Goal: Task Accomplishment & Management: Complete application form

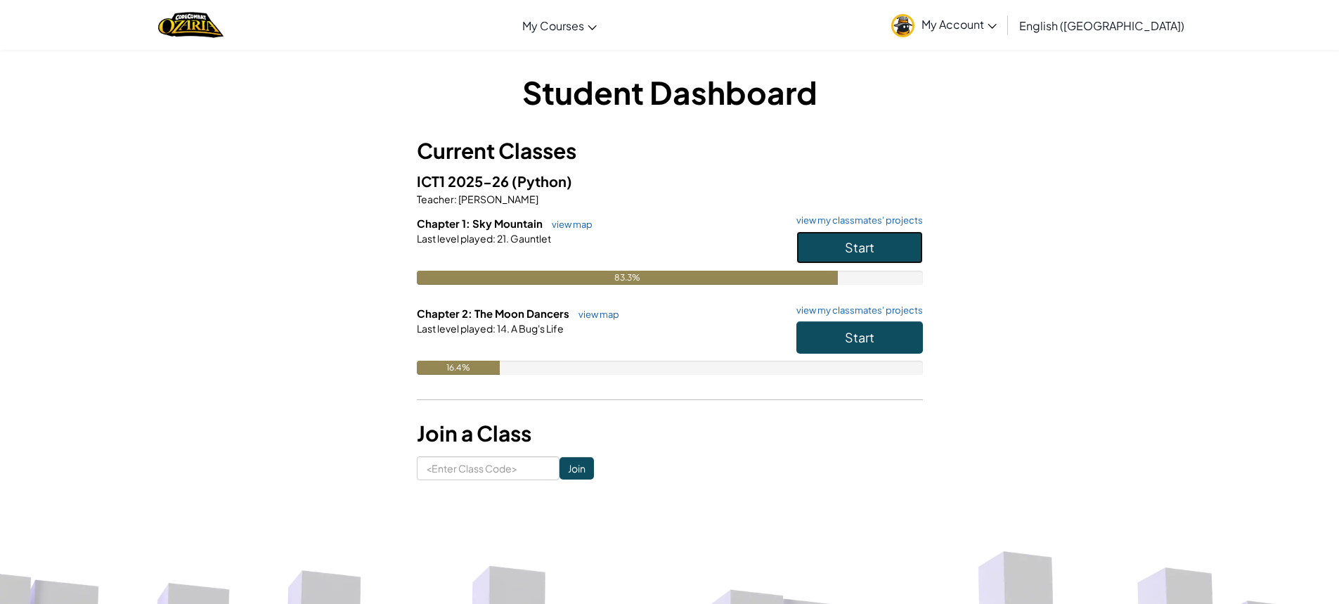
click at [890, 251] on button "Start" at bounding box center [860, 247] width 127 height 32
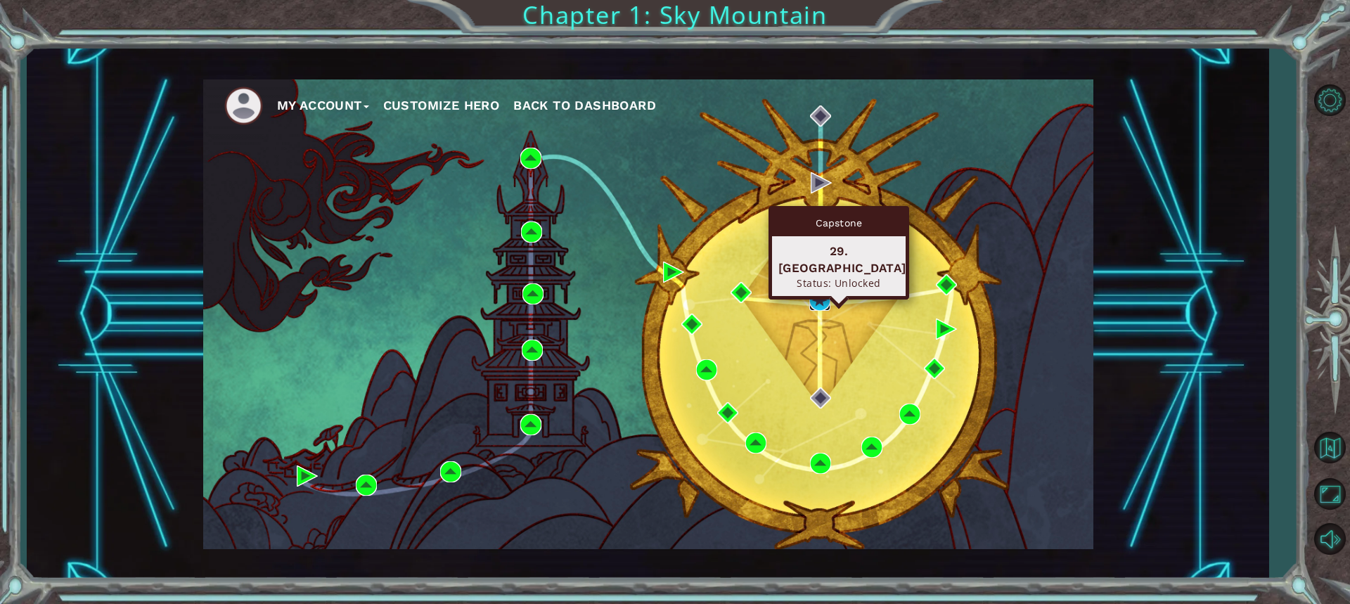
click at [820, 300] on img at bounding box center [819, 300] width 21 height 21
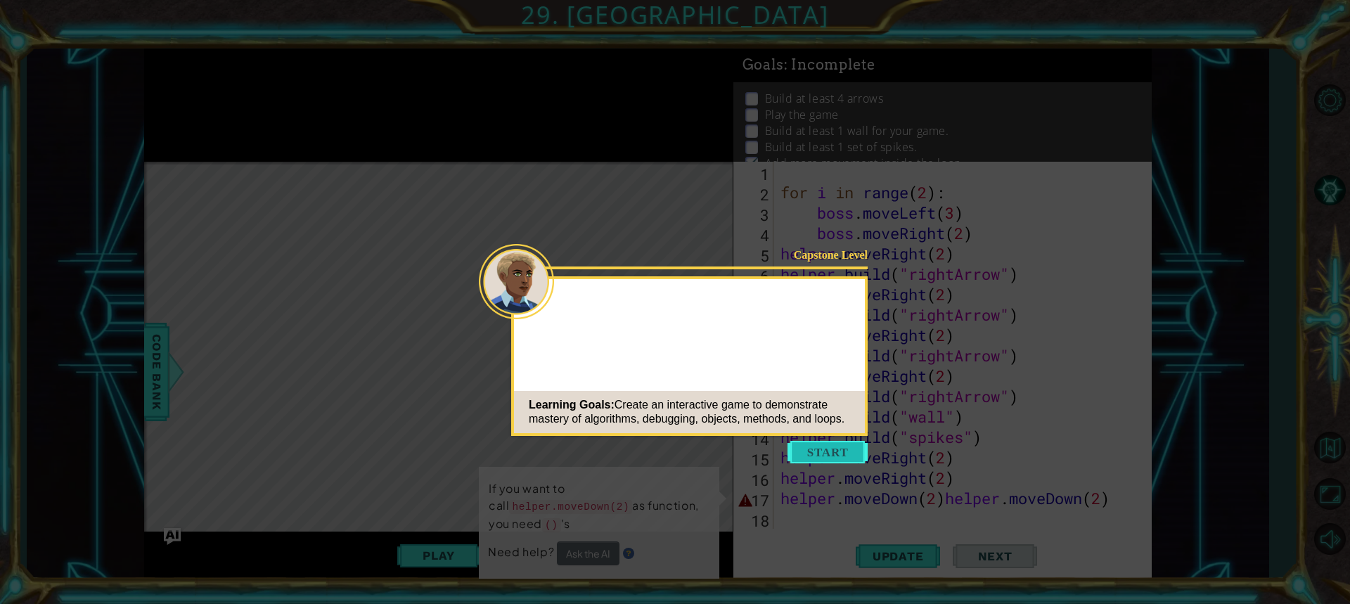
click at [840, 446] on button "Start" at bounding box center [828, 452] width 80 height 23
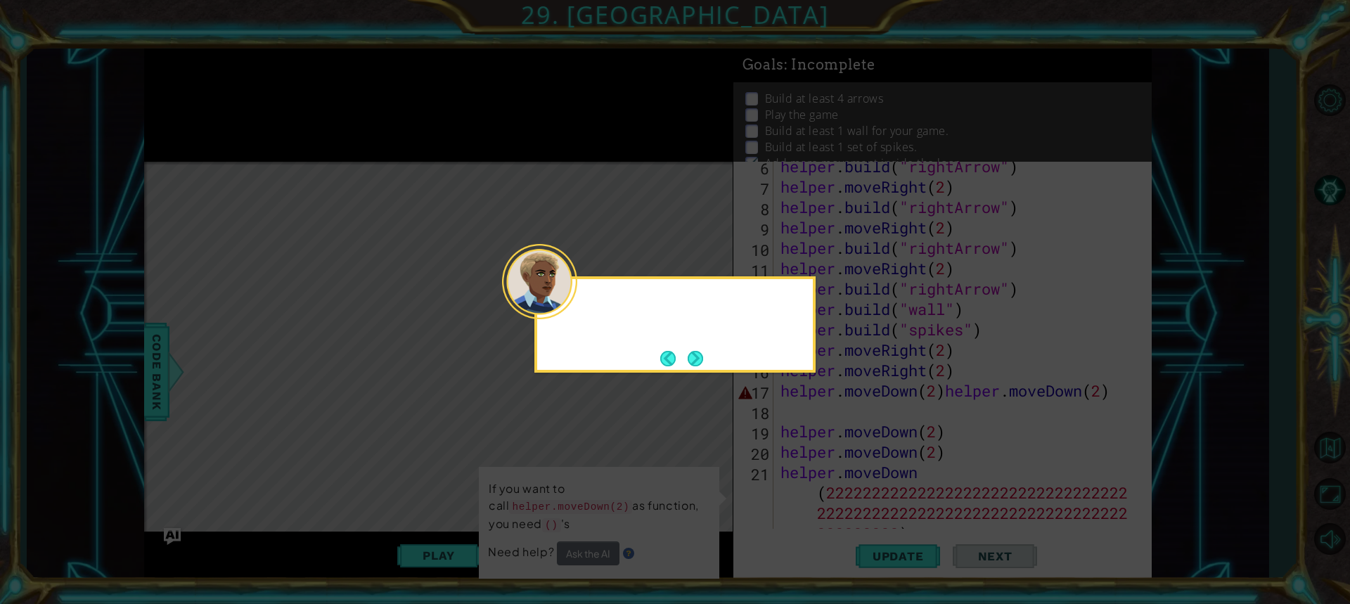
scroll to position [163, 0]
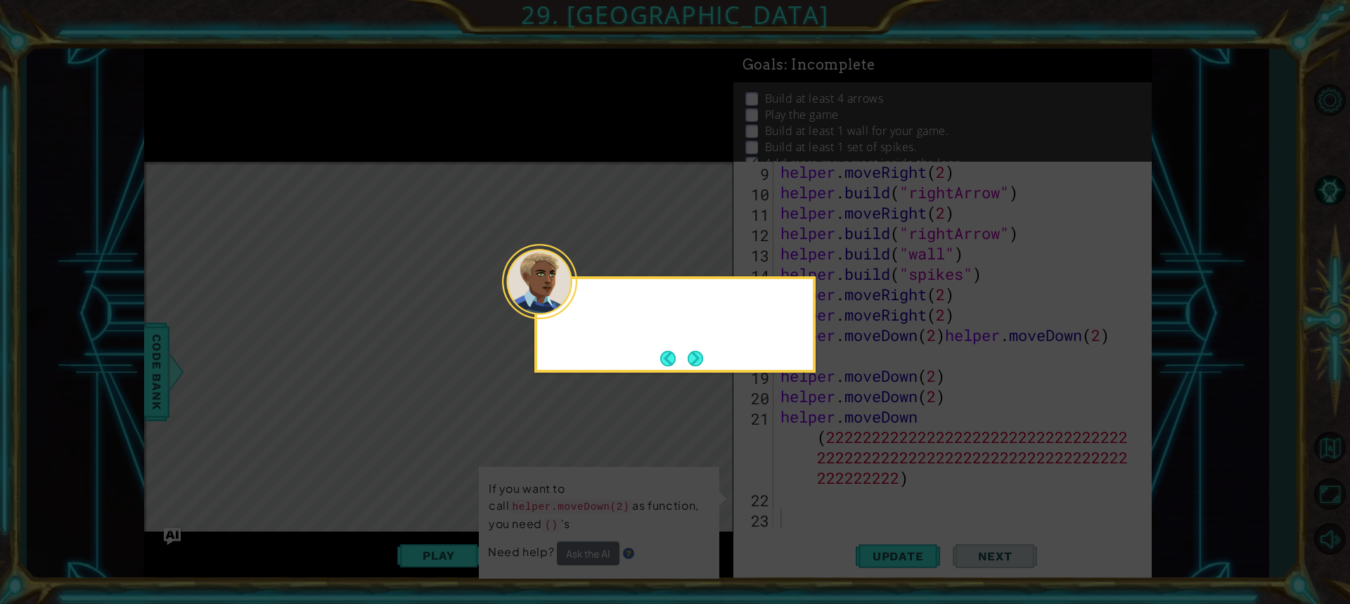
click at [564, 307] on div at bounding box center [539, 281] width 75 height 75
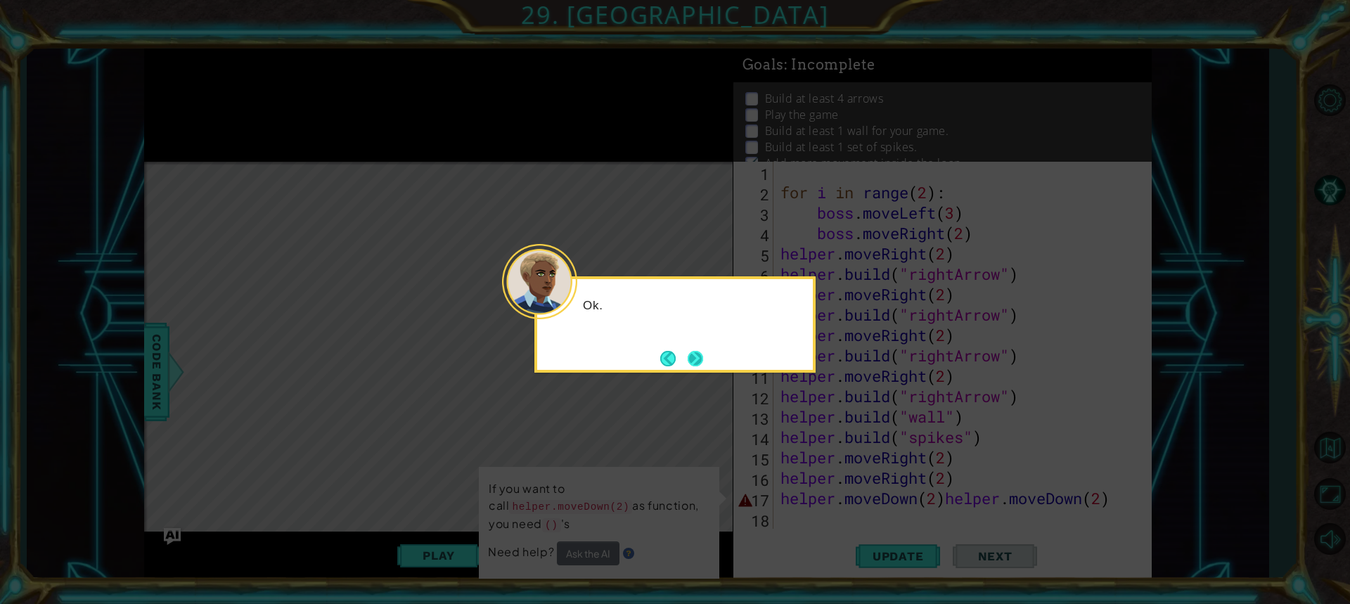
scroll to position [0, 0]
click at [693, 358] on button "Next" at bounding box center [695, 358] width 15 height 15
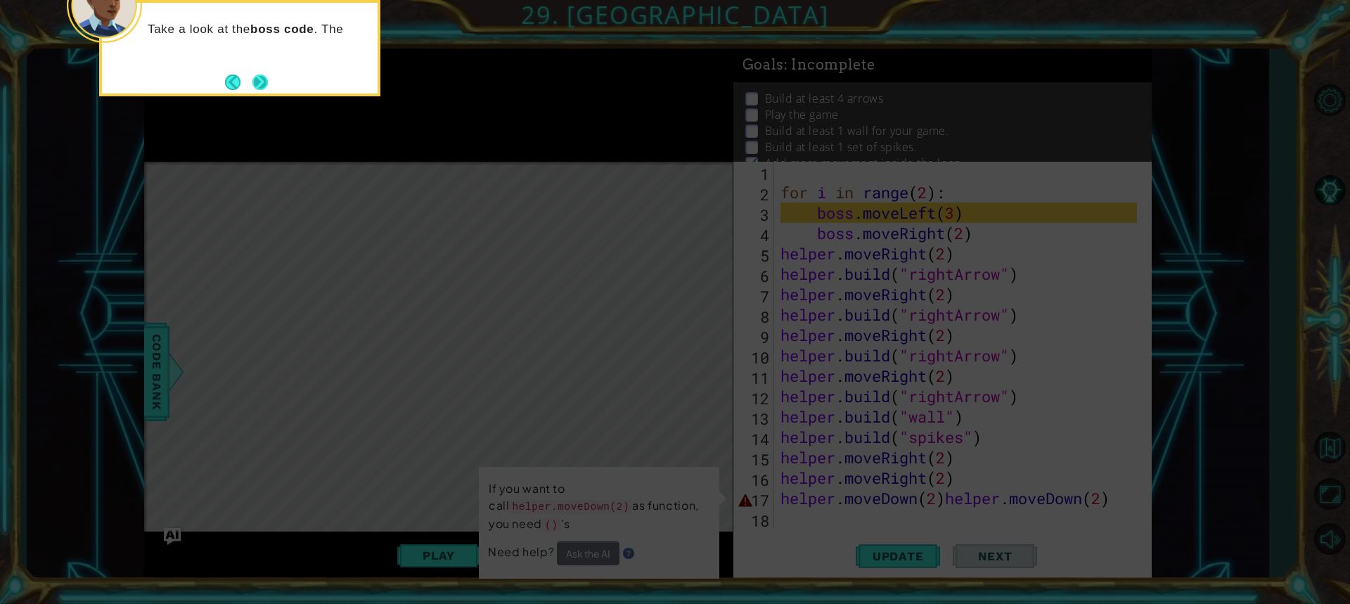
click at [257, 83] on button "Next" at bounding box center [260, 82] width 18 height 18
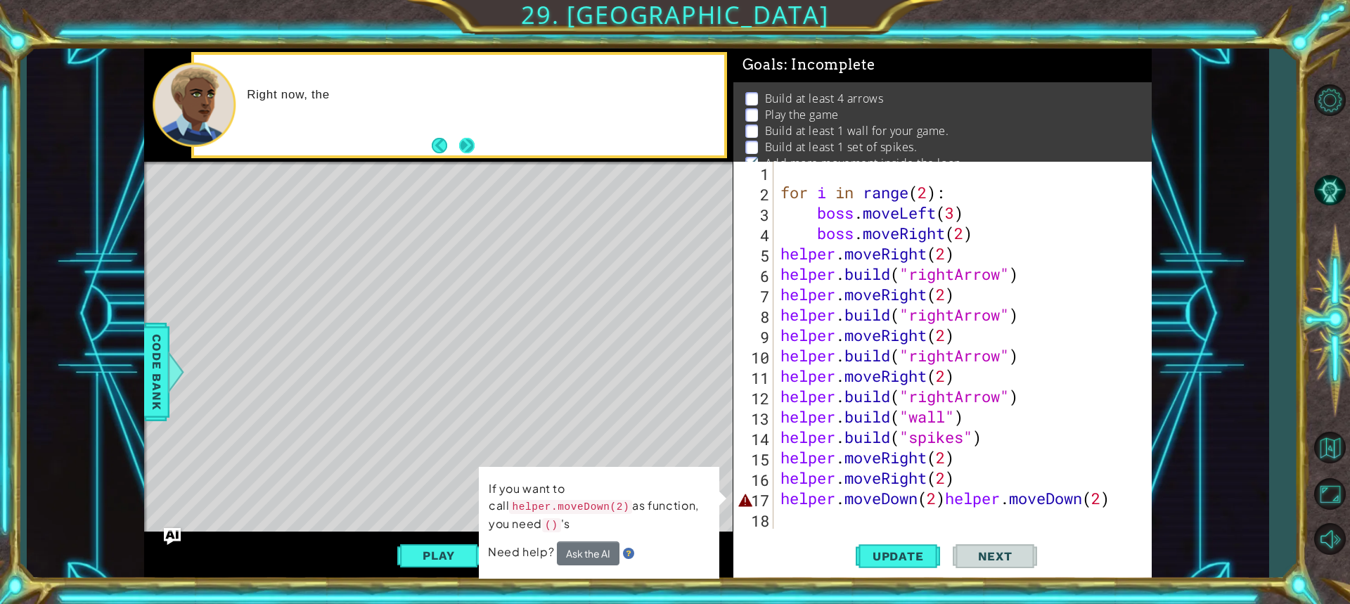
click at [468, 143] on button "Next" at bounding box center [466, 145] width 17 height 17
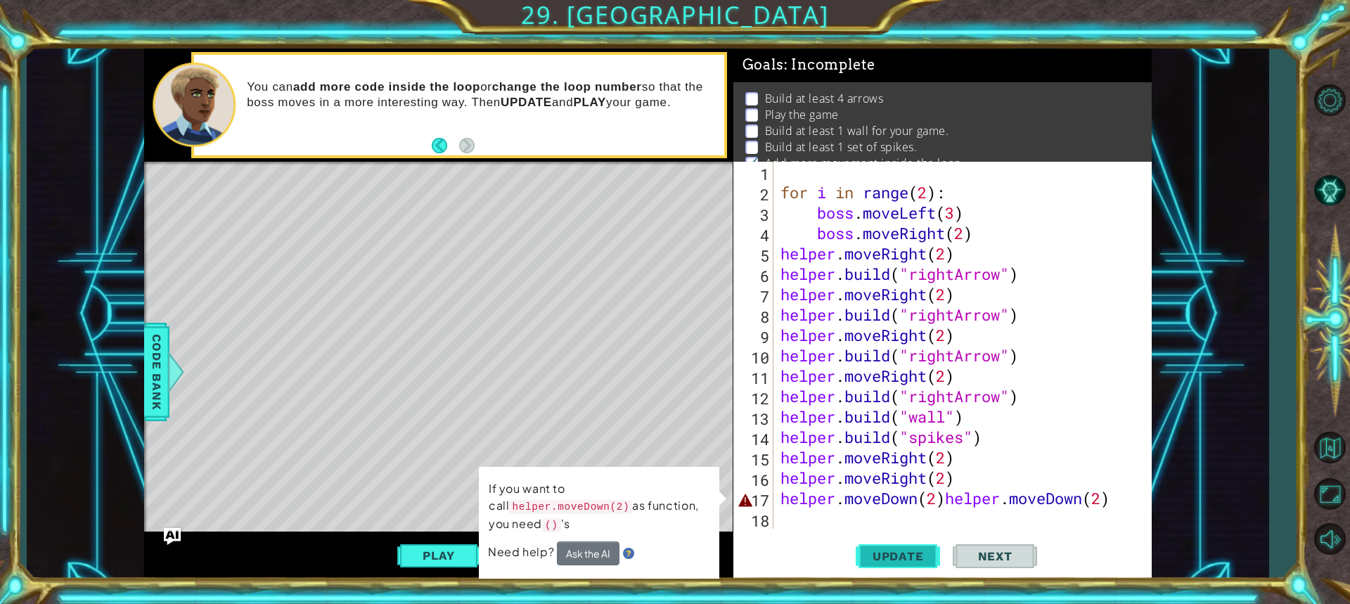
click at [920, 547] on button "Update" at bounding box center [898, 555] width 84 height 41
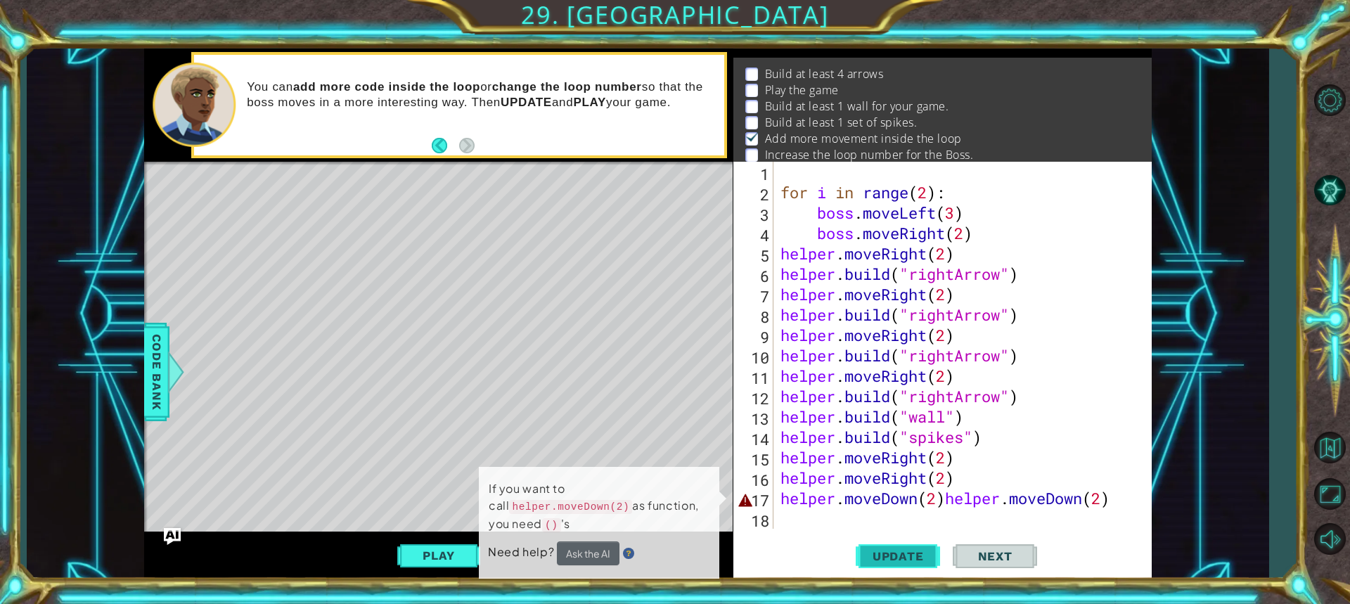
scroll to position [25, 0]
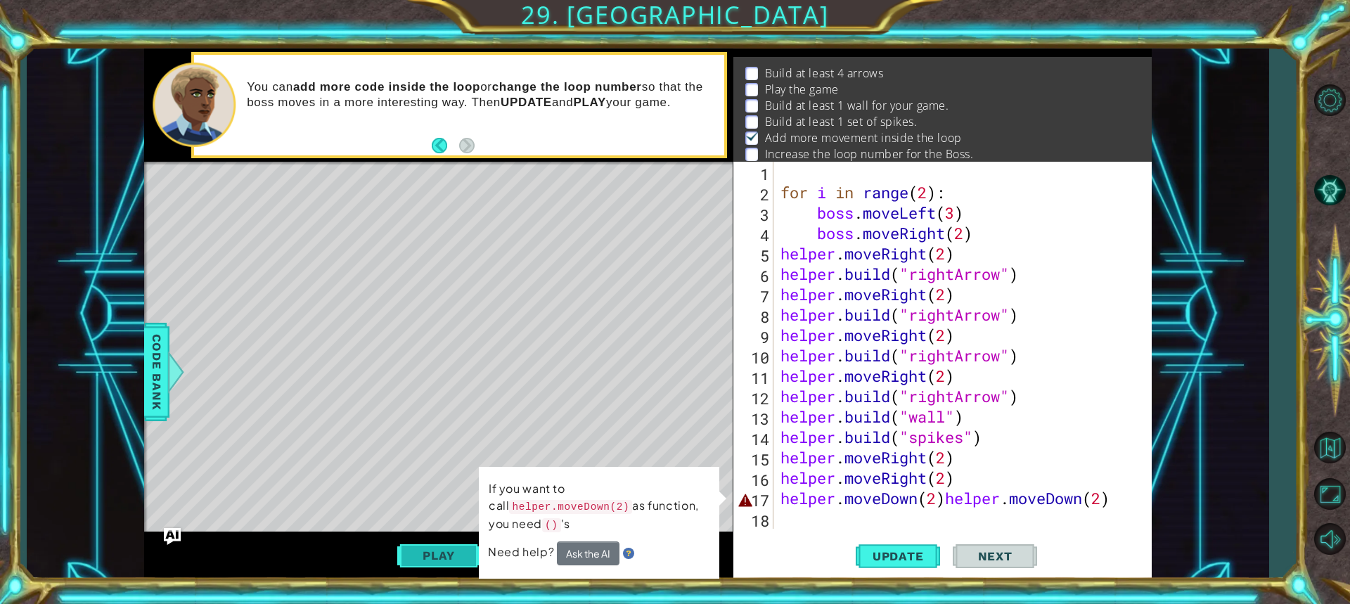
click at [418, 559] on button "Play" at bounding box center [438, 555] width 82 height 27
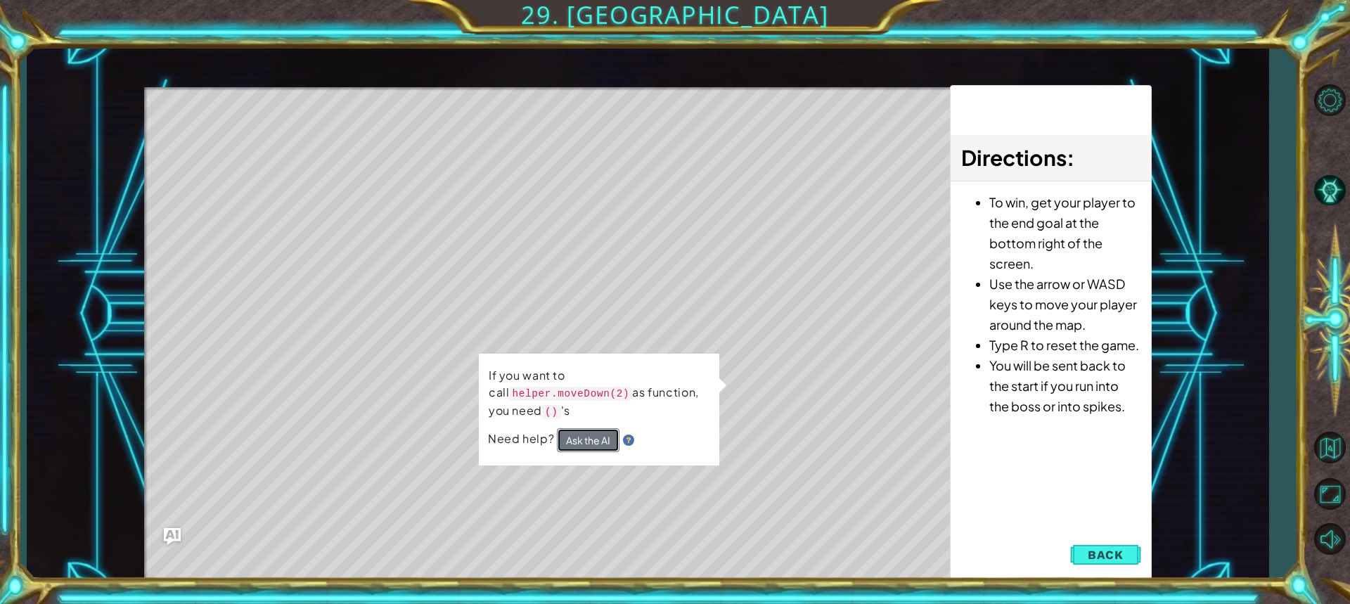
click at [560, 429] on button "Ask the AI" at bounding box center [587, 440] width 63 height 25
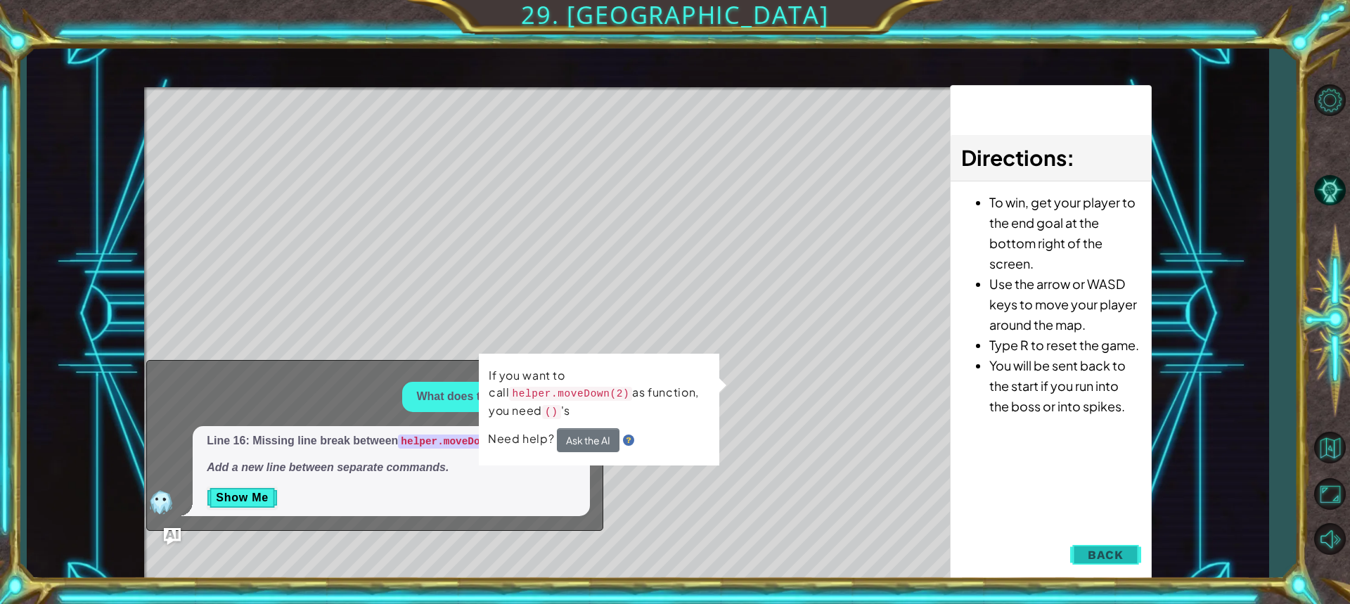
click at [1088, 553] on span "Back" at bounding box center [1106, 555] width 36 height 14
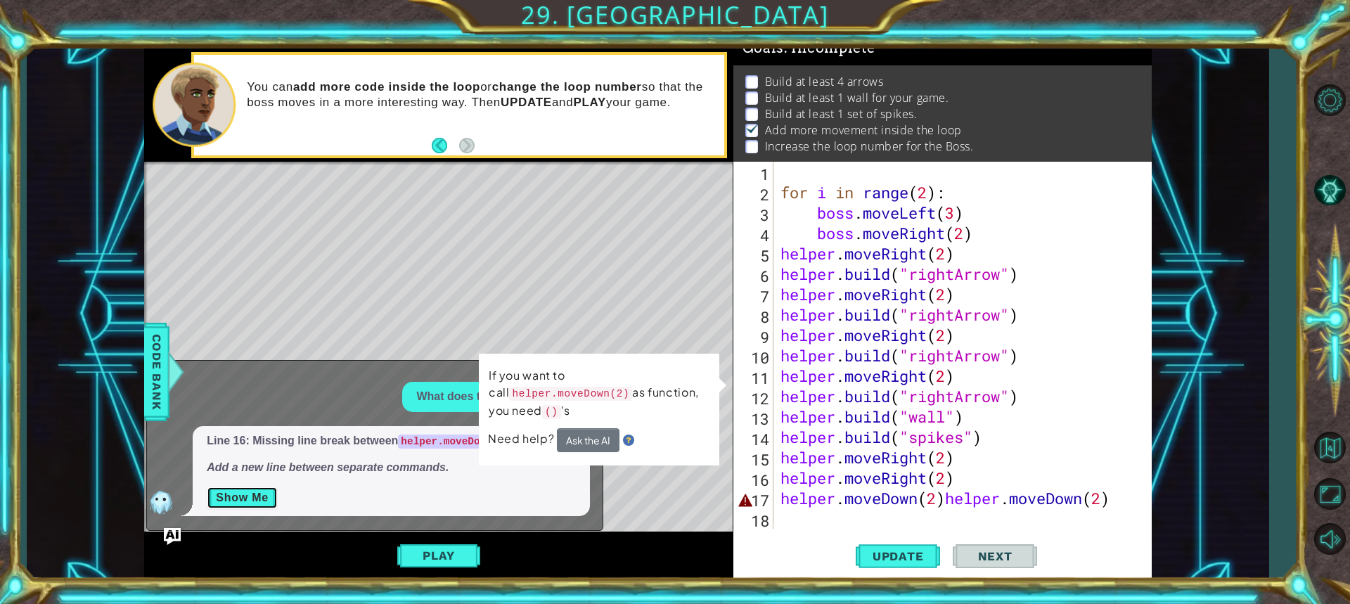
click at [266, 496] on button "Show Me" at bounding box center [242, 498] width 71 height 23
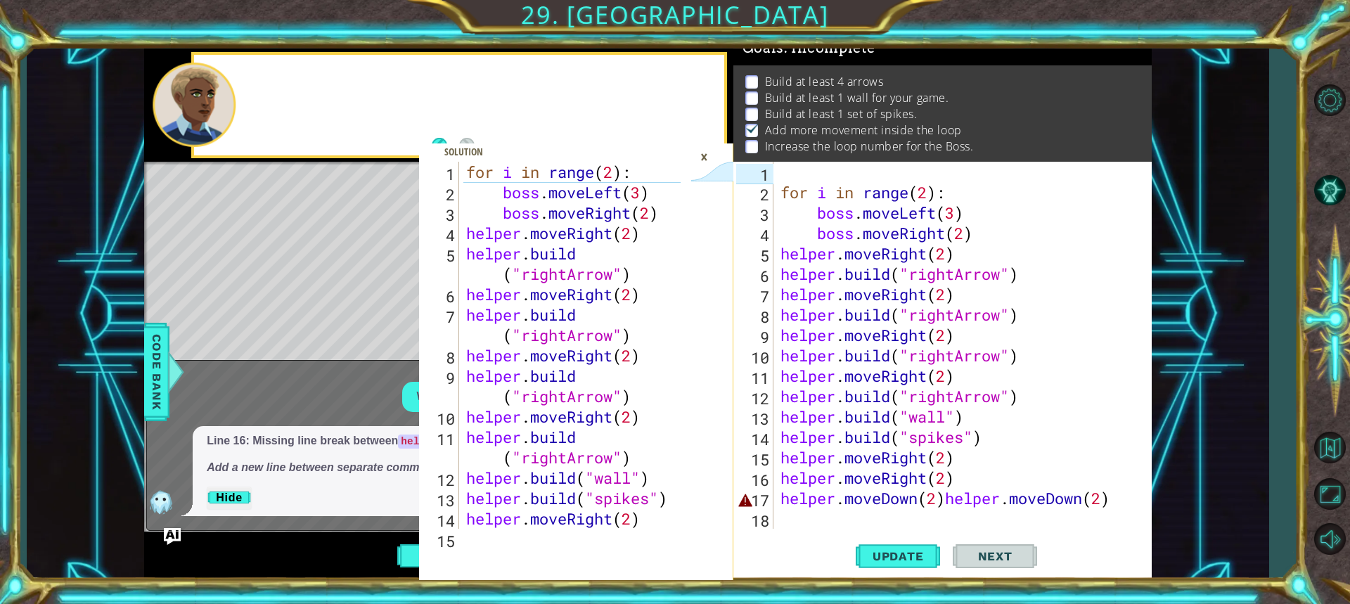
scroll to position [18, 0]
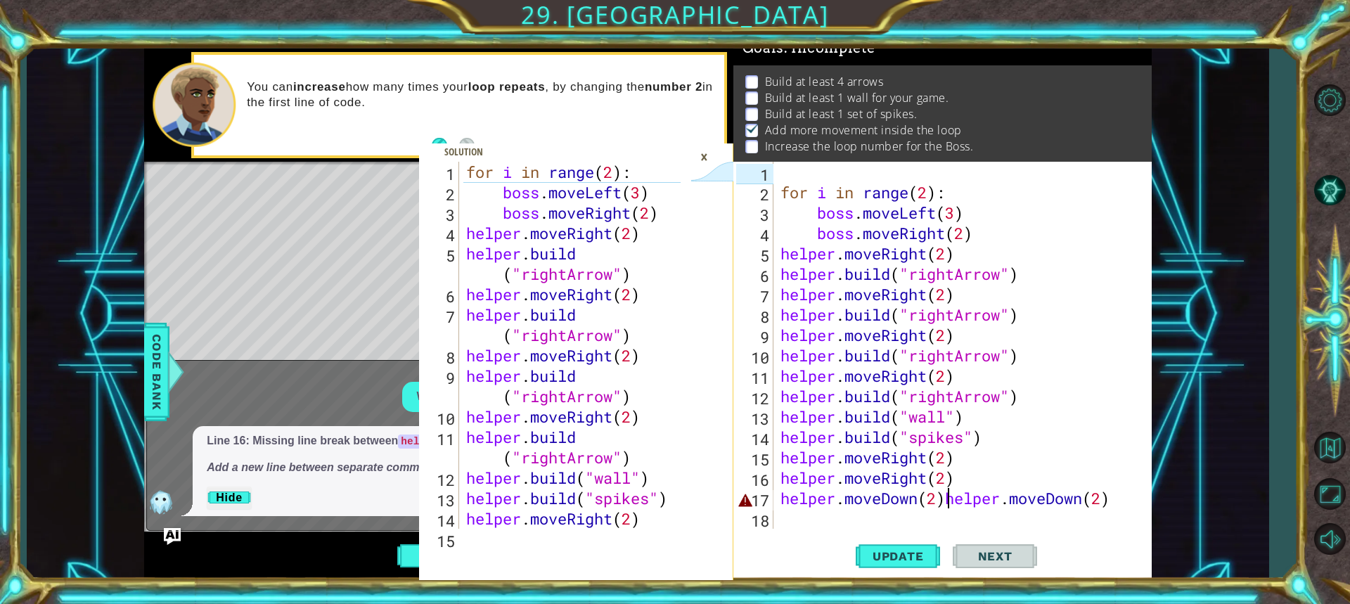
click at [949, 498] on div "for i in range ( 2 ) : boss . moveLeft ( 3 ) boss . moveRight ( 2 ) helper . mo…" at bounding box center [961, 366] width 366 height 408
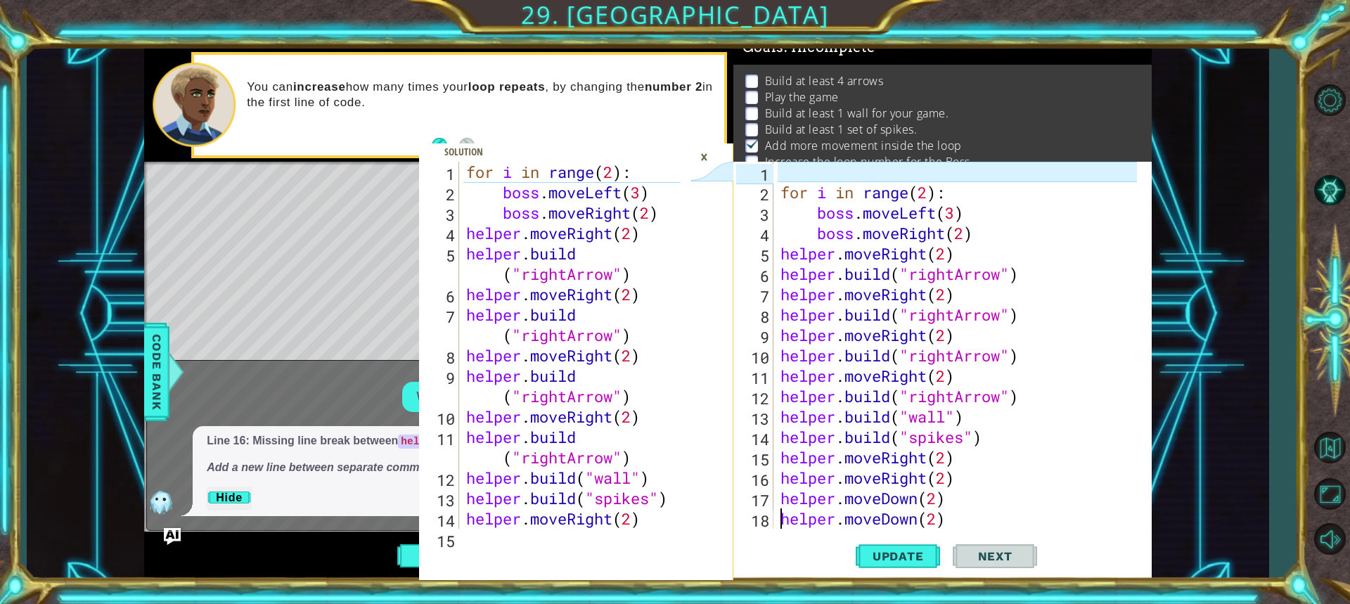
click at [778, 416] on div "for i in range ( 2 ) : boss . moveLeft ( 3 ) boss . moveRight ( 2 ) helper . mo…" at bounding box center [961, 366] width 366 height 408
type textarea "helper.build("wall")"
click at [785, 412] on div "for i in range ( 2 ) : boss . moveLeft ( 3 ) boss . moveRight ( 2 ) helper . mo…" at bounding box center [961, 366] width 366 height 408
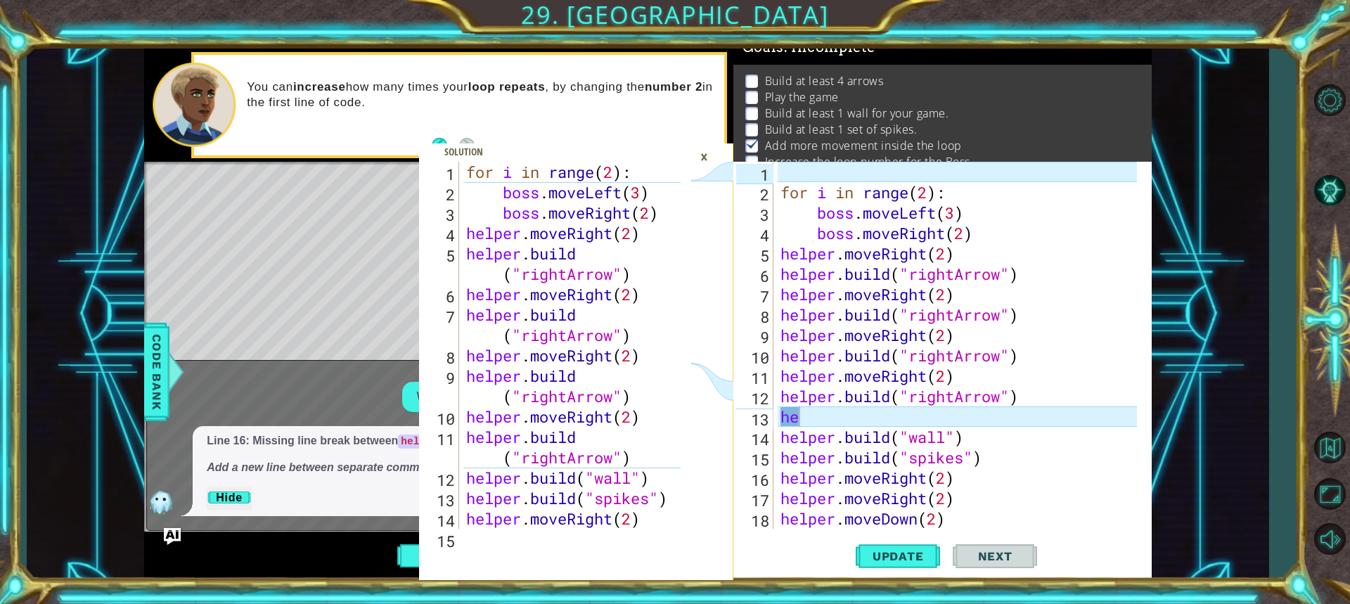
click at [1270, 426] on div "1 2 3 4 5 6 7 8 9 10 11 12 13 14 15 for i in range ( 2 ) : boss . moveLeft ( 3 …" at bounding box center [675, 302] width 1350 height 604
click at [1053, 419] on div "for i in range ( 2 ) : boss . moveLeft ( 3 ) boss . moveRight ( 2 ) helper . mo…" at bounding box center [961, 366] width 366 height 408
type textarea "h"
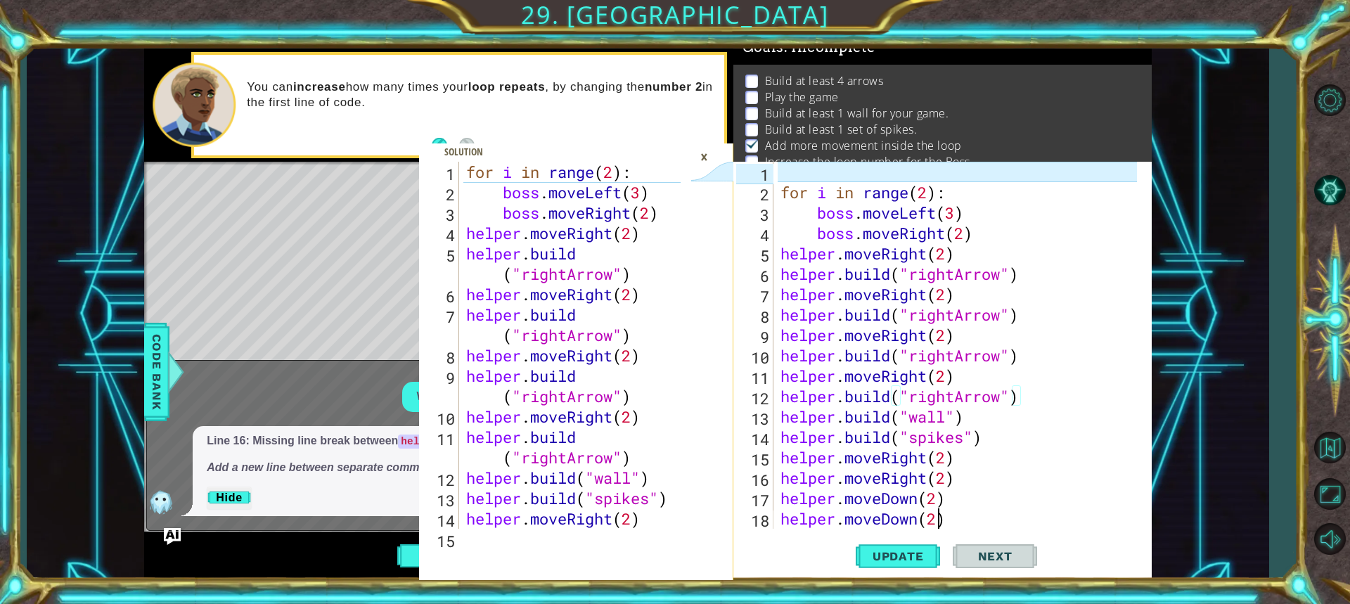
click at [941, 518] on div "for i in range ( 2 ) : boss . moveLeft ( 3 ) boss . moveRight ( 2 ) helper . mo…" at bounding box center [961, 366] width 366 height 408
click at [960, 527] on div "for i in range ( 2 ) : boss . moveLeft ( 3 ) boss . moveRight ( 2 ) helper . mo…" at bounding box center [961, 366] width 366 height 408
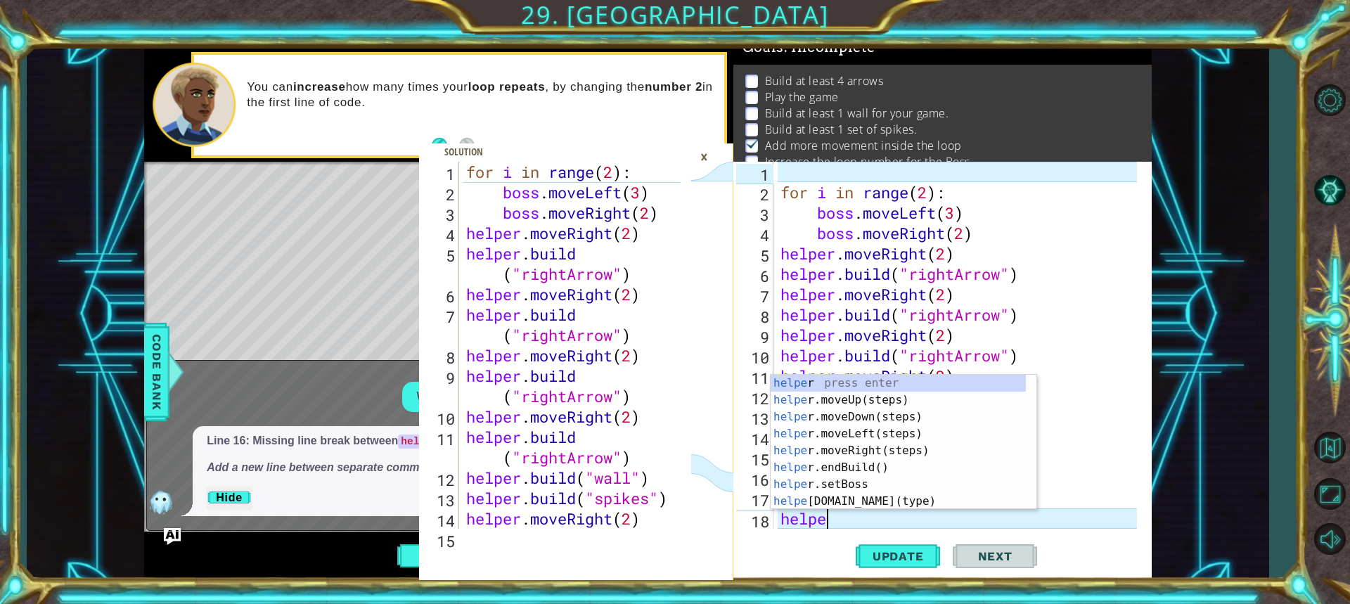
type textarea "h"
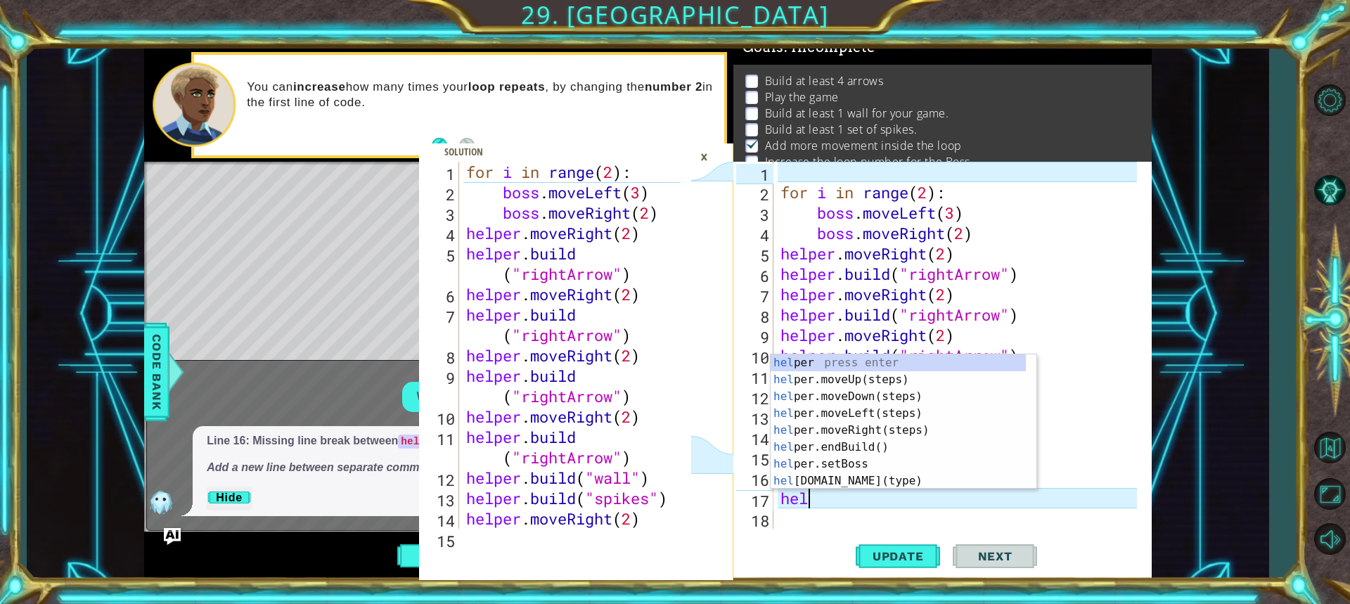
type textarea "h"
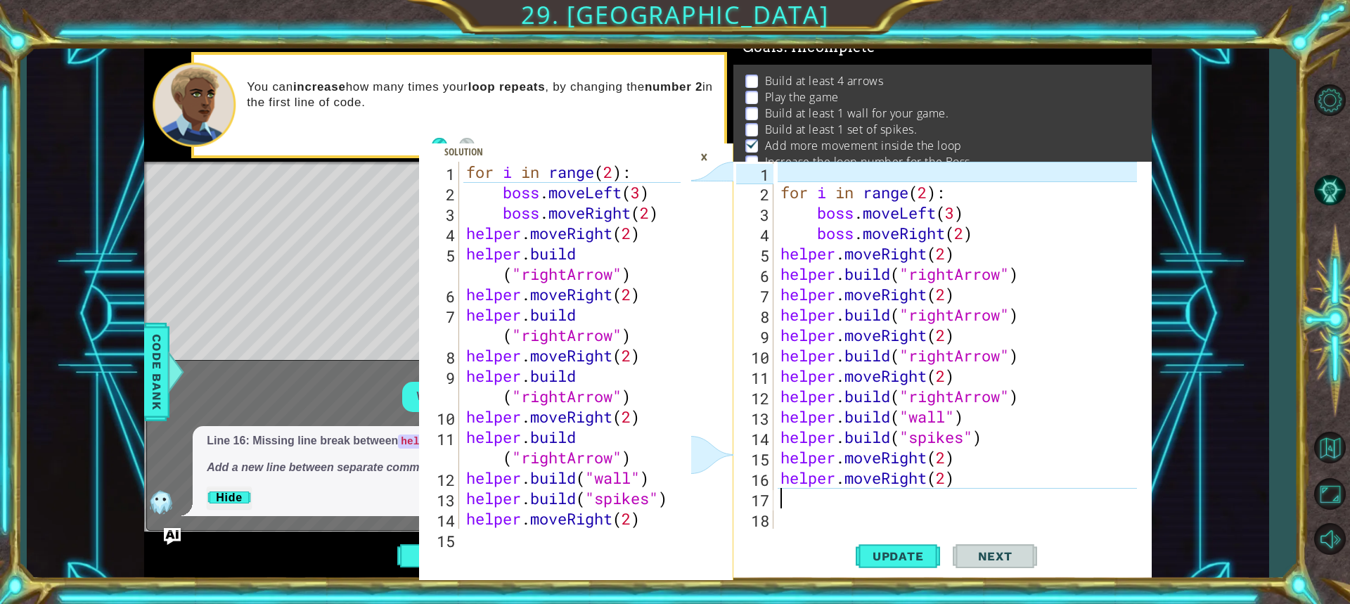
type textarea "helper.moveRight(2)"
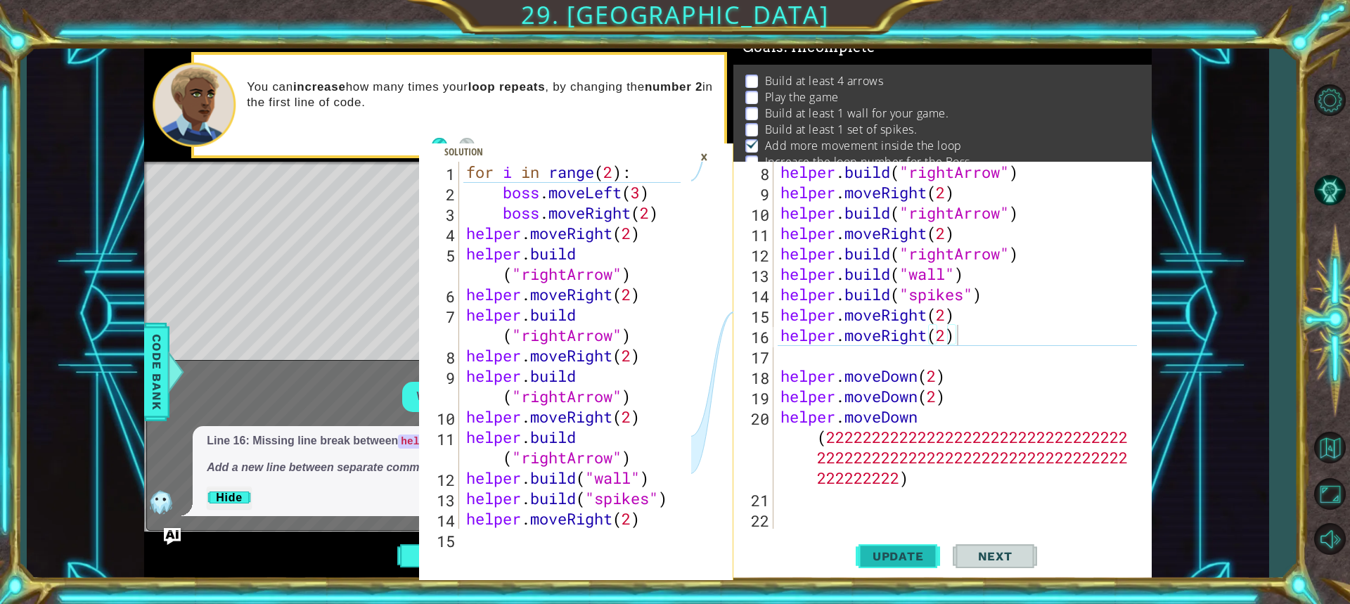
click at [901, 551] on span "Update" at bounding box center [898, 556] width 79 height 14
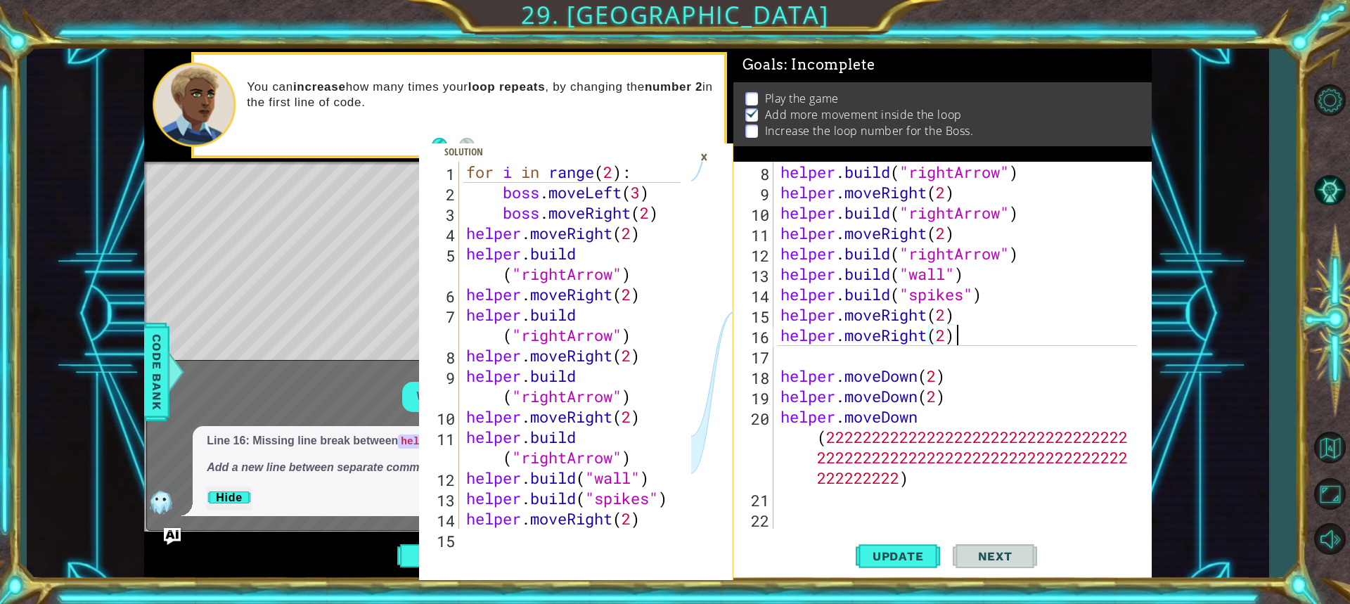
click at [342, 423] on div "What does this mean? Line 16: Missing line break between helper.moveDown(2) sta…" at bounding box center [371, 449] width 449 height 134
click at [705, 157] on div "×" at bounding box center [704, 157] width 22 height 24
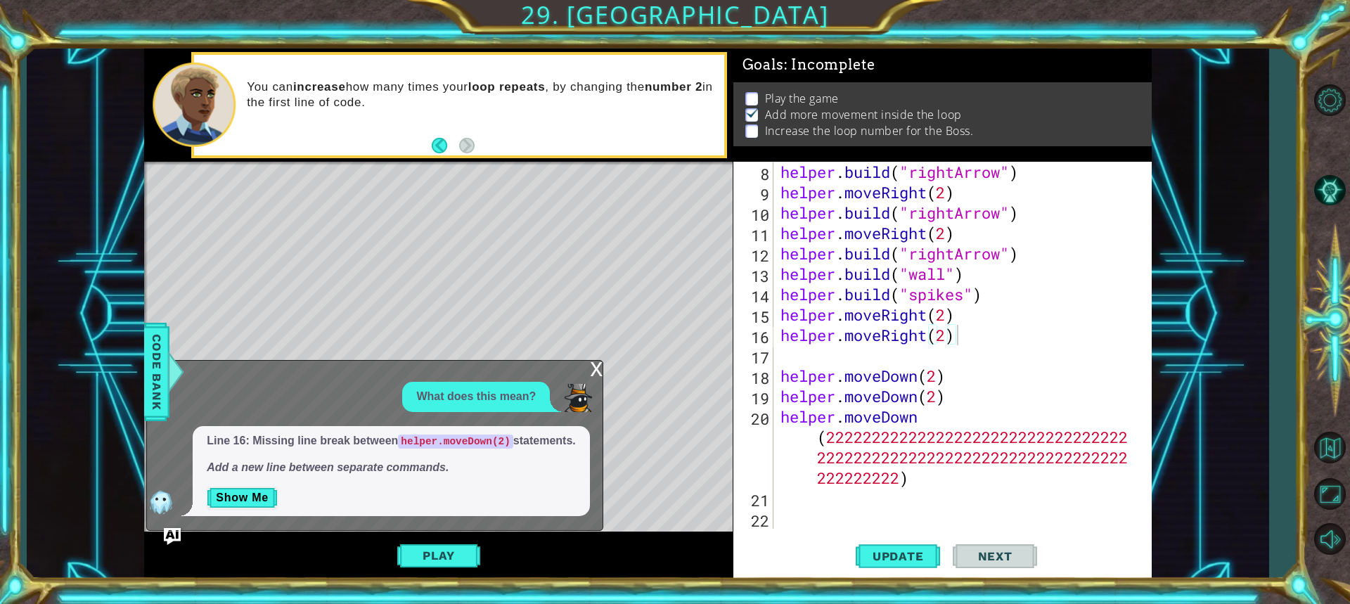
click at [596, 359] on div "Level Map" at bounding box center [469, 369] width 650 height 414
click at [593, 359] on div "Level Map" at bounding box center [469, 369] width 650 height 414
click at [595, 366] on div "x" at bounding box center [596, 368] width 13 height 14
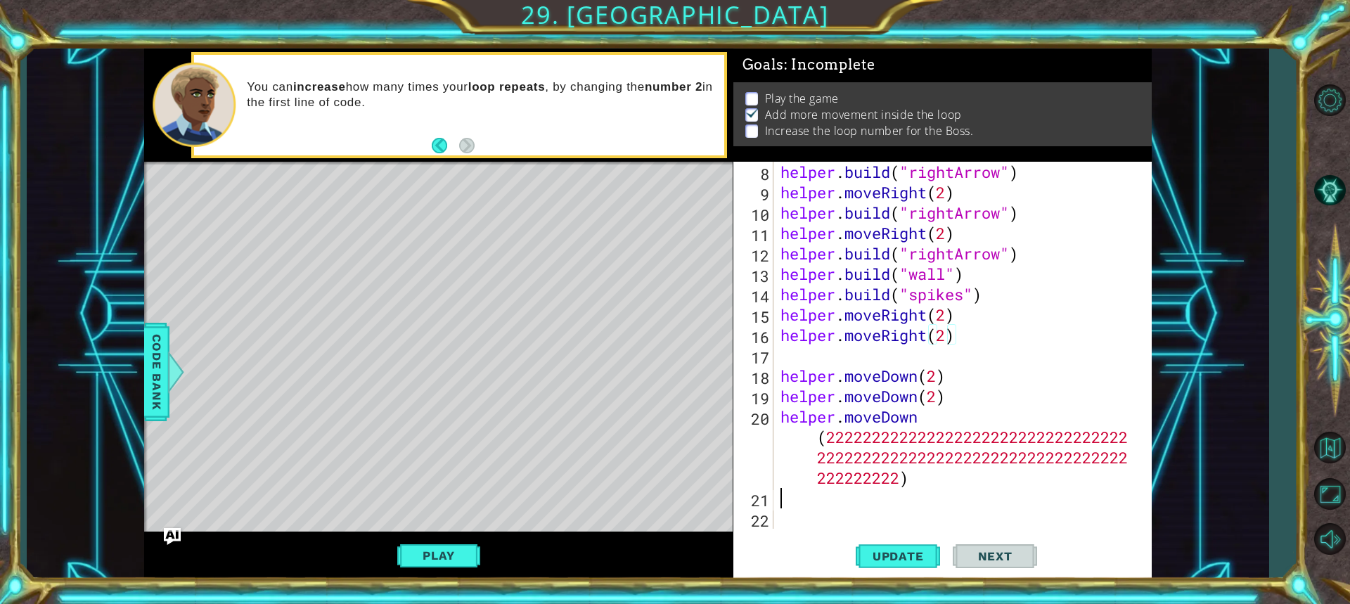
click at [913, 489] on div "helper . build ( "rightArrow" ) helper . moveRight ( 2 ) helper . build ( "righ…" at bounding box center [961, 366] width 366 height 408
click at [906, 549] on span "Update" at bounding box center [898, 556] width 79 height 14
drag, startPoint x: 210, startPoint y: 221, endPoint x: 245, endPoint y: 246, distance: 42.8
click at [211, 221] on div "Level Map" at bounding box center [469, 369] width 650 height 414
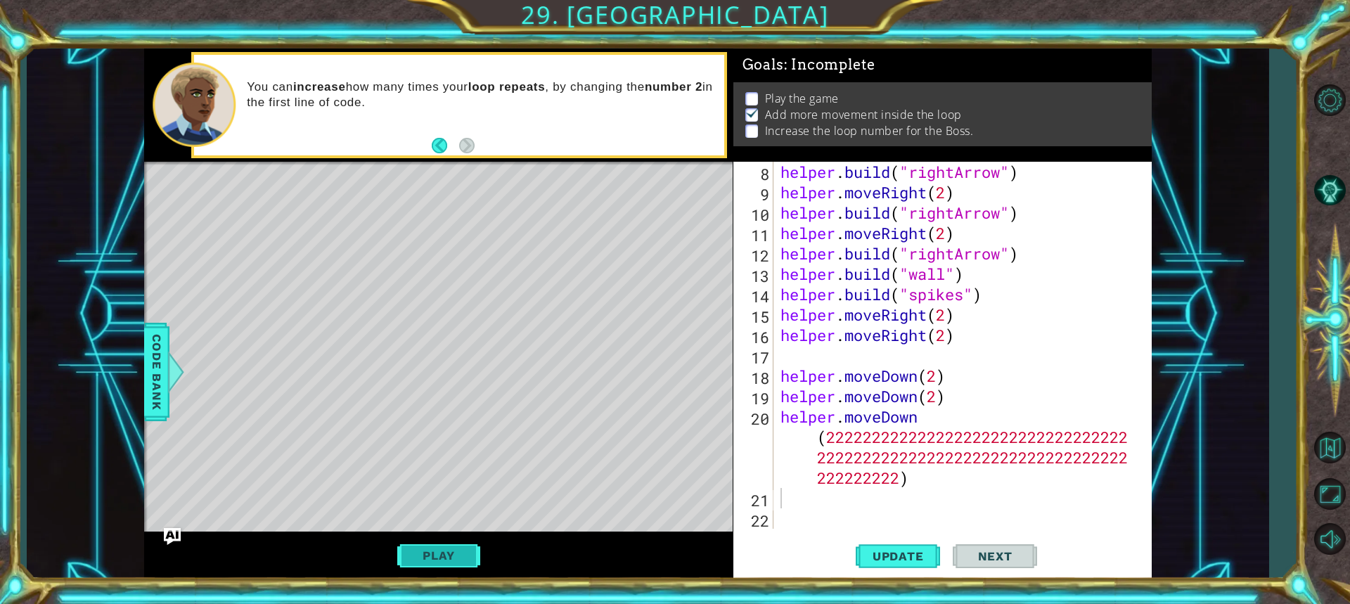
click at [464, 554] on button "Play" at bounding box center [438, 555] width 82 height 27
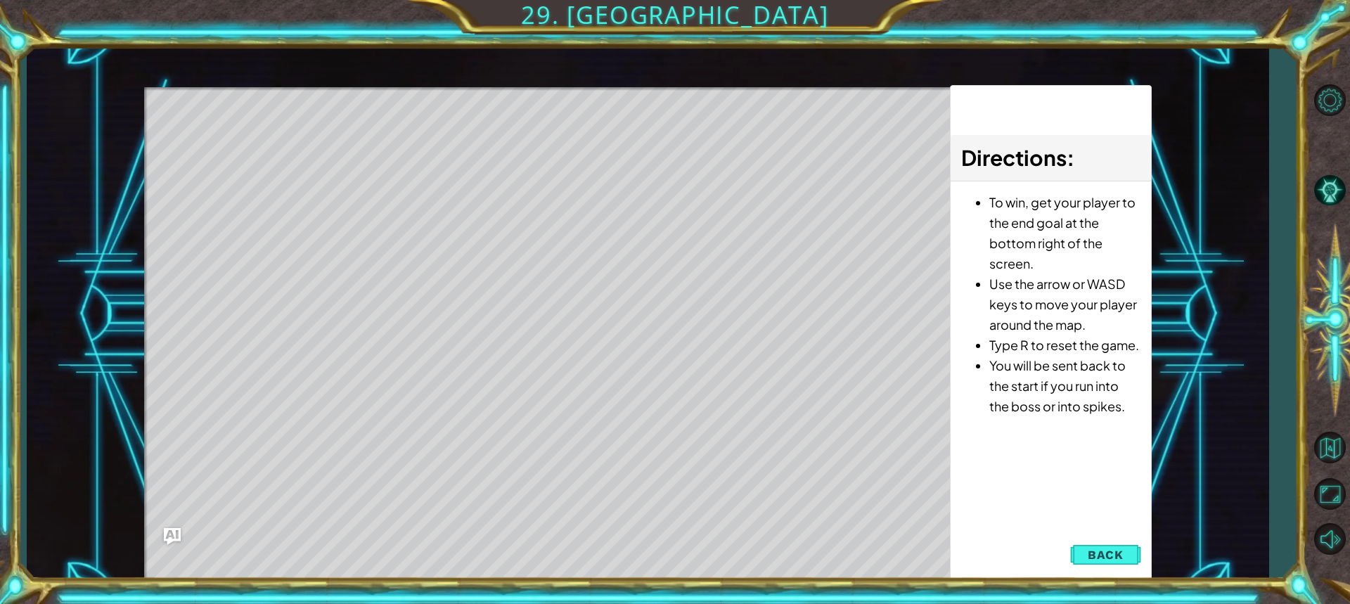
scroll to position [0, 0]
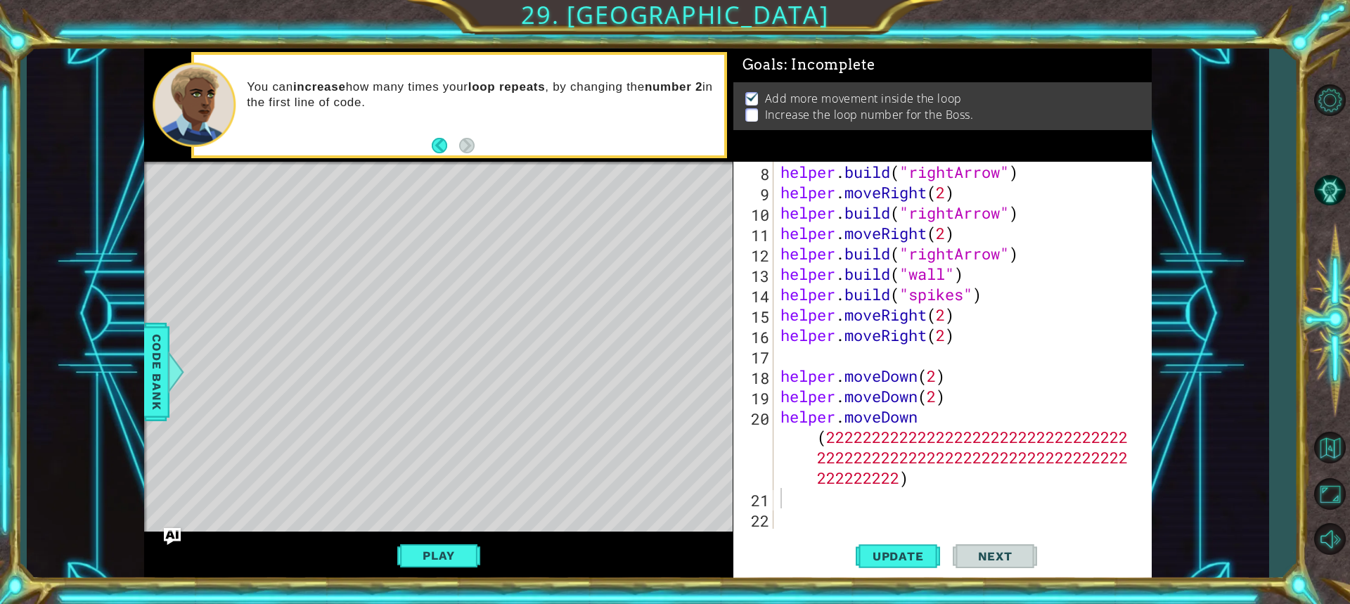
click at [783, 352] on div "helper . build ( "rightArrow" ) helper . moveRight ( 2 ) helper . build ( "righ…" at bounding box center [961, 366] width 366 height 408
click at [757, 111] on p at bounding box center [751, 114] width 13 height 13
click at [894, 541] on button "Update" at bounding box center [898, 555] width 84 height 41
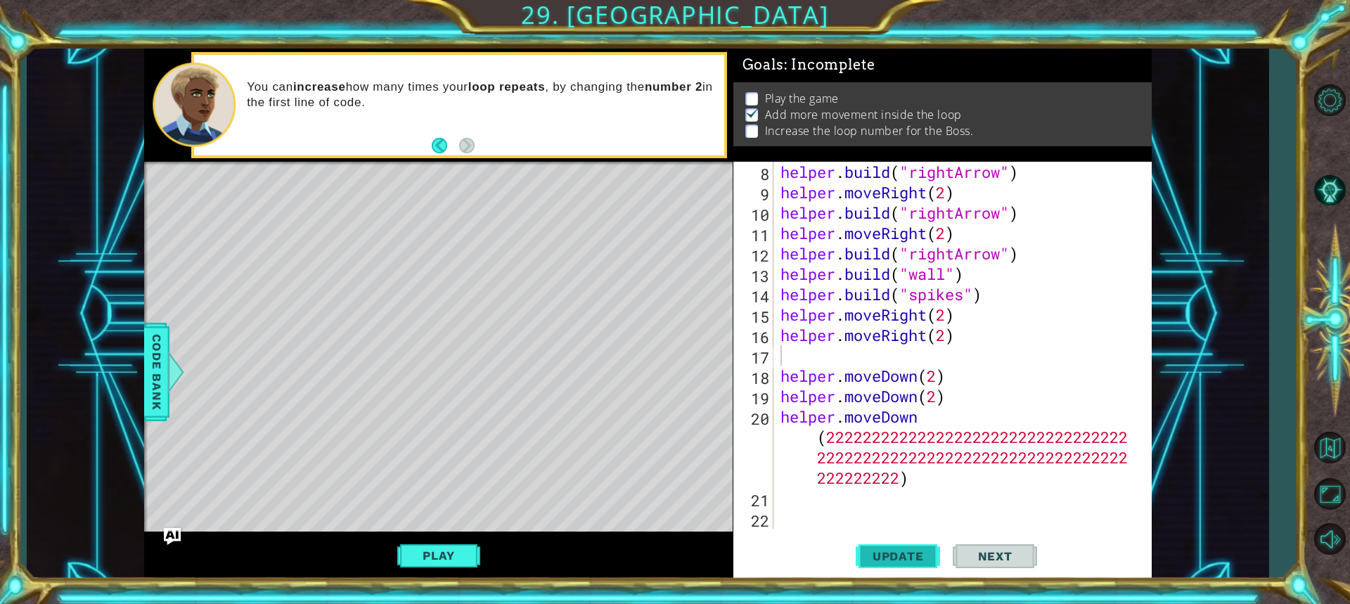
click at [897, 555] on span "Update" at bounding box center [898, 556] width 79 height 14
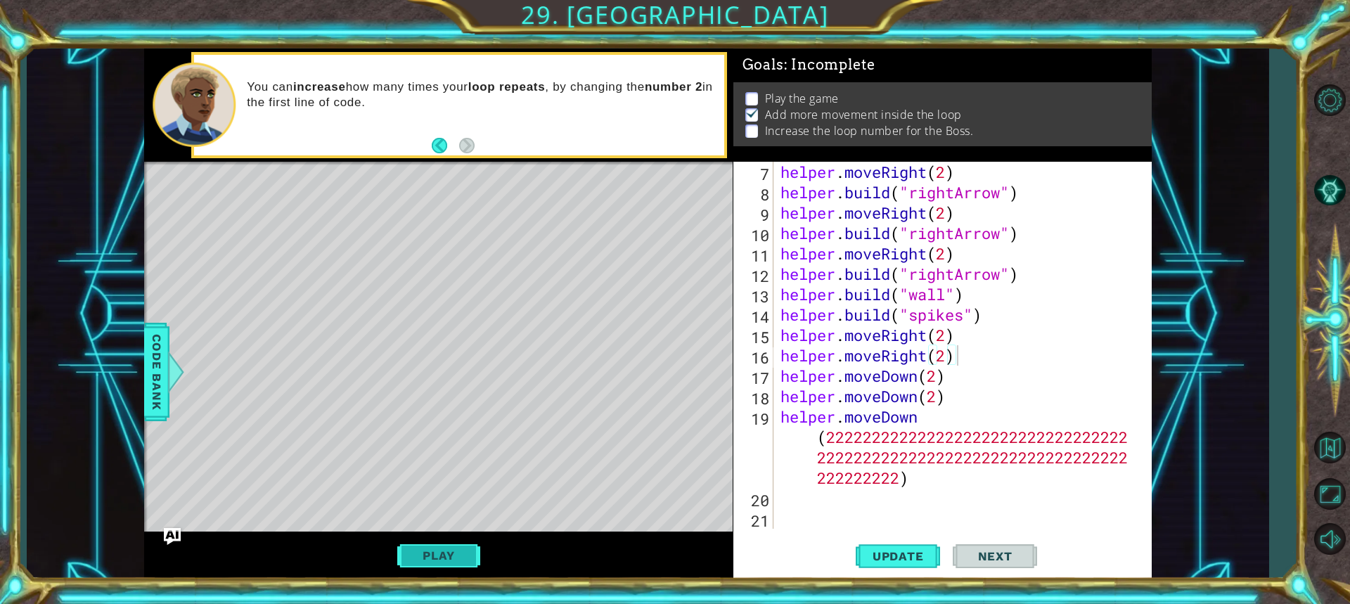
click at [444, 561] on button "Play" at bounding box center [438, 555] width 82 height 27
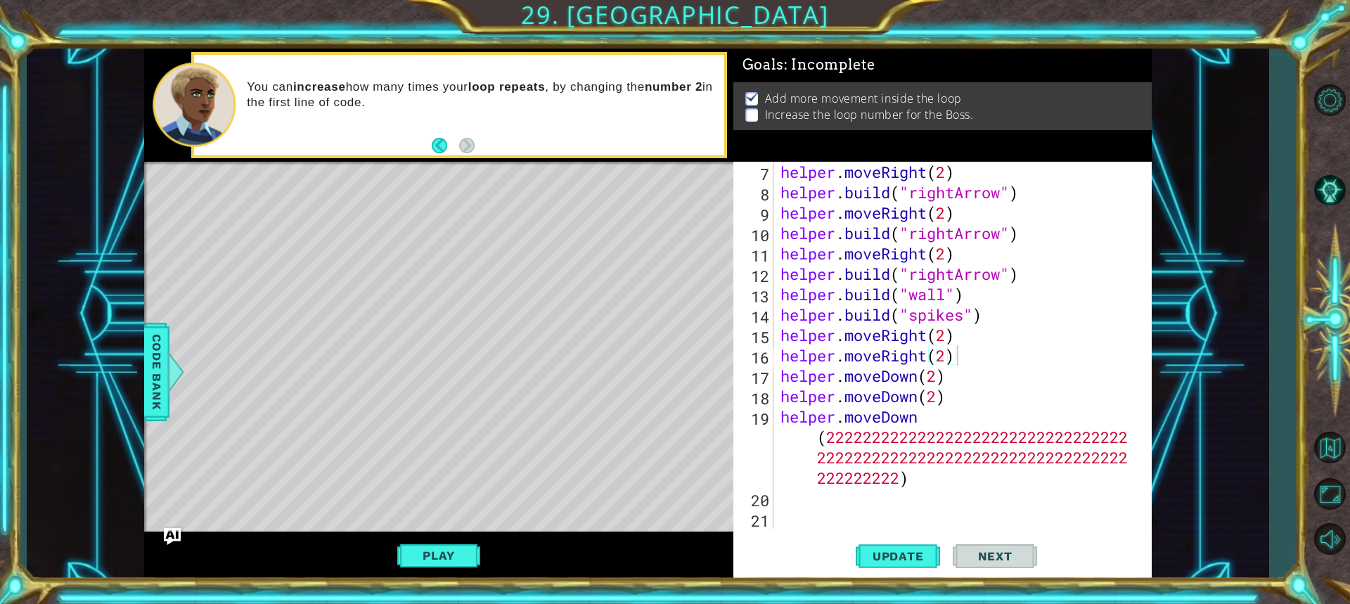
scroll to position [0, 0]
click at [457, 568] on button "Play" at bounding box center [438, 555] width 82 height 27
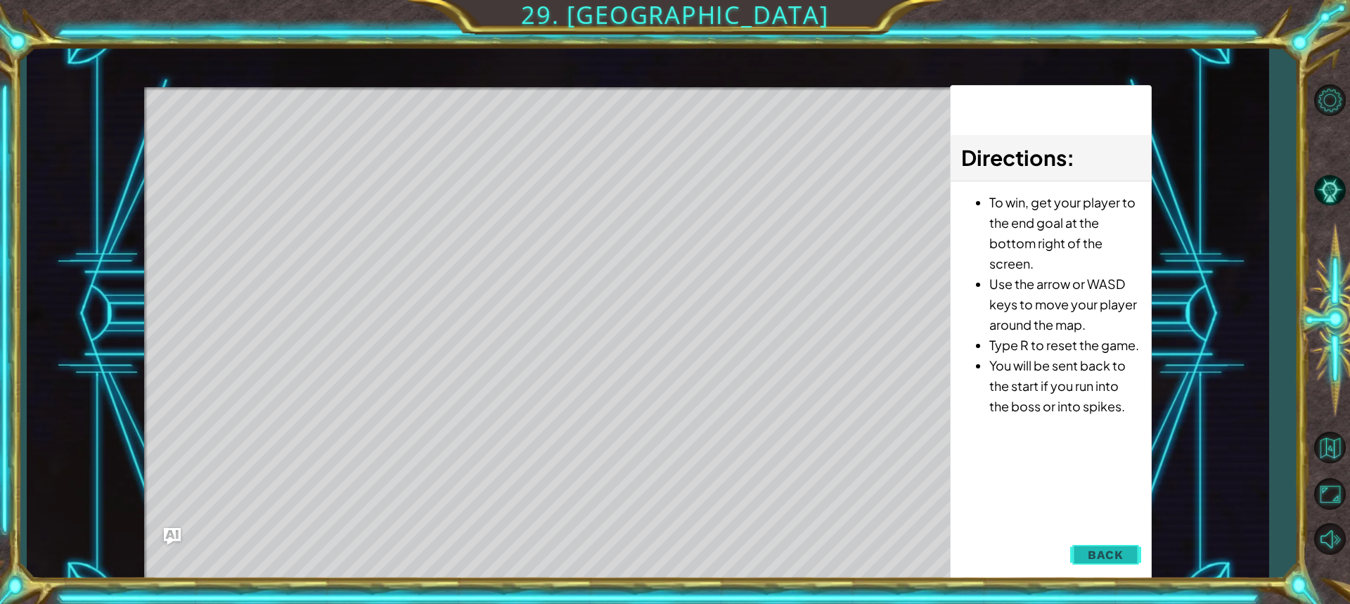
click at [1117, 558] on span "Back" at bounding box center [1106, 555] width 36 height 14
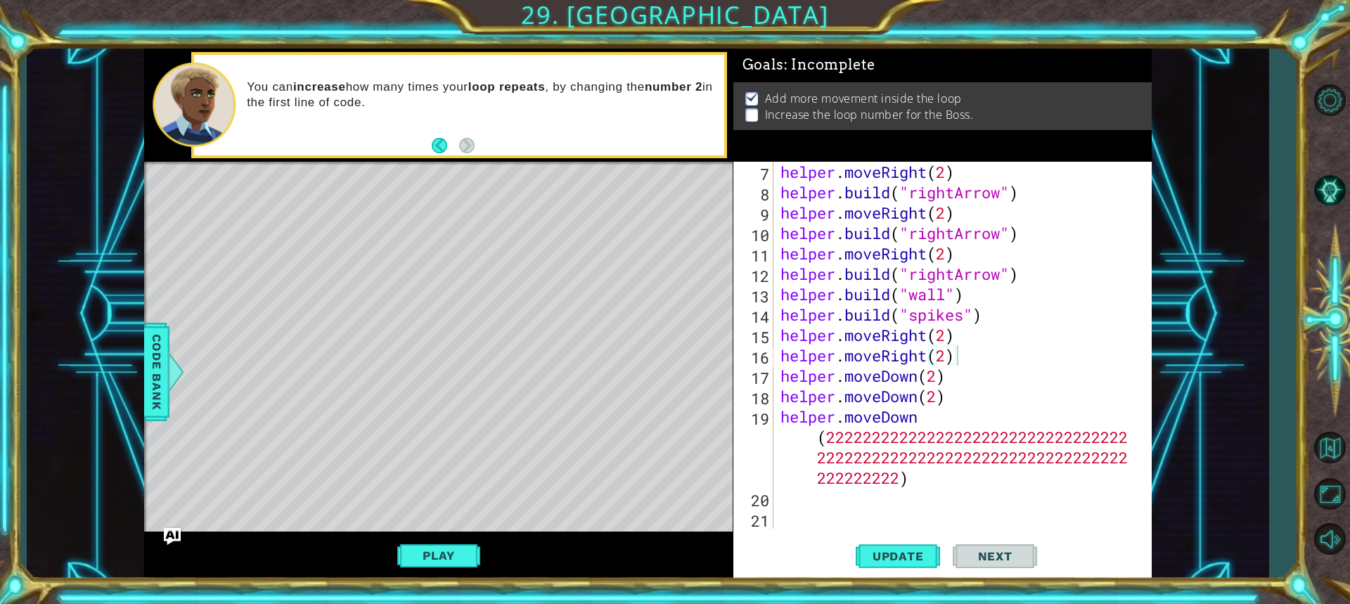
type textarea "helper.moveDown(2)"
click at [993, 378] on div "helper . moveRight ( 2 ) helper . build ( "rightArrow" ) helper . moveRight ( 2…" at bounding box center [961, 366] width 366 height 408
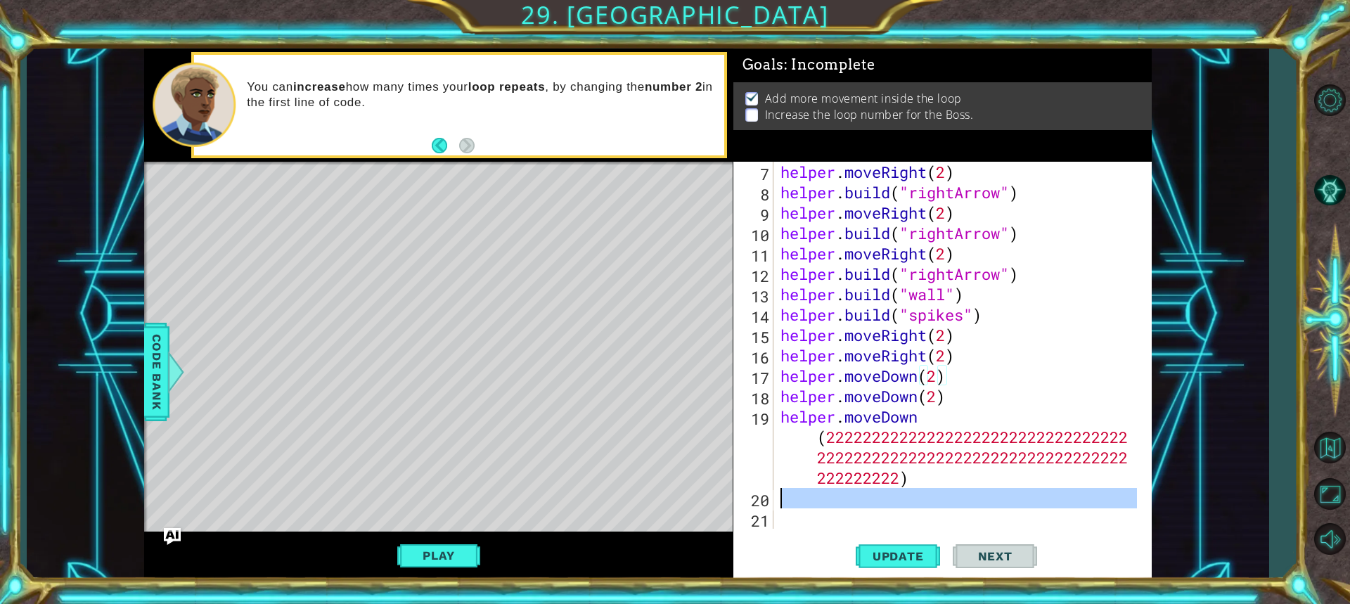
click at [752, 503] on div "20" at bounding box center [754, 500] width 37 height 20
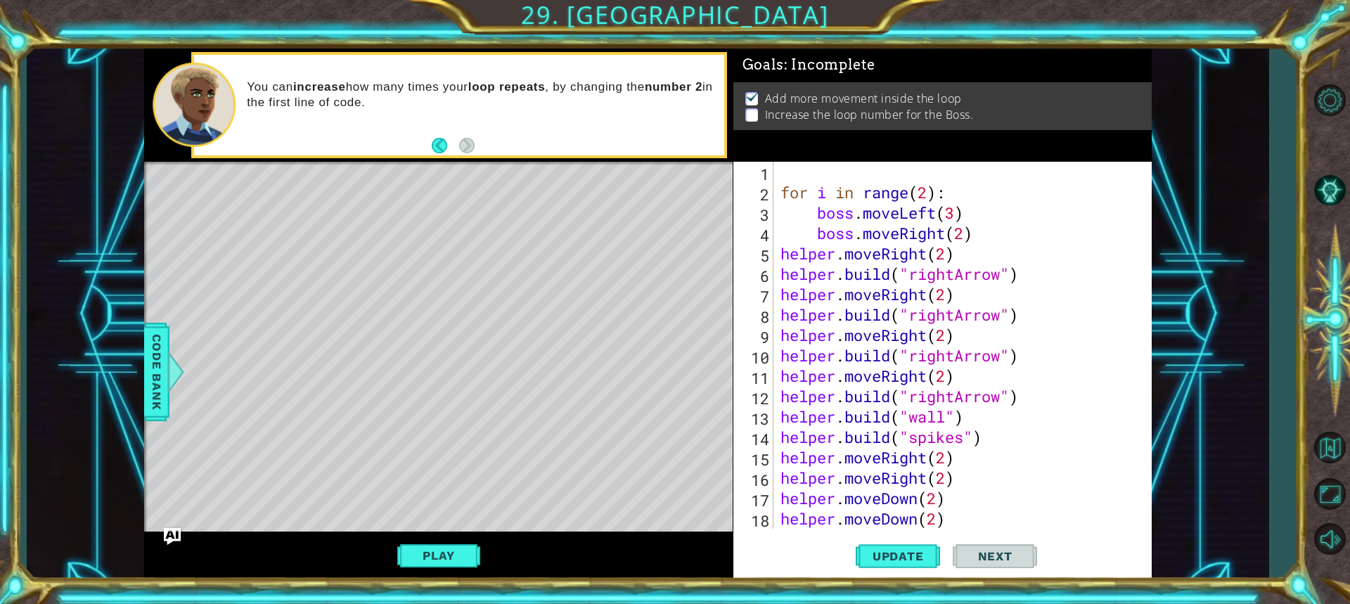
click at [926, 196] on div "for i in range ( 2 ) : boss . moveLeft ( 3 ) boss . moveRight ( 2 ) helper . mo…" at bounding box center [961, 396] width 366 height 469
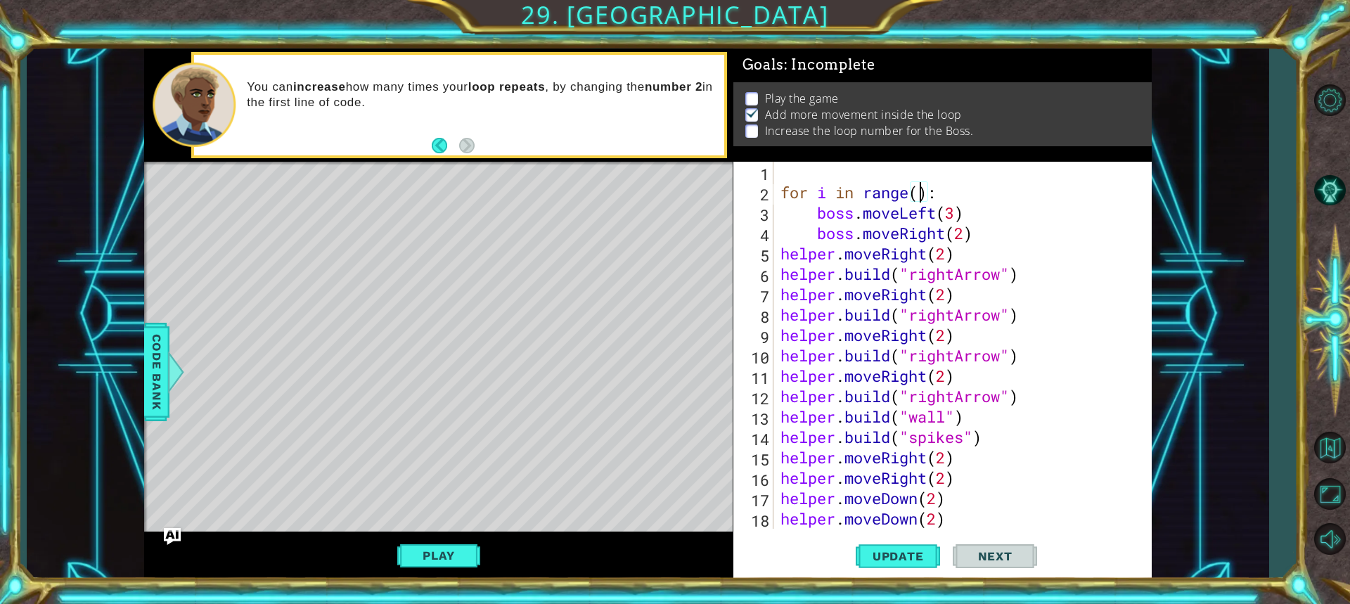
scroll to position [0, 6]
type textarea "for i in range(3):"
click at [885, 556] on span "Update" at bounding box center [898, 556] width 79 height 14
click at [472, 548] on button "Play" at bounding box center [438, 555] width 82 height 27
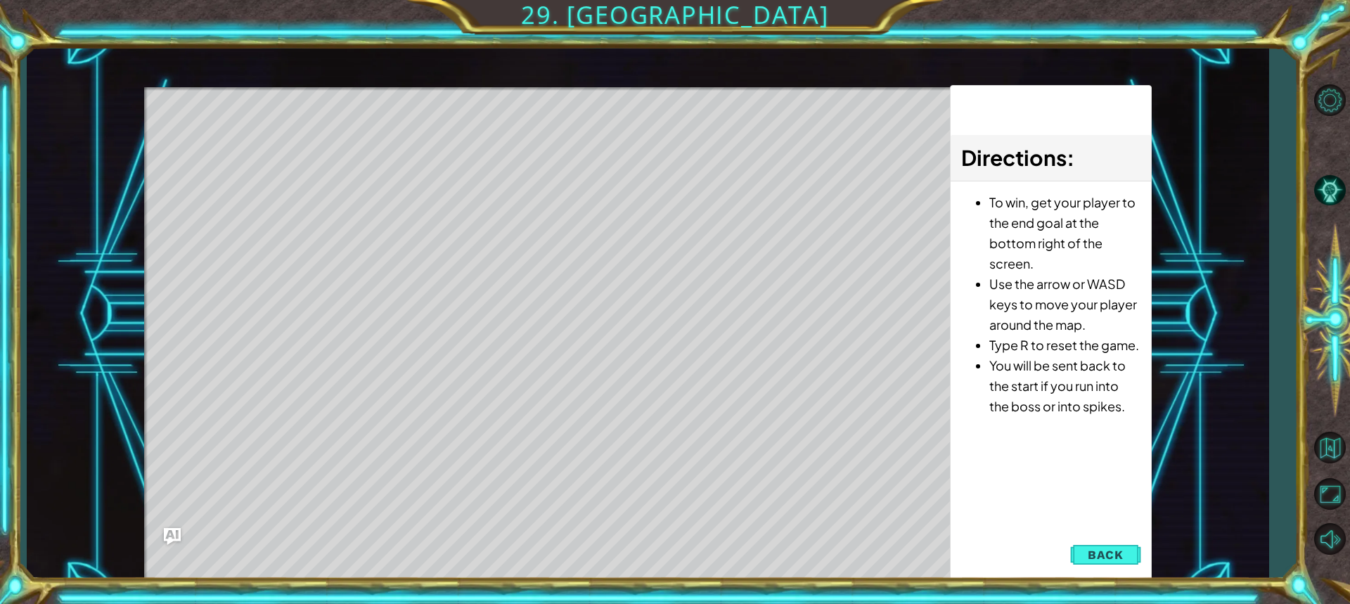
scroll to position [0, 0]
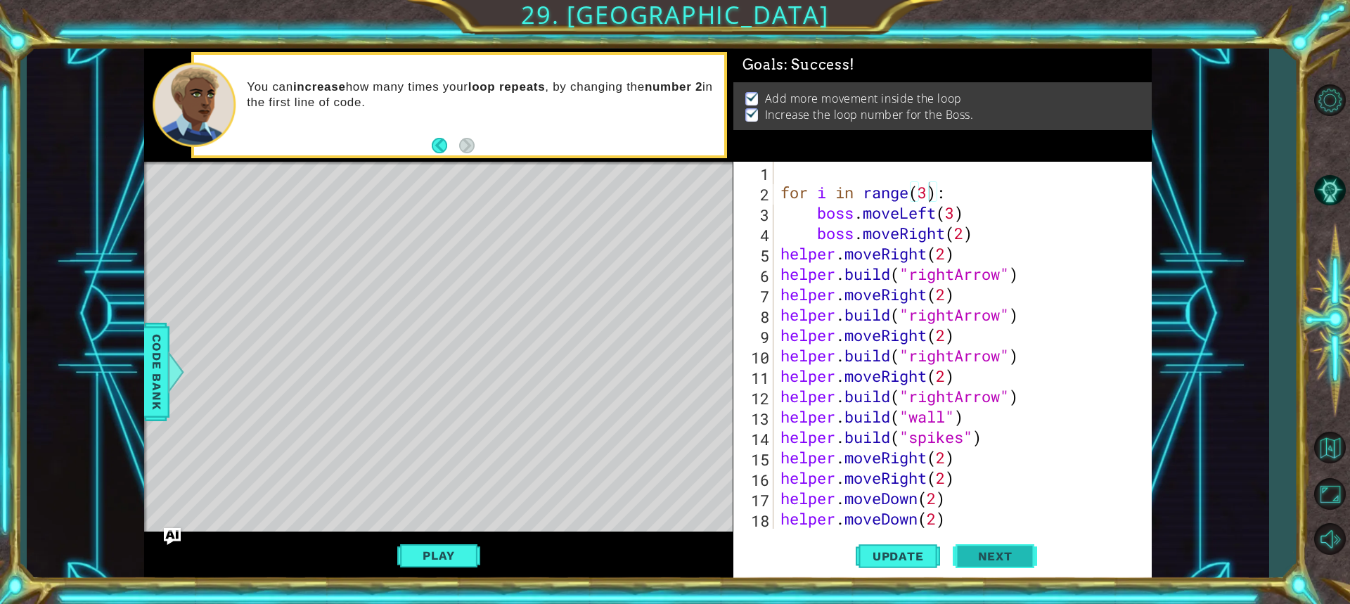
click at [1003, 560] on span "Next" at bounding box center [995, 556] width 63 height 14
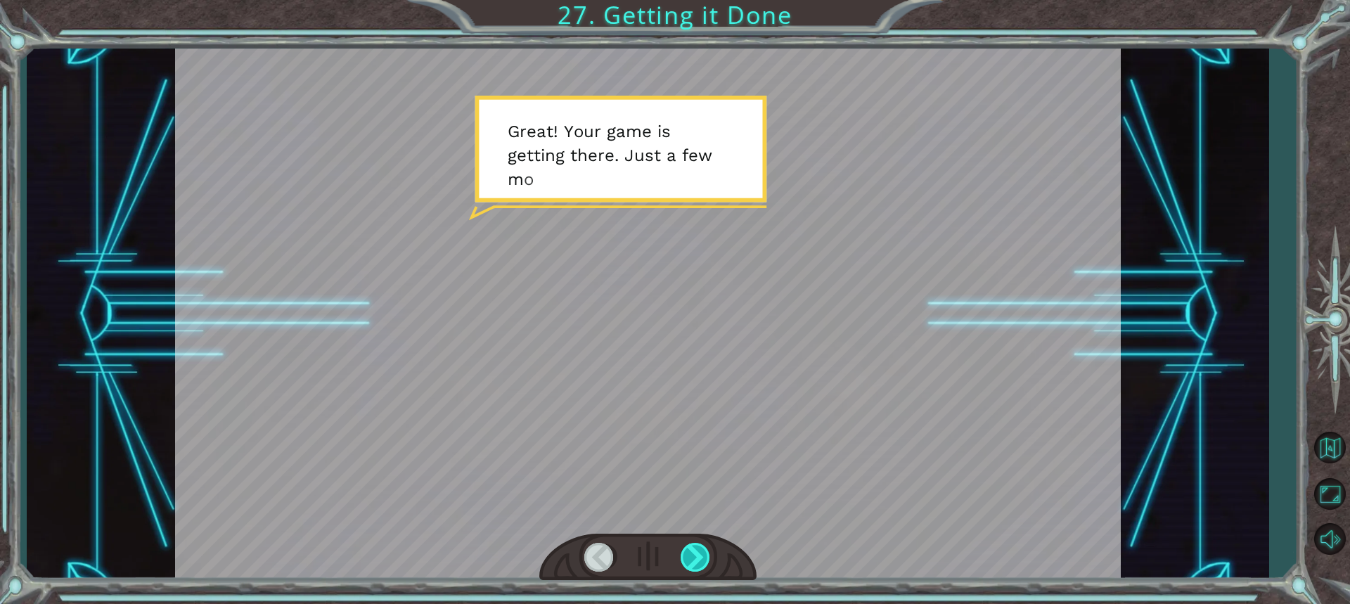
click at [695, 561] on div at bounding box center [696, 557] width 31 height 29
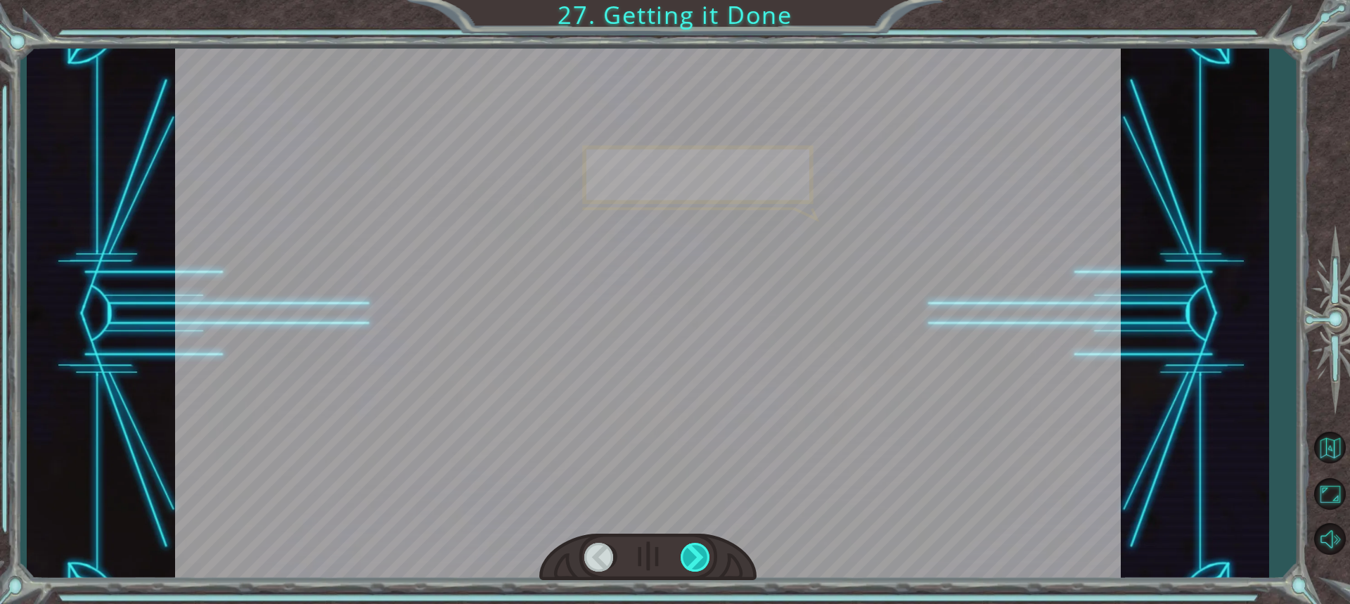
click at [695, 561] on div at bounding box center [696, 557] width 31 height 29
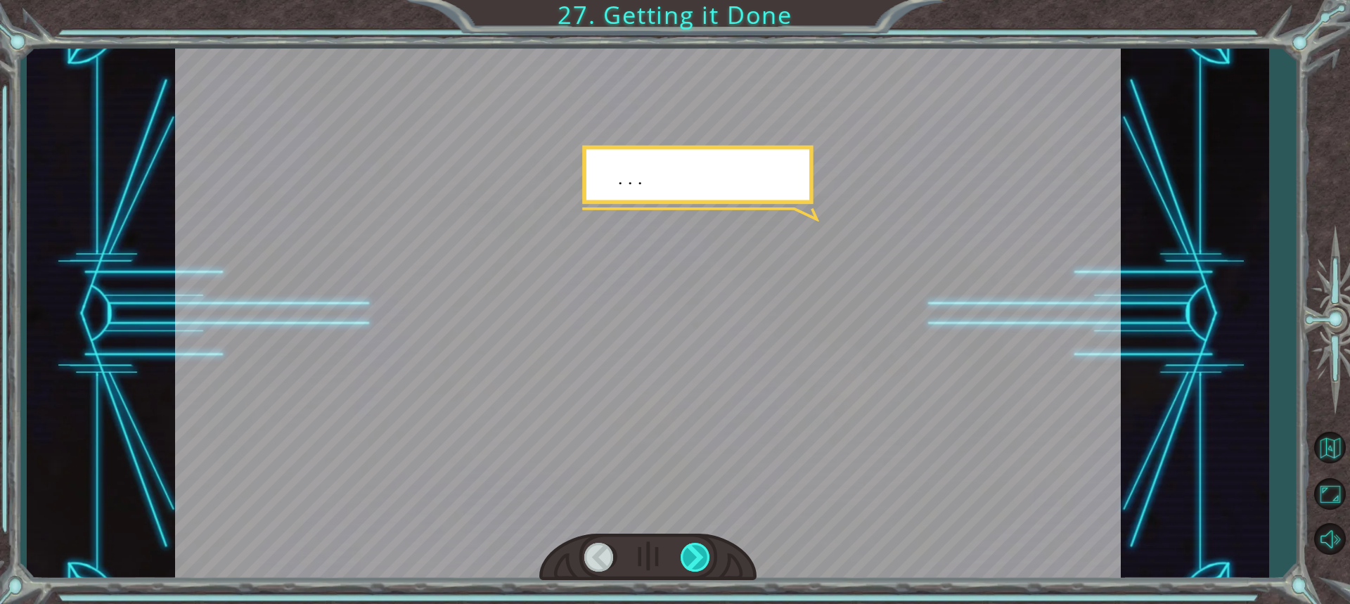
click at [695, 561] on div at bounding box center [696, 557] width 31 height 29
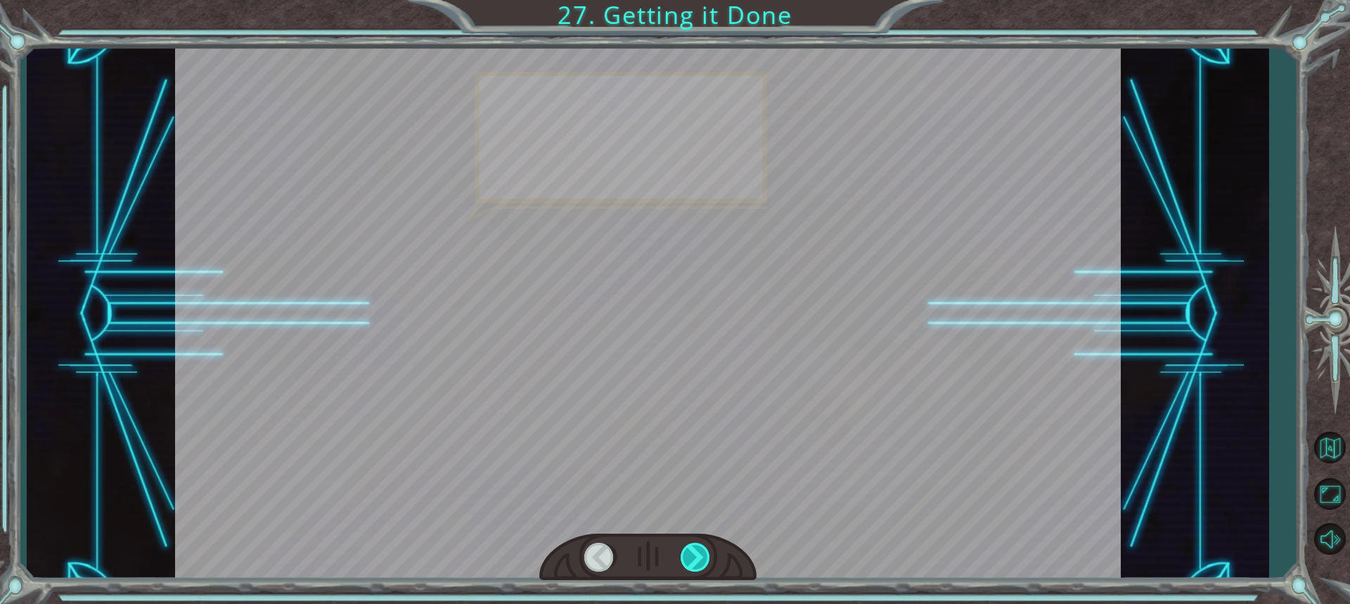
click at [695, 561] on div at bounding box center [696, 557] width 31 height 29
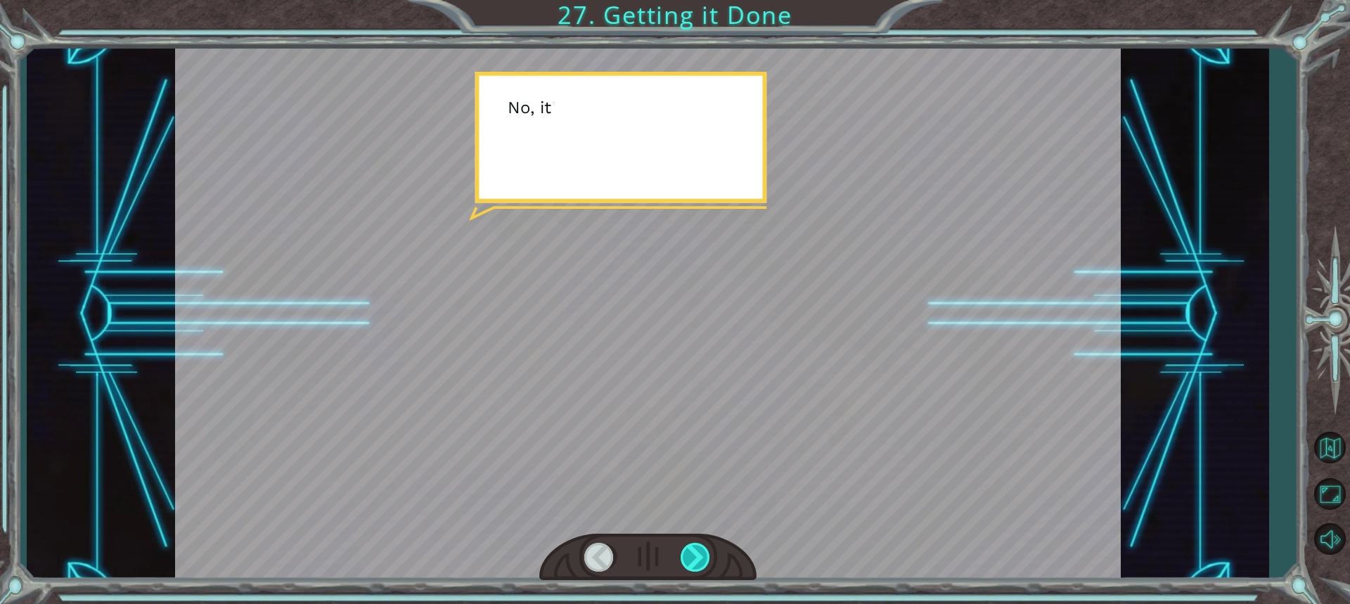
click at [695, 561] on div at bounding box center [696, 557] width 31 height 29
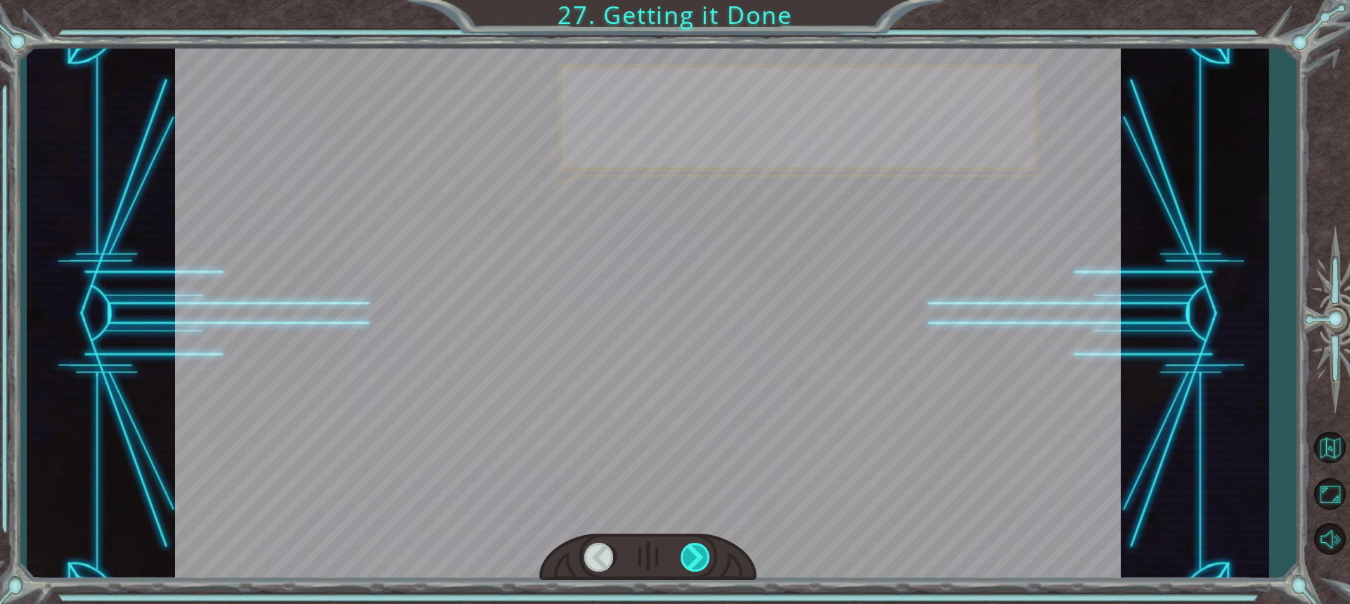
click at [695, 561] on div at bounding box center [696, 557] width 31 height 29
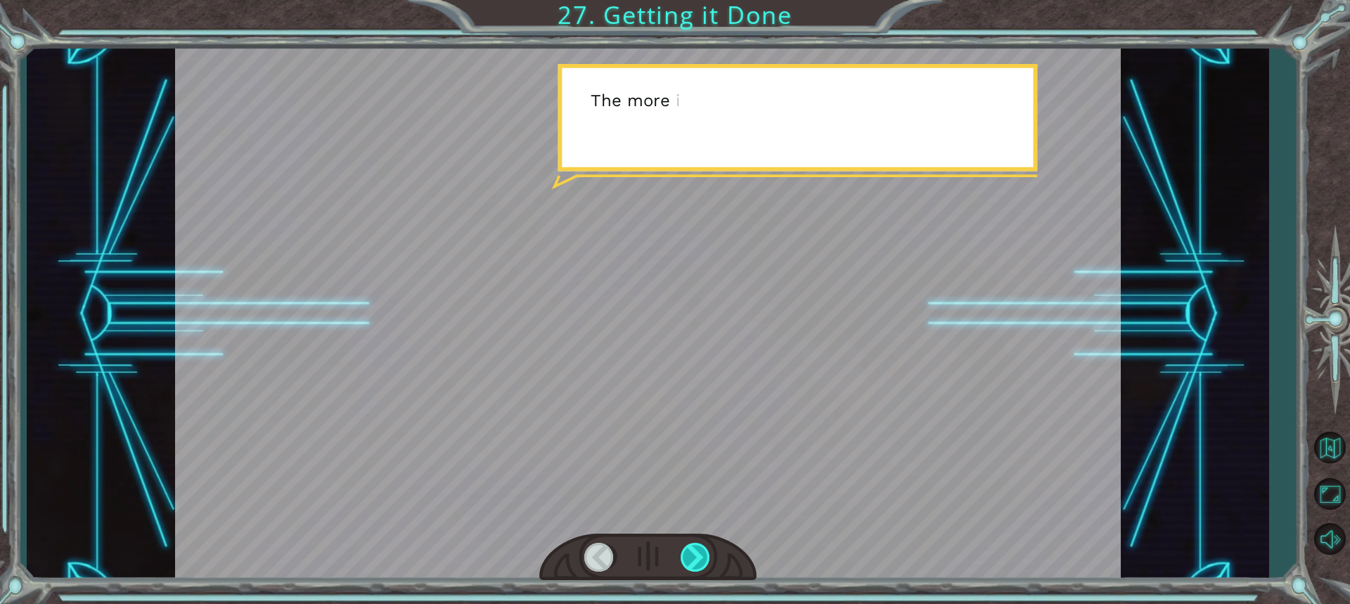
click at [695, 561] on div at bounding box center [696, 557] width 31 height 29
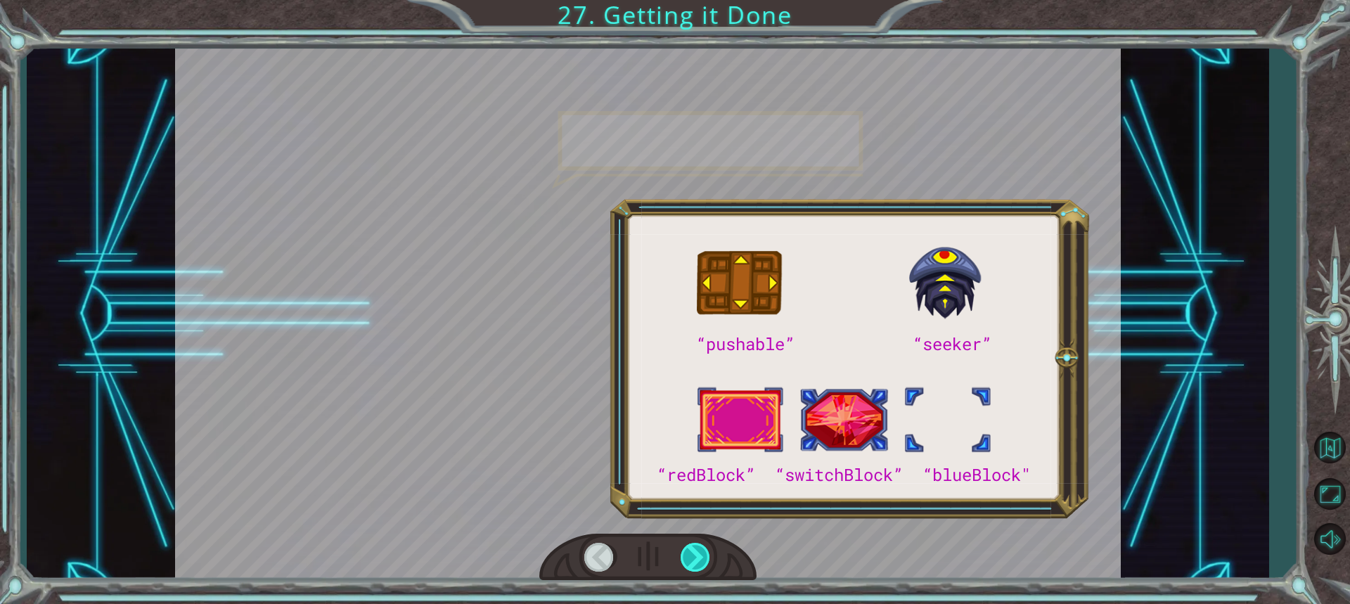
click at [695, 561] on div at bounding box center [696, 557] width 31 height 29
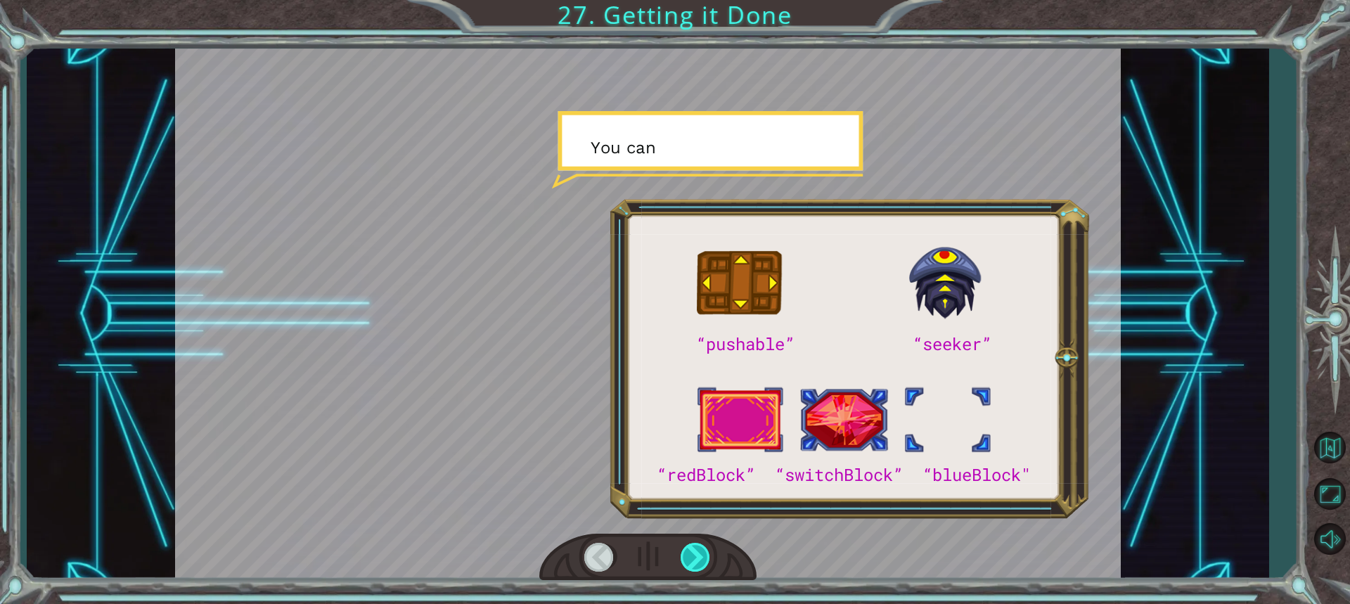
click at [695, 561] on div at bounding box center [696, 557] width 31 height 29
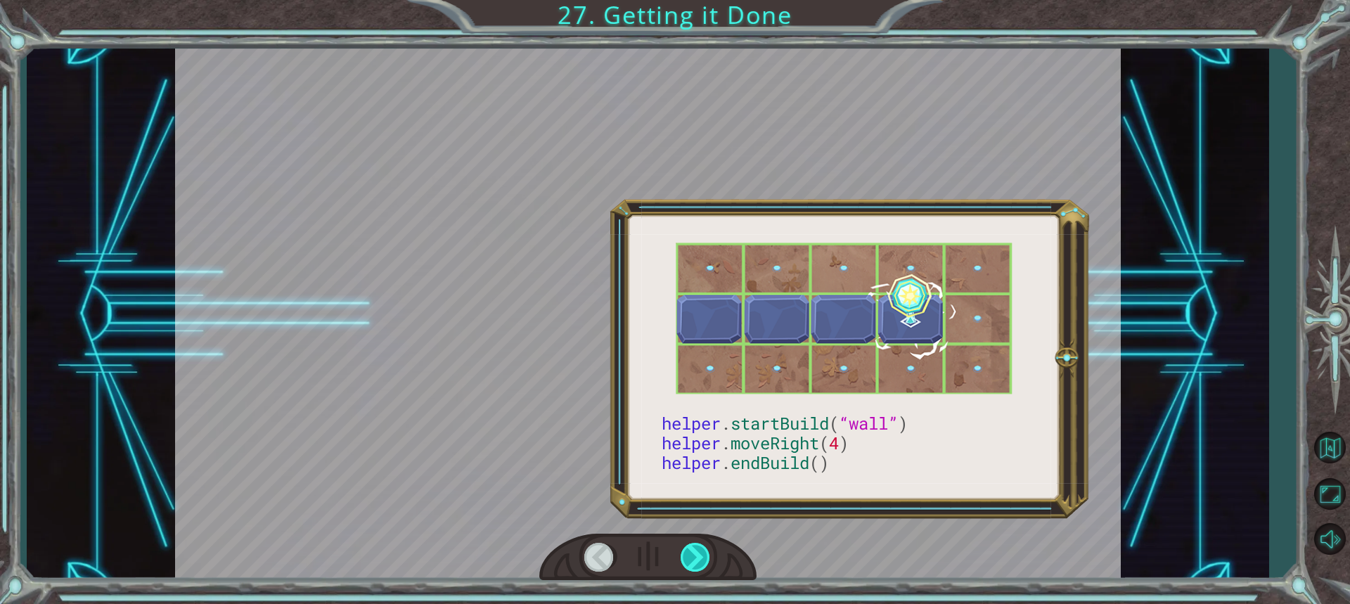
click at [695, 561] on div at bounding box center [696, 557] width 31 height 29
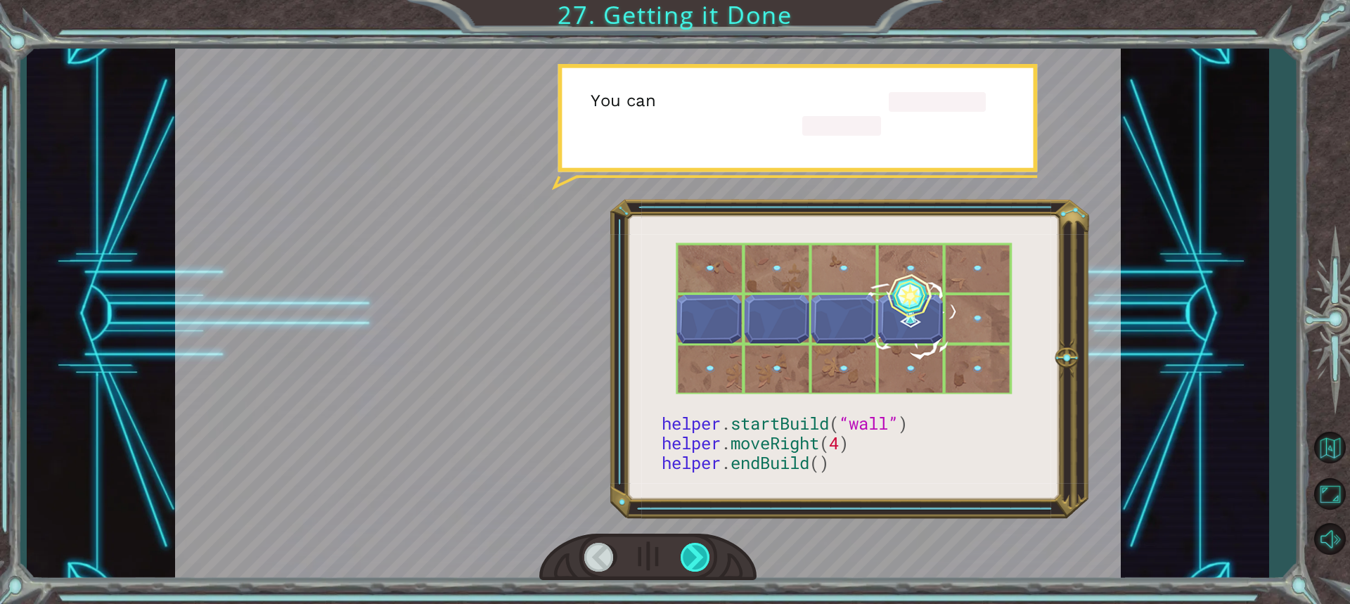
click at [695, 561] on div at bounding box center [696, 557] width 31 height 29
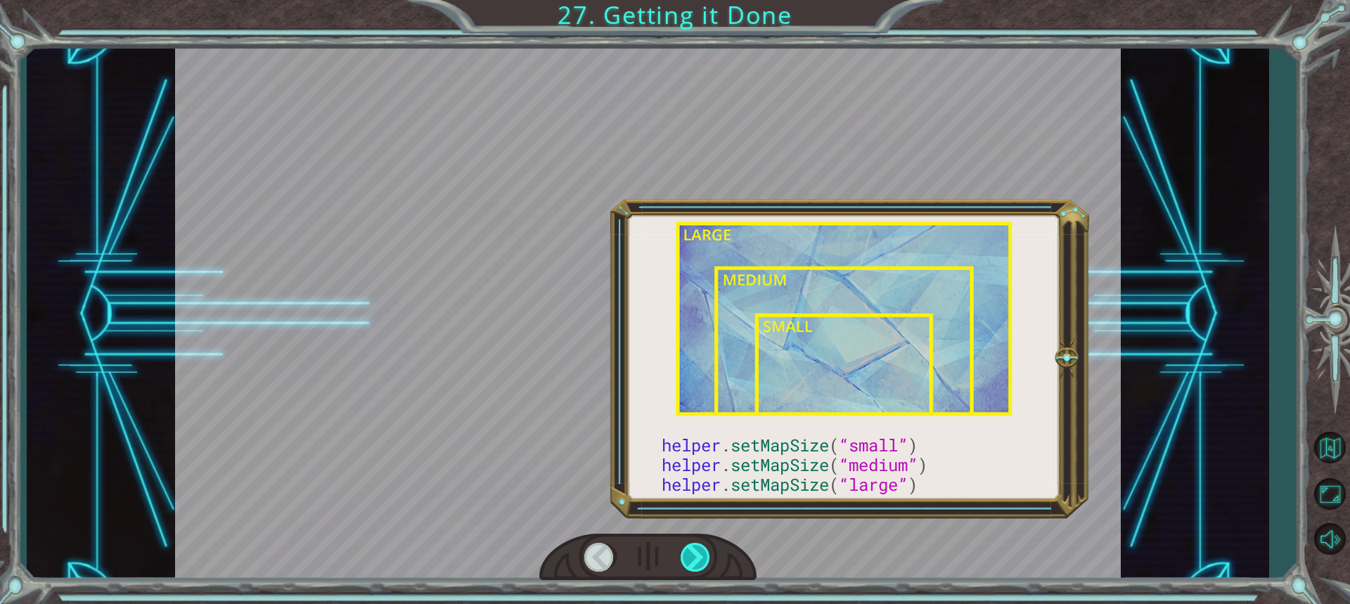
click at [695, 561] on div at bounding box center [696, 557] width 31 height 29
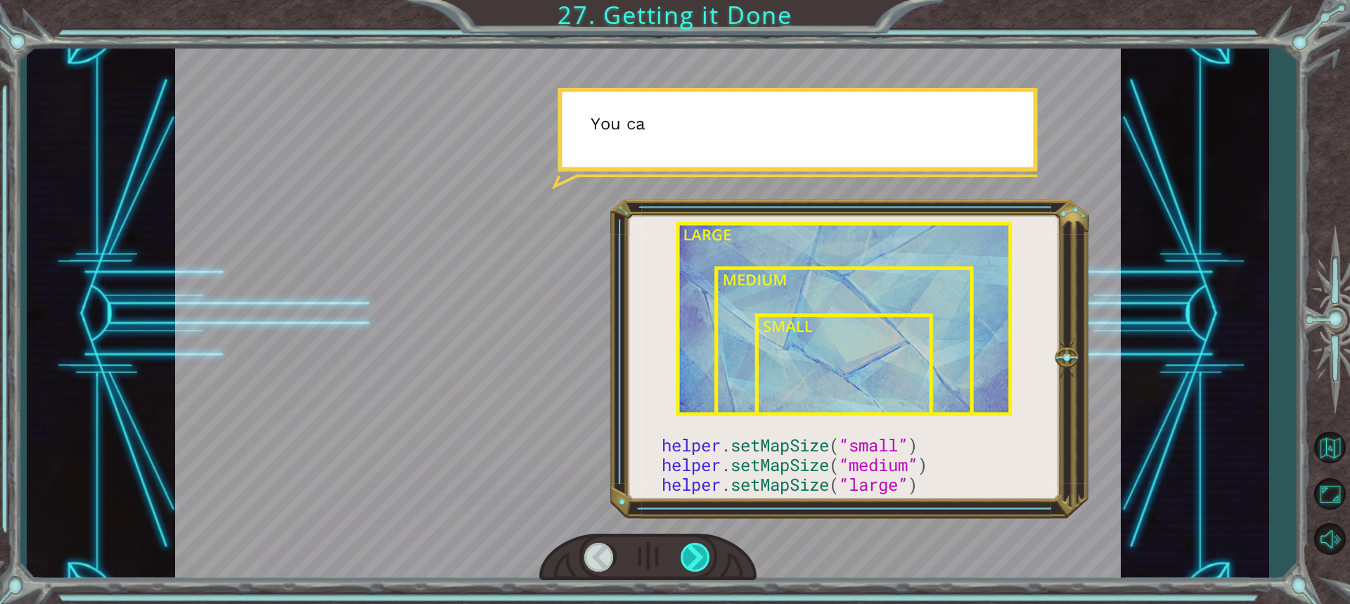
click at [695, 561] on div at bounding box center [696, 557] width 31 height 29
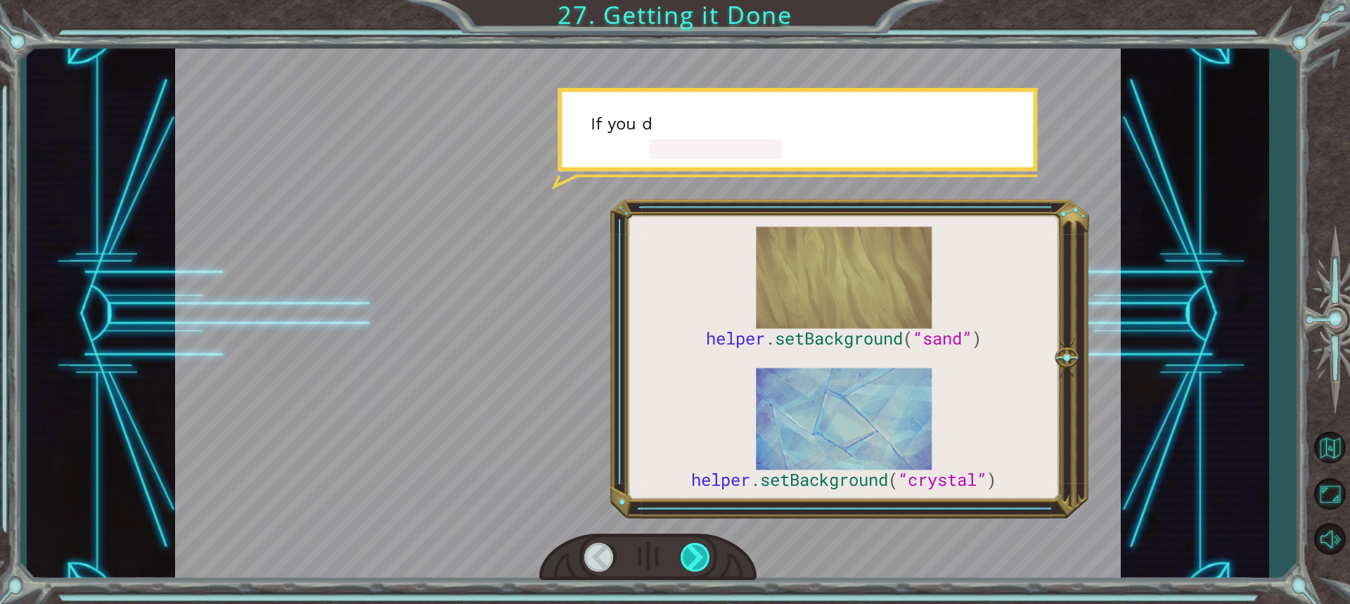
click at [695, 561] on div at bounding box center [696, 557] width 31 height 29
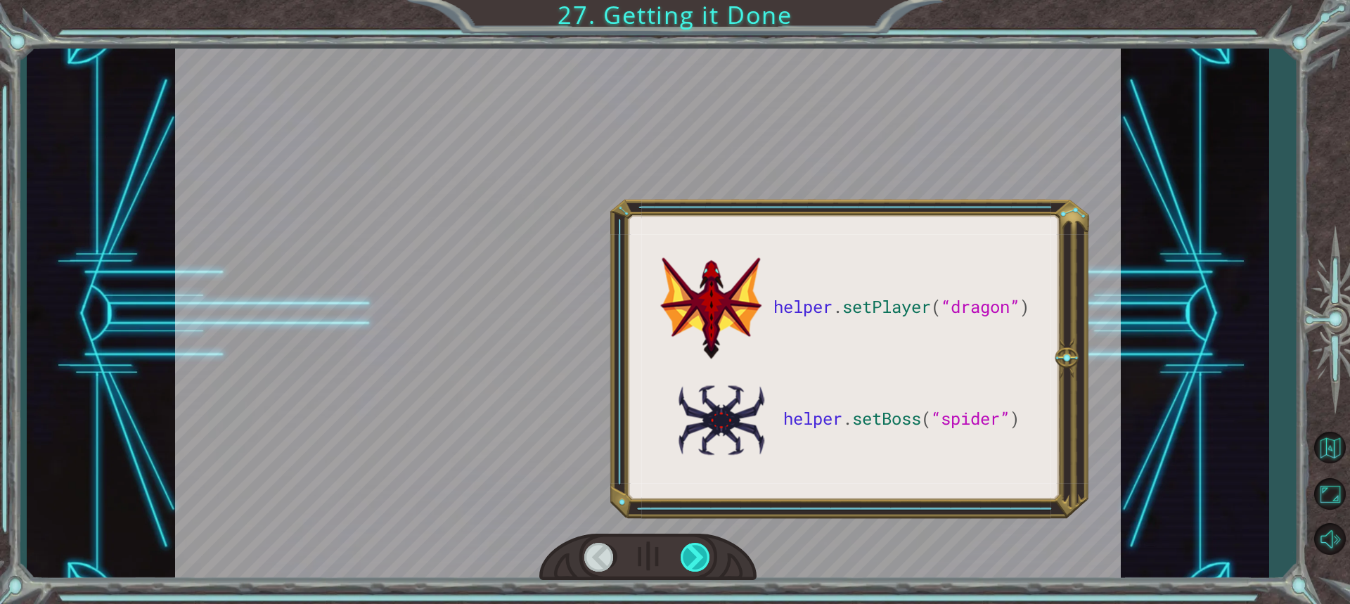
click at [695, 561] on div at bounding box center [696, 557] width 31 height 29
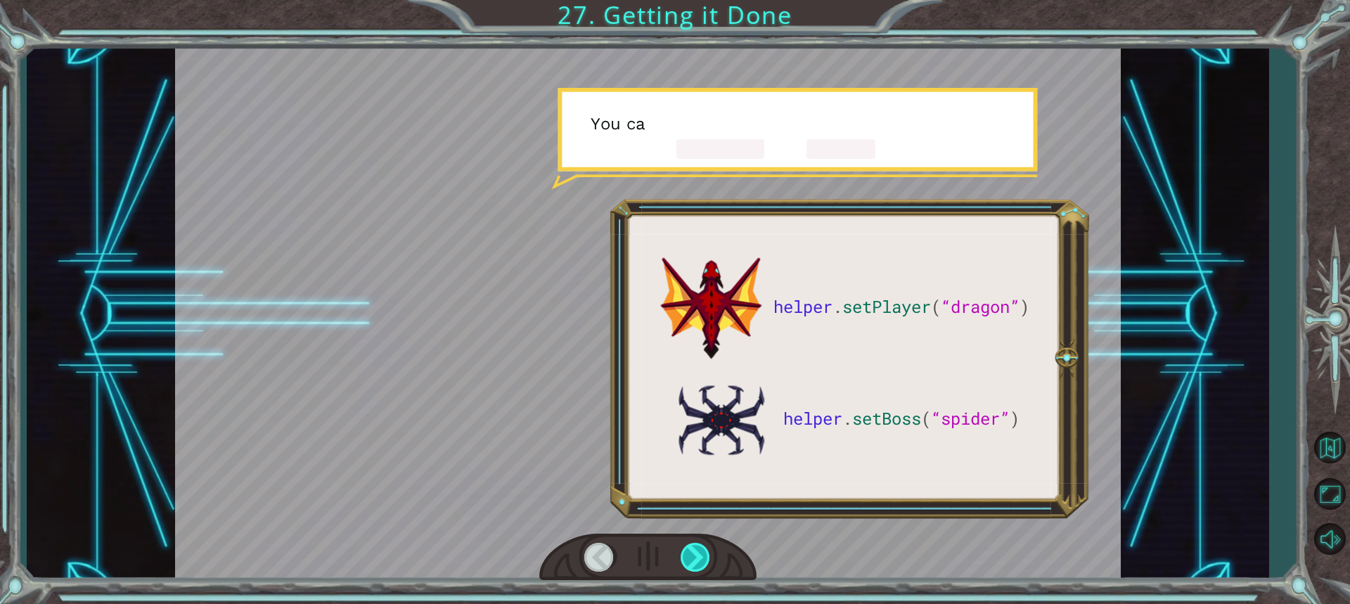
click at [695, 561] on div at bounding box center [696, 557] width 31 height 29
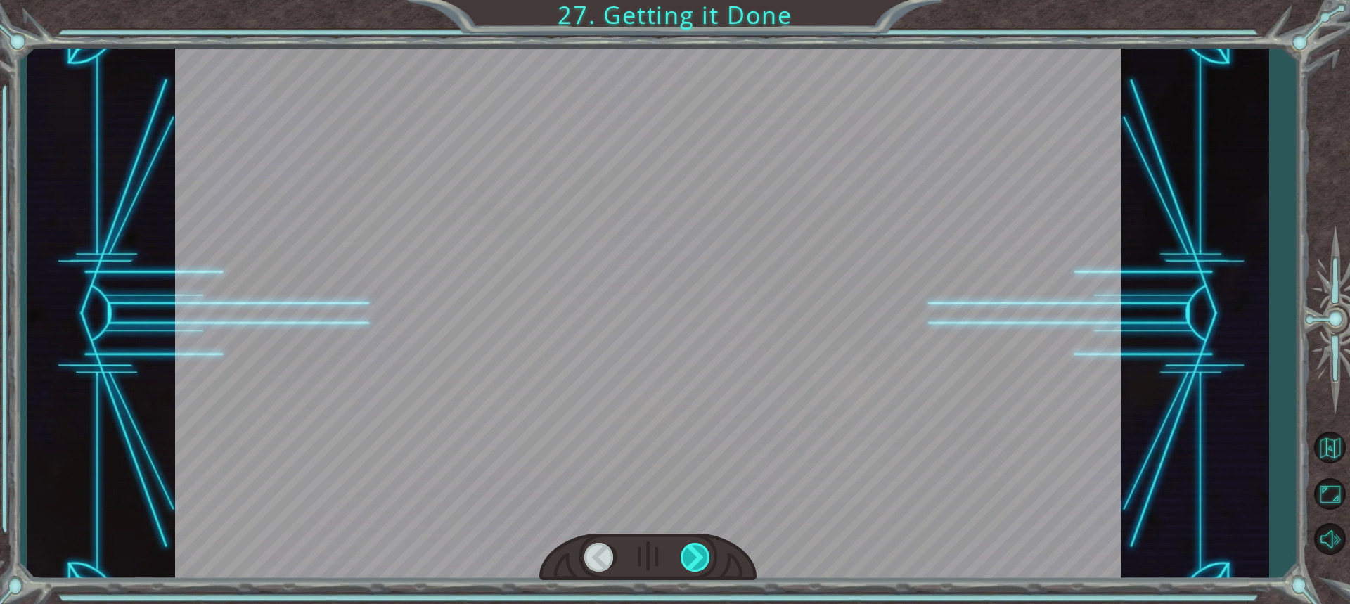
click at [695, 561] on div at bounding box center [696, 557] width 31 height 29
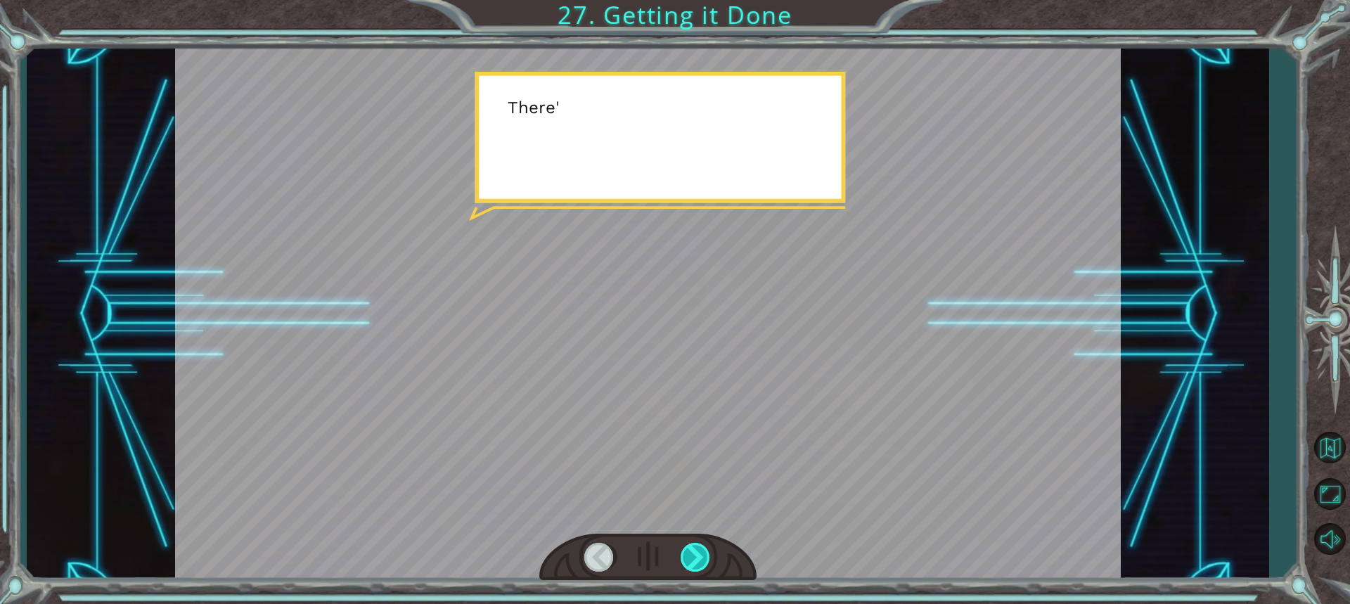
click at [695, 561] on div at bounding box center [696, 557] width 31 height 29
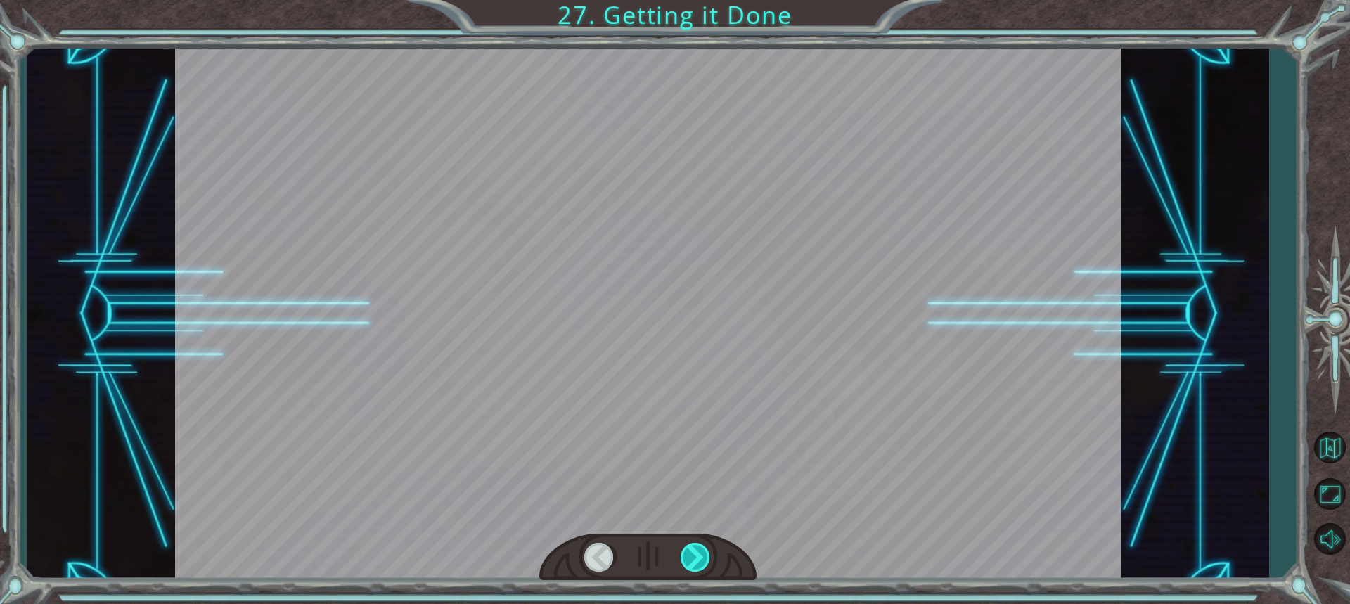
click at [695, 561] on div at bounding box center [696, 557] width 31 height 29
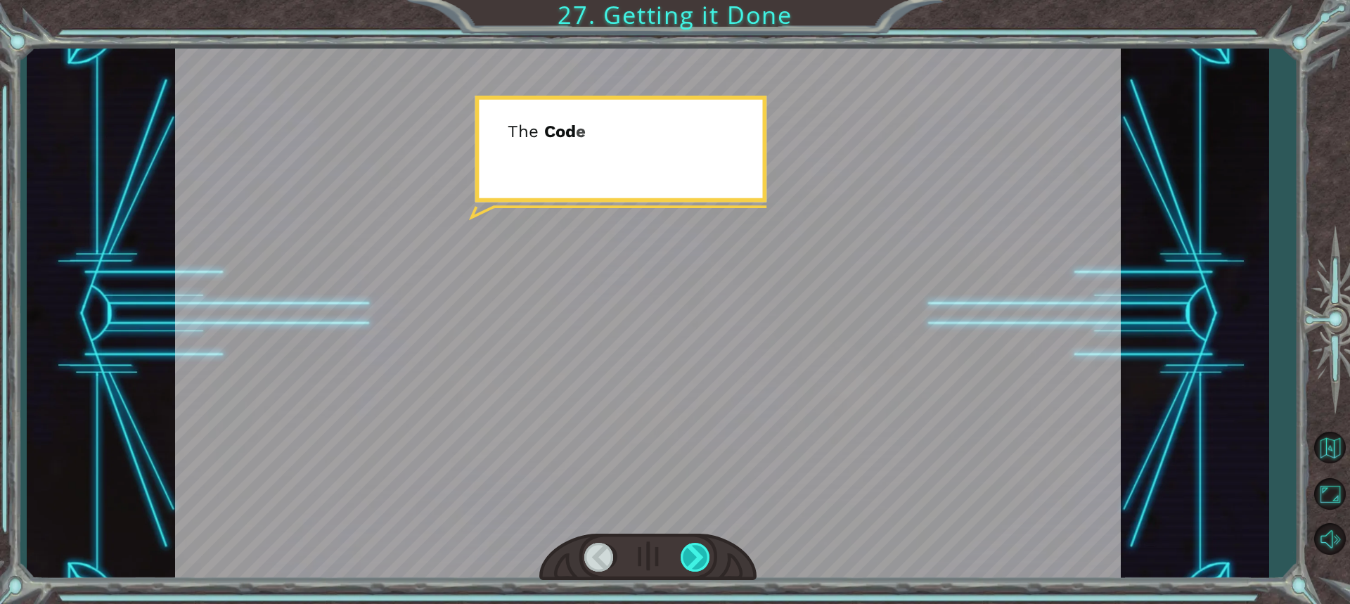
click at [695, 561] on div at bounding box center [696, 557] width 31 height 29
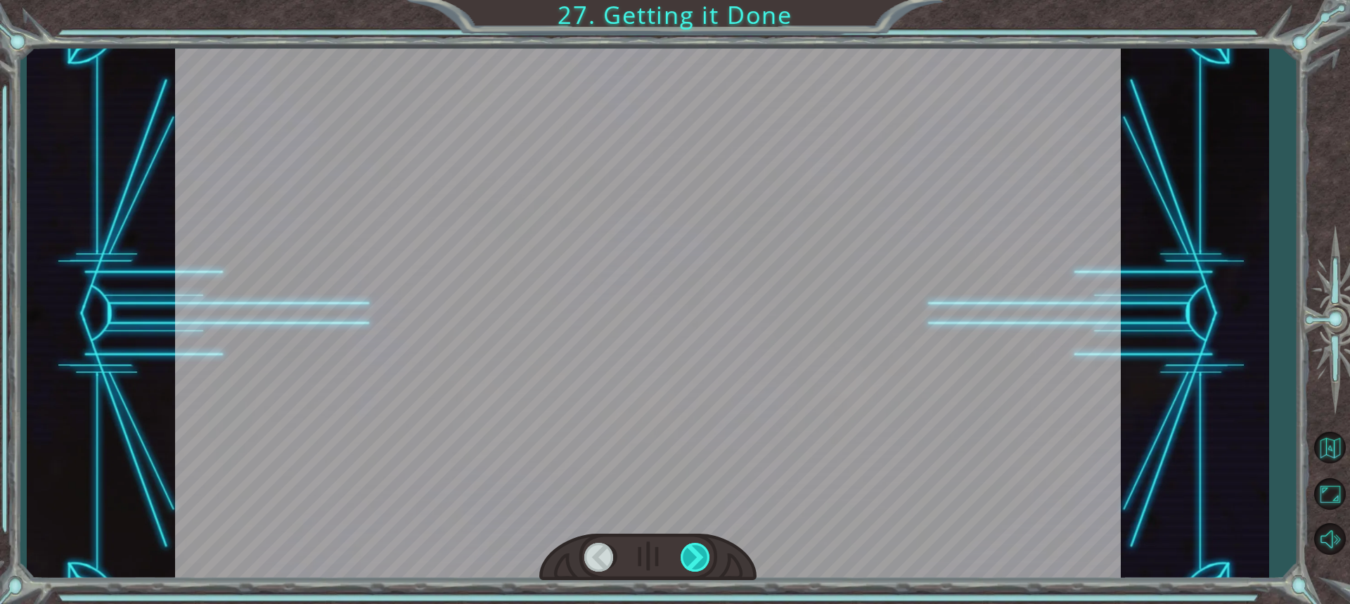
click at [695, 561] on div at bounding box center [696, 557] width 31 height 29
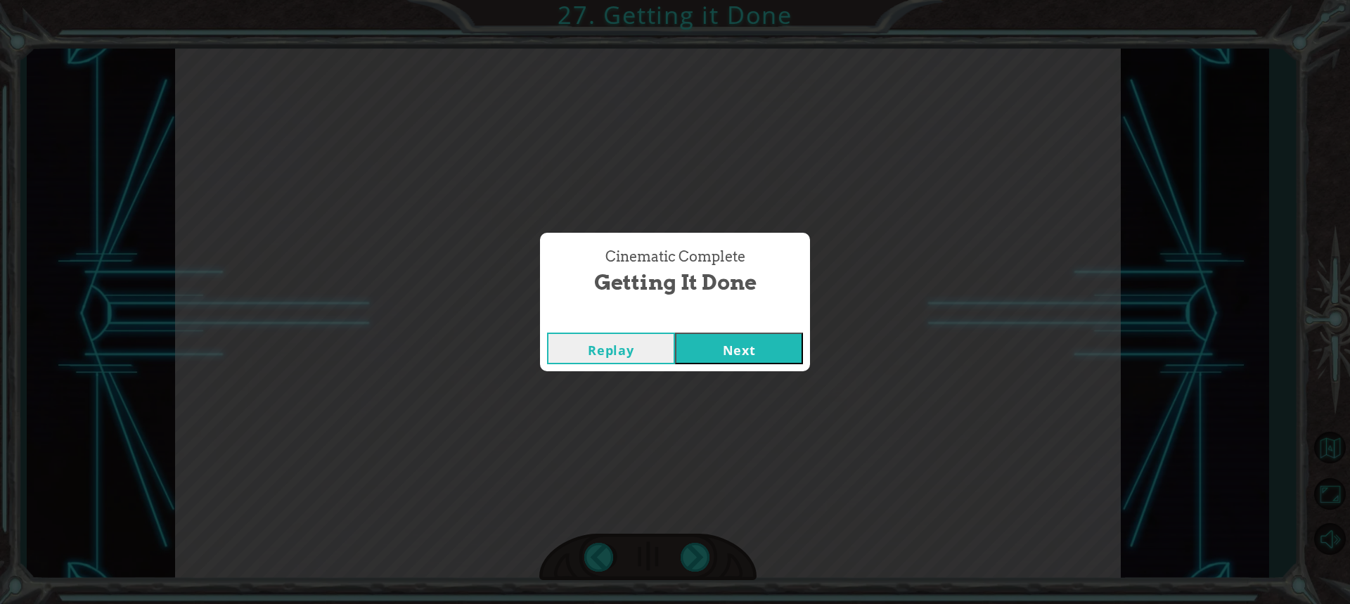
click at [721, 345] on button "Next" at bounding box center [739, 349] width 128 height 32
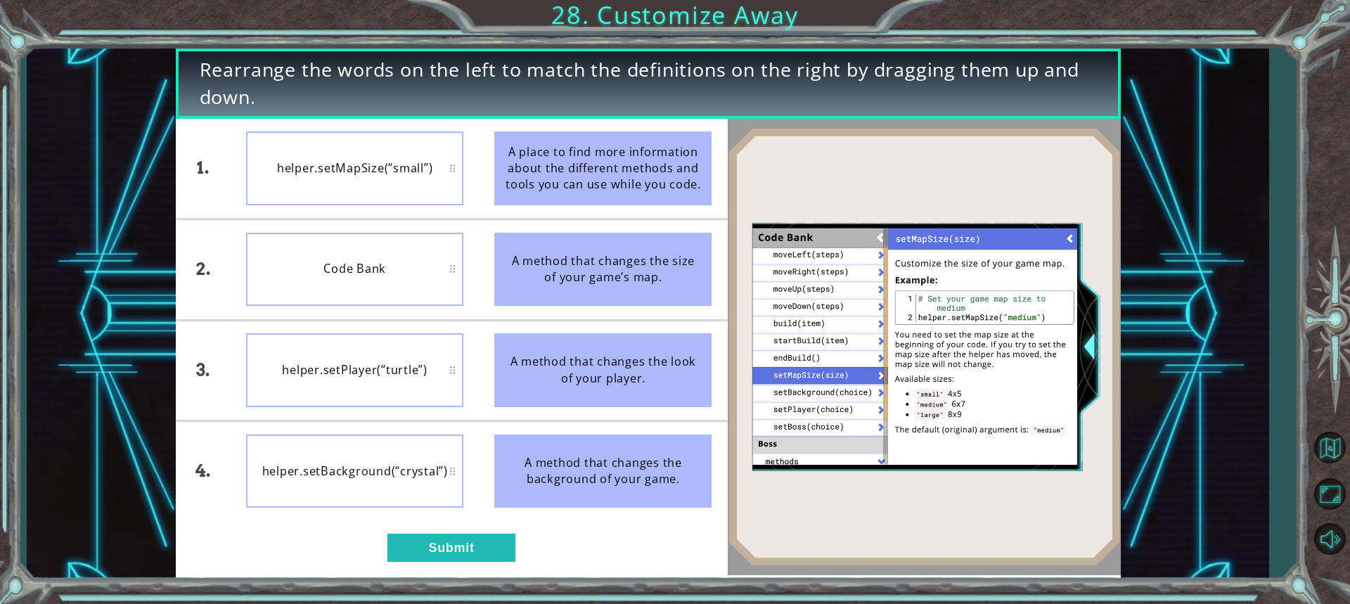
drag, startPoint x: 671, startPoint y: 167, endPoint x: 667, endPoint y: 247, distance: 79.6
click at [667, 247] on ul "A place to find more information about the different methods and tools you can …" at bounding box center [603, 320] width 248 height 402
drag, startPoint x: 608, startPoint y: 187, endPoint x: 486, endPoint y: 226, distance: 127.6
click at [574, 228] on ul "A place to find more information about the different methods and tools you can …" at bounding box center [603, 320] width 248 height 402
click at [494, 546] on button "Submit" at bounding box center [451, 548] width 128 height 28
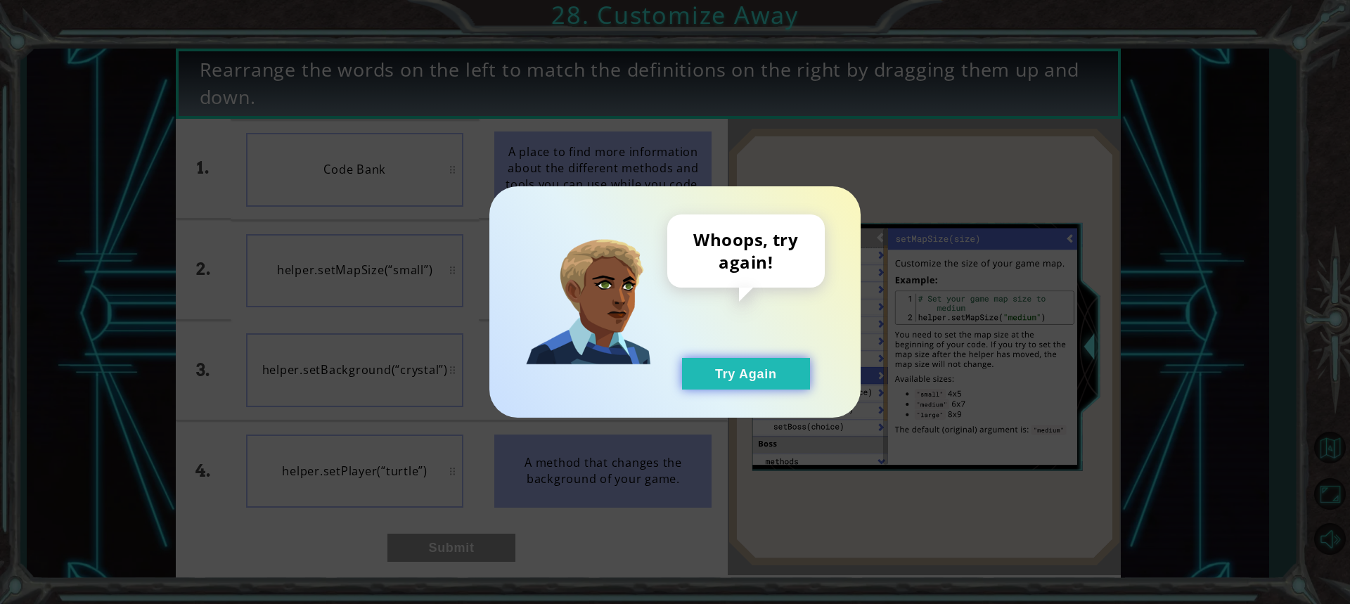
click at [764, 377] on button "Try Again" at bounding box center [746, 374] width 128 height 32
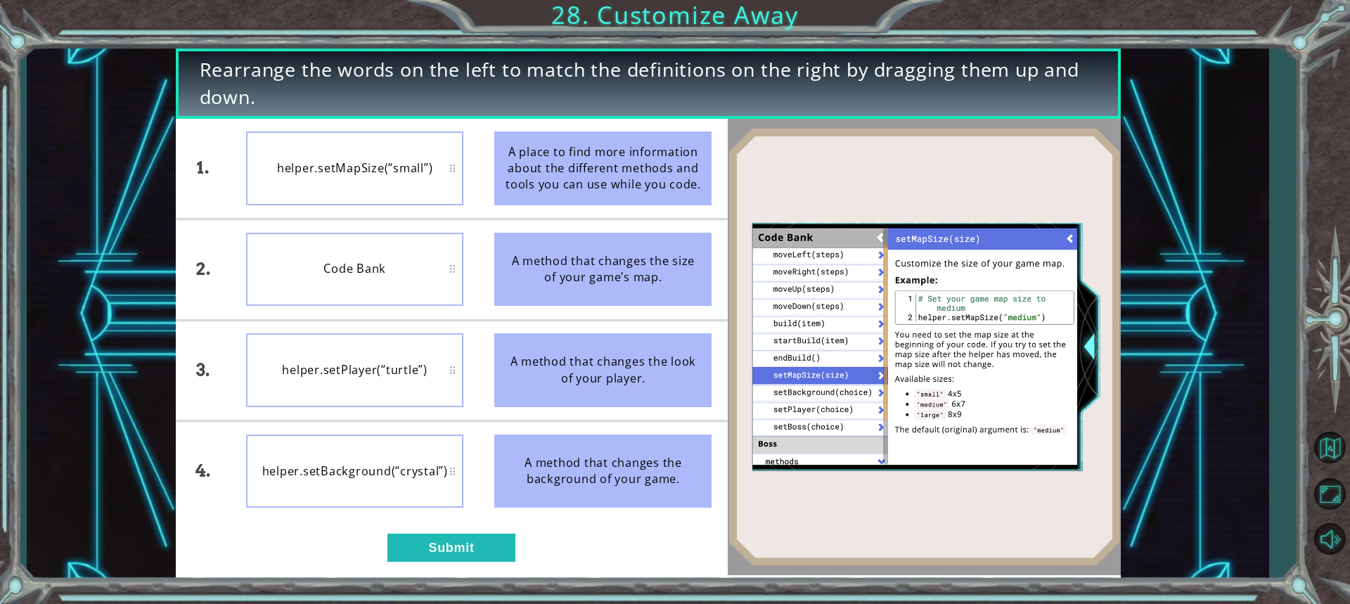
click at [377, 269] on div "Code Bank" at bounding box center [354, 270] width 217 height 74
click at [466, 564] on div "1. 2. 3. 4. Code Bank helper.setMapSize(“small”) helper.setPlayer(“turtle”) hel…" at bounding box center [452, 347] width 552 height 456
click at [475, 559] on button "Submit" at bounding box center [451, 548] width 128 height 28
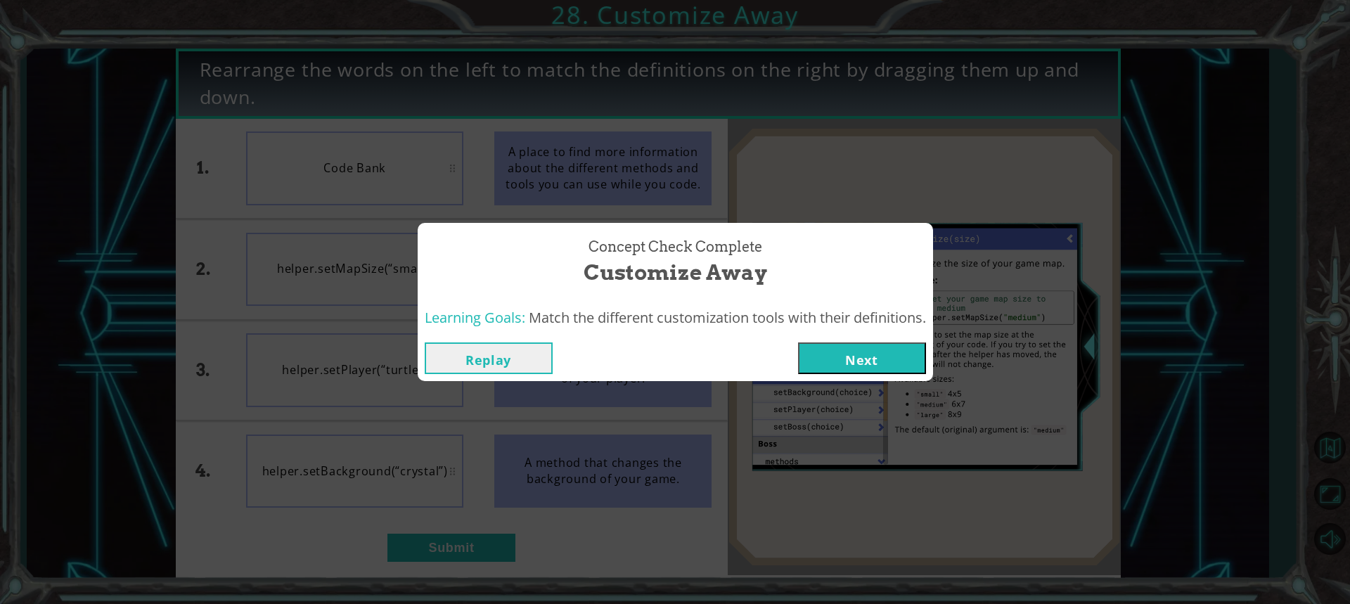
click at [843, 358] on button "Next" at bounding box center [862, 358] width 128 height 32
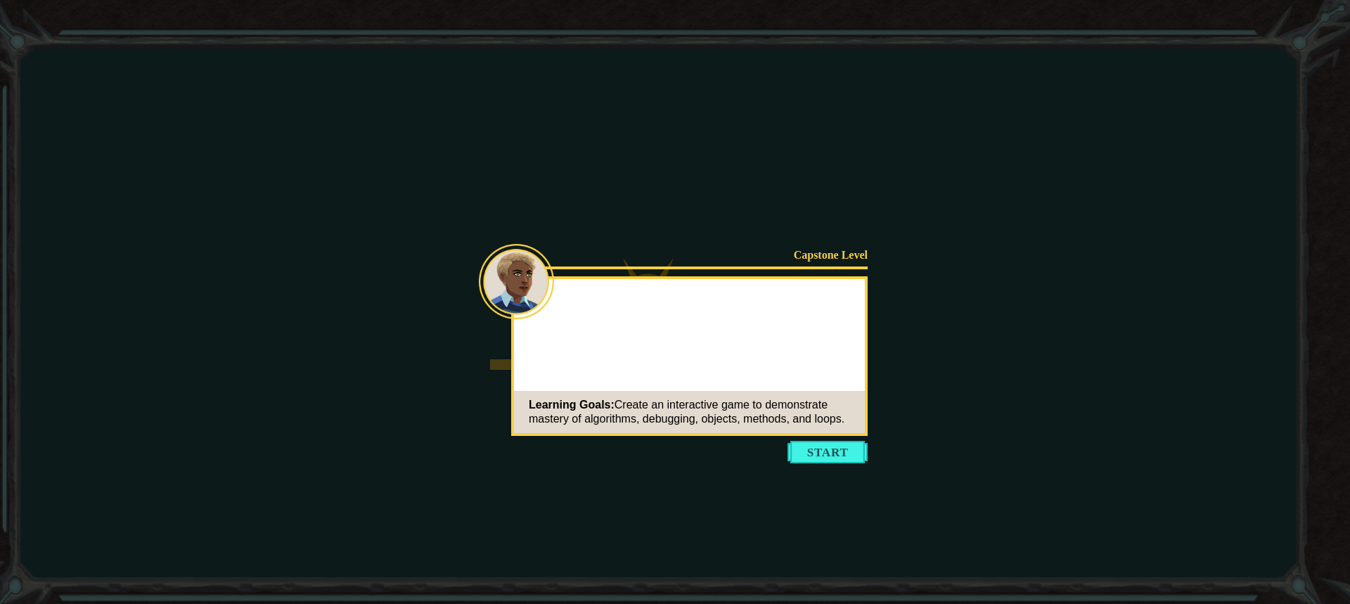
click at [824, 453] on button "Start" at bounding box center [828, 452] width 80 height 23
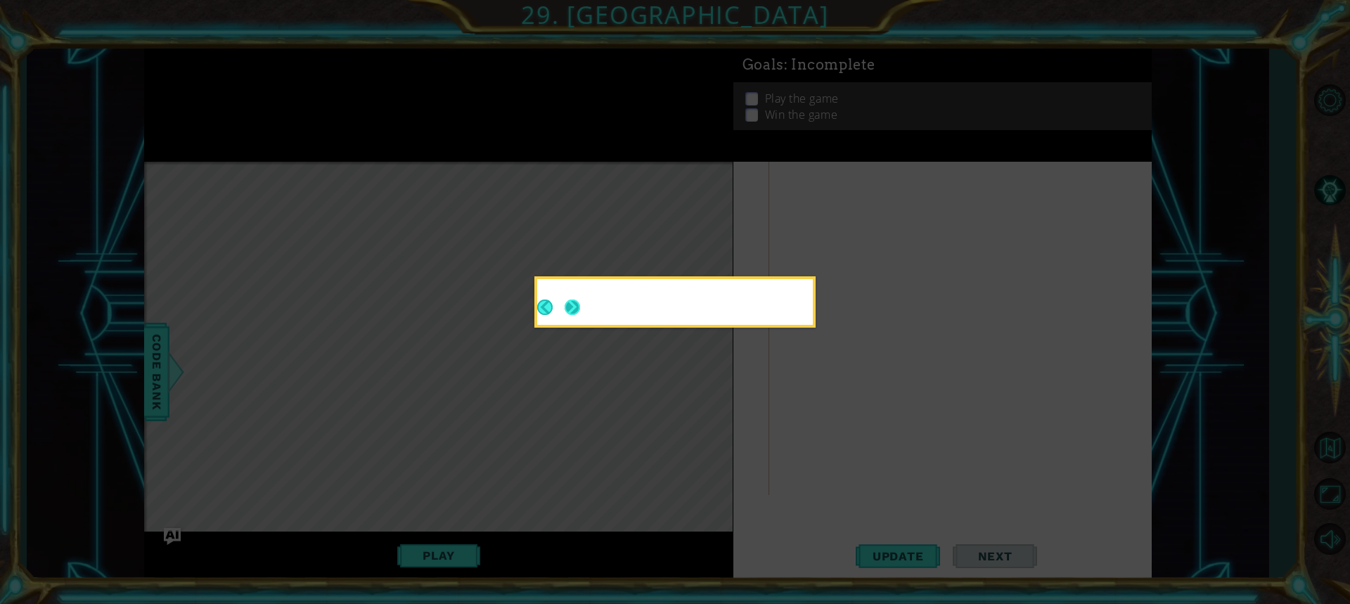
click at [579, 304] on button "Next" at bounding box center [573, 308] width 18 height 18
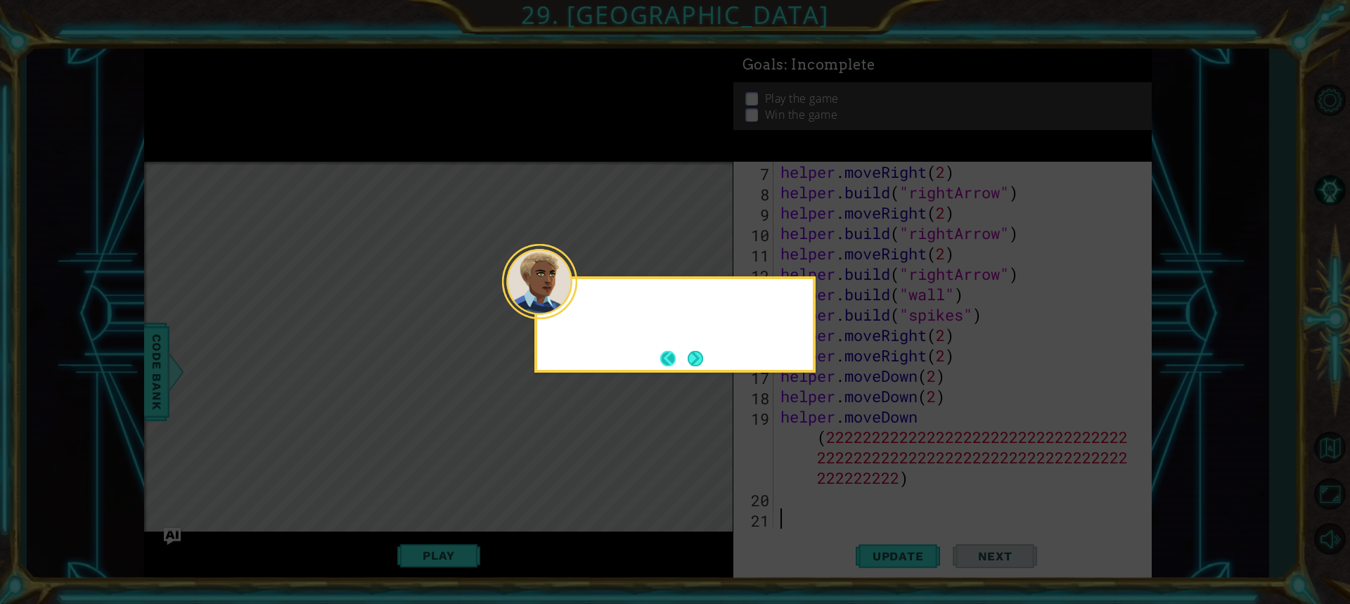
scroll to position [122, 0]
click at [701, 362] on button "Next" at bounding box center [695, 358] width 15 height 15
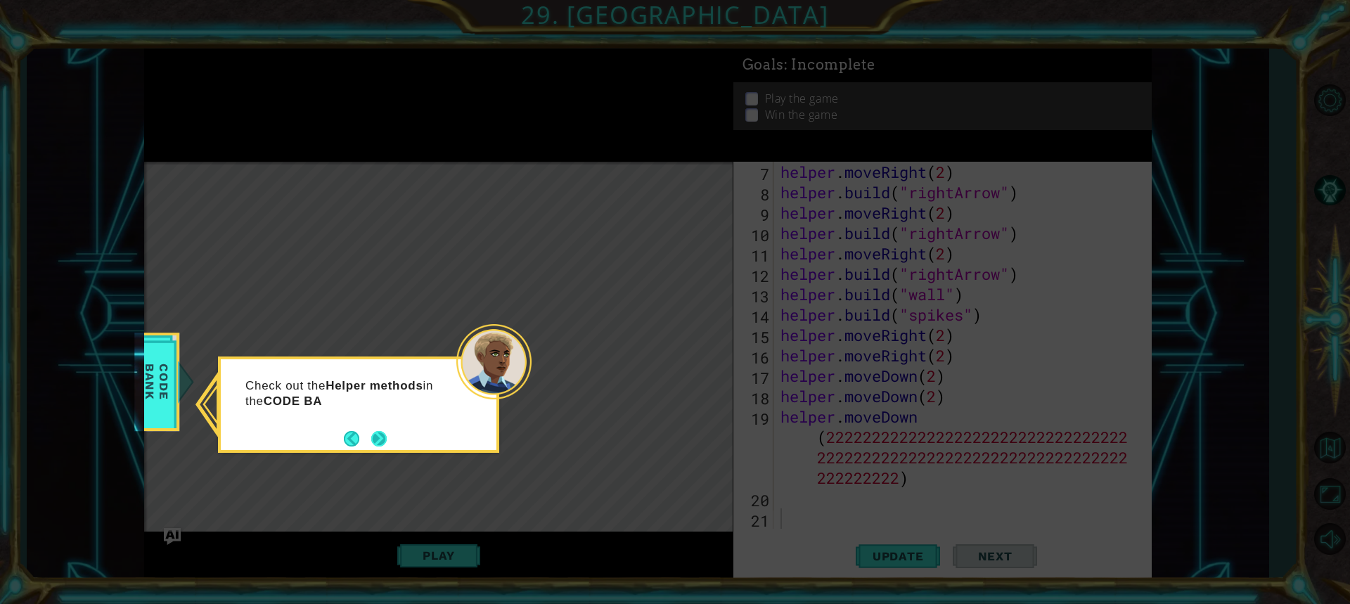
click at [383, 434] on button "Next" at bounding box center [378, 438] width 15 height 15
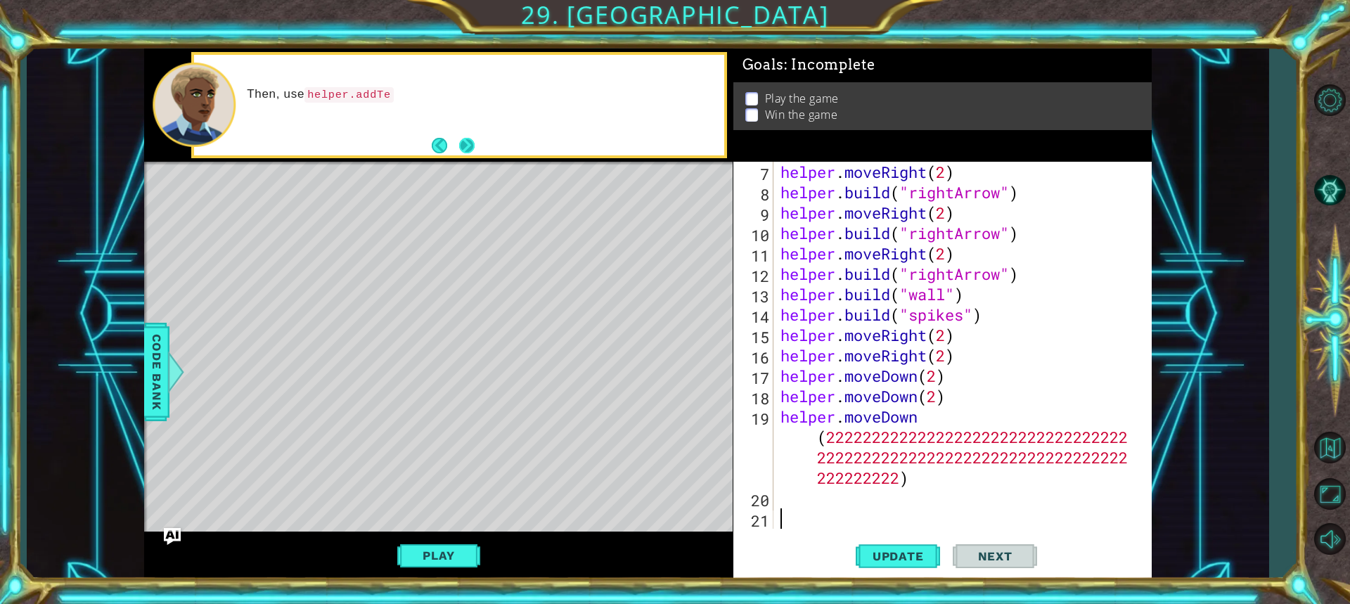
click at [467, 147] on button "Next" at bounding box center [466, 145] width 15 height 15
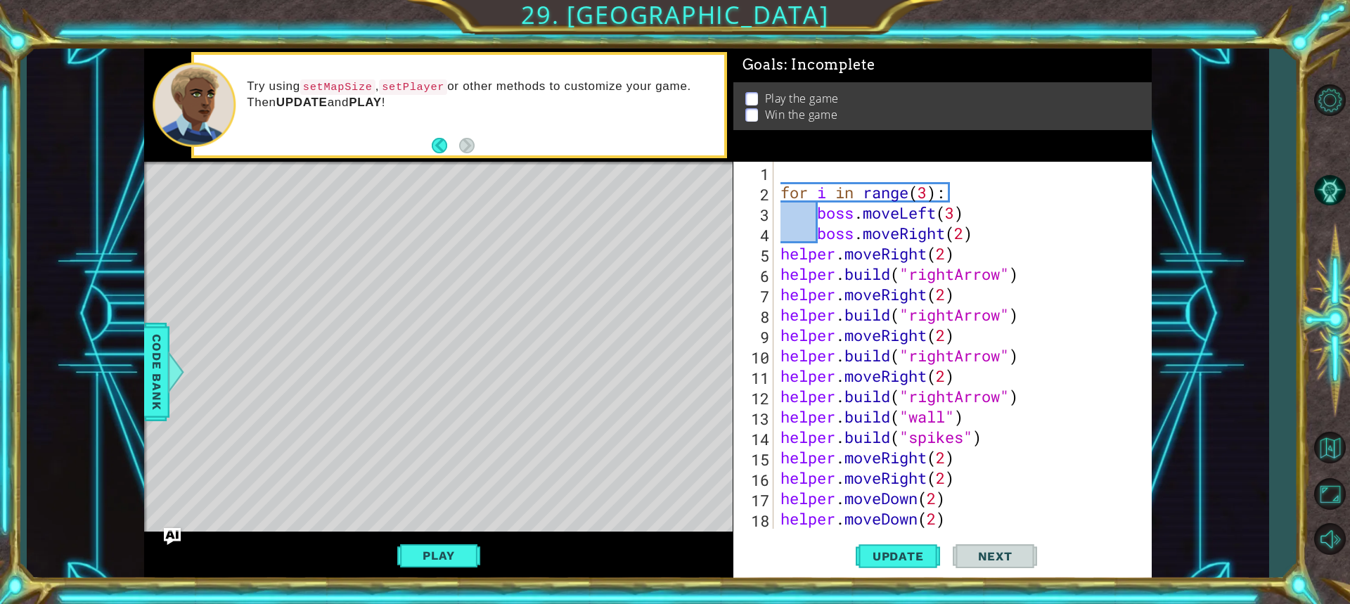
scroll to position [0, 0]
click at [928, 193] on div "for i in range ( 3 ) : boss . moveLeft ( 3 ) boss . moveRight ( 2 ) helper . mo…" at bounding box center [961, 396] width 366 height 469
type textarea "for i in range(4):"
click at [891, 563] on span "Update" at bounding box center [898, 556] width 79 height 14
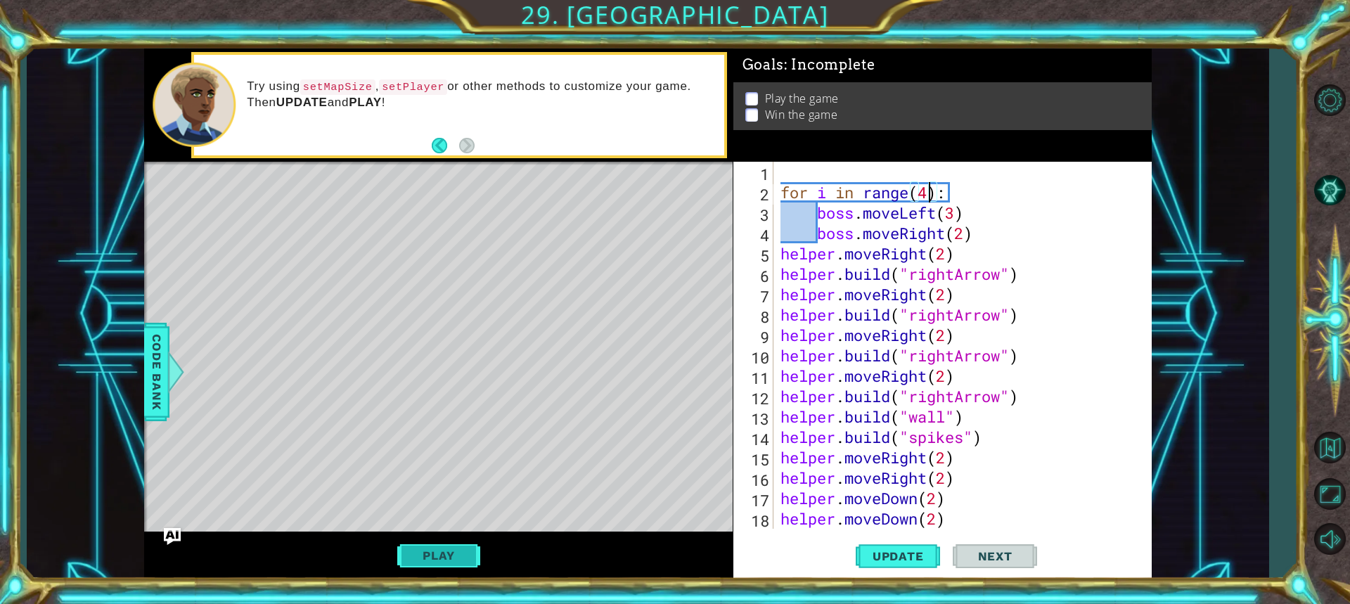
click at [475, 560] on button "Play" at bounding box center [438, 555] width 82 height 27
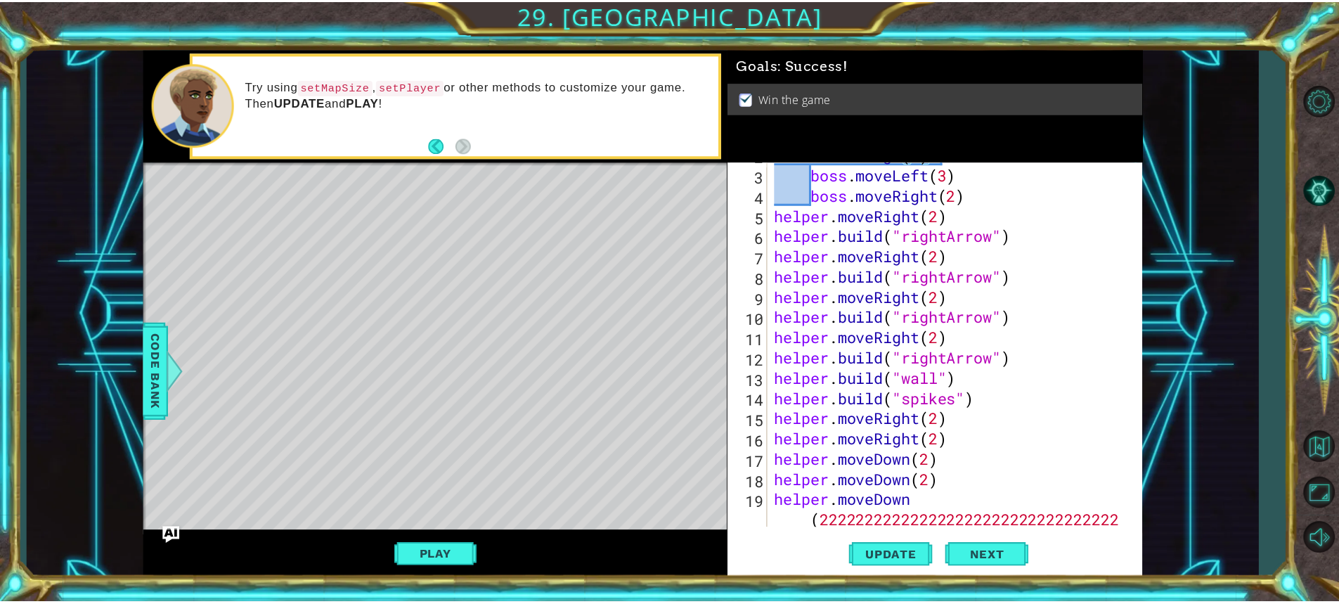
scroll to position [0, 0]
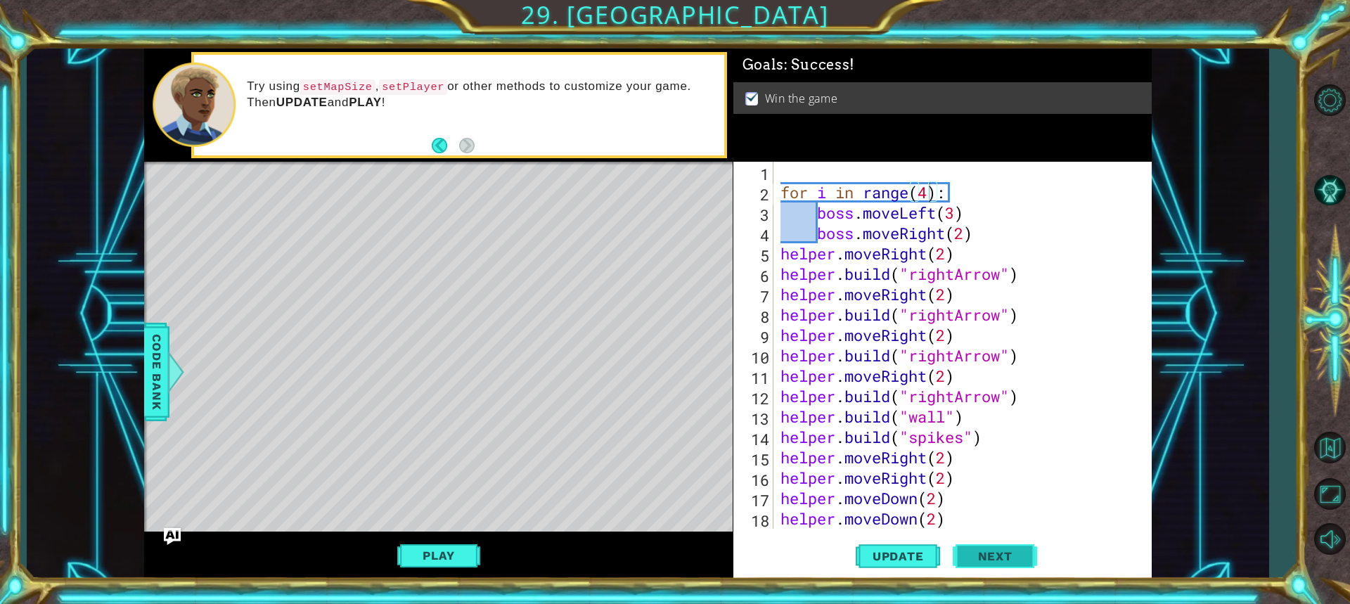
click at [1002, 546] on button "Next" at bounding box center [995, 555] width 84 height 41
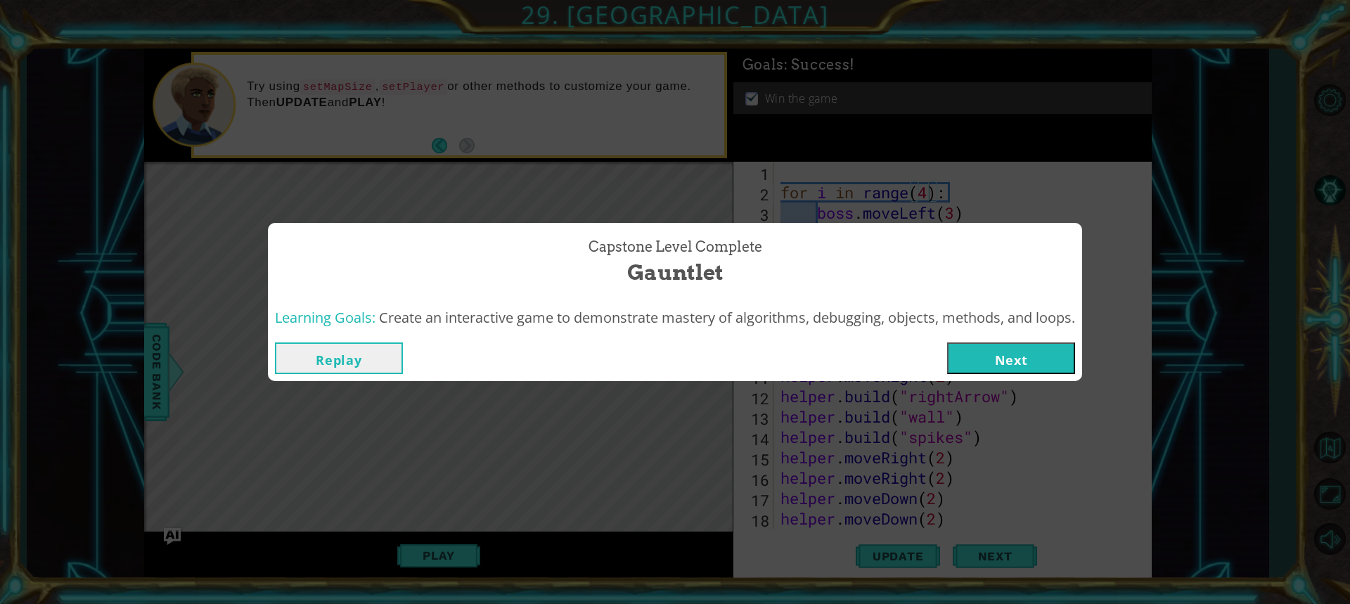
click at [1020, 364] on button "Next" at bounding box center [1011, 358] width 128 height 32
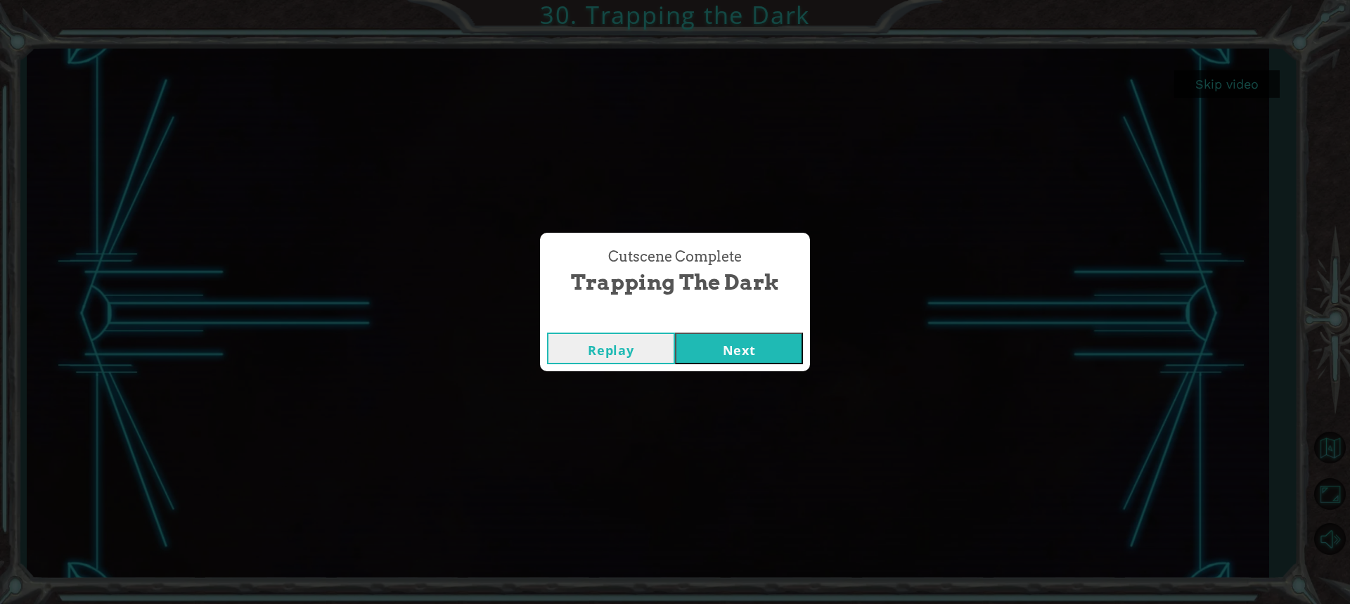
click at [733, 346] on button "Next" at bounding box center [739, 349] width 128 height 32
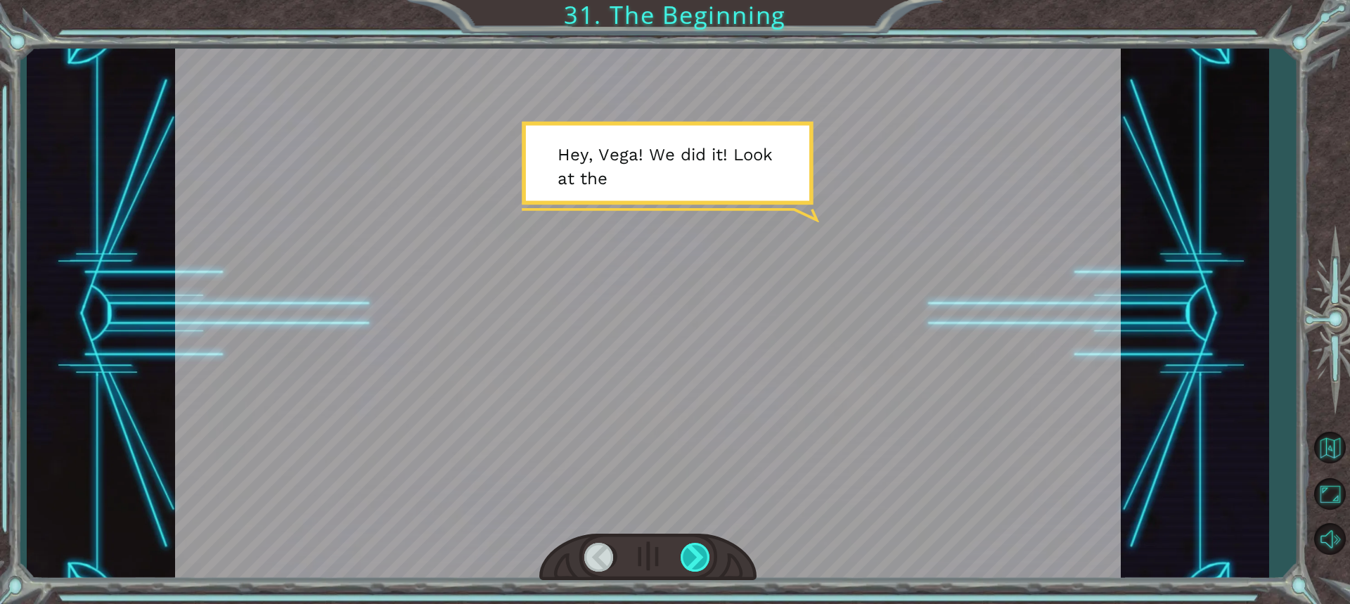
click at [705, 551] on div at bounding box center [696, 557] width 31 height 29
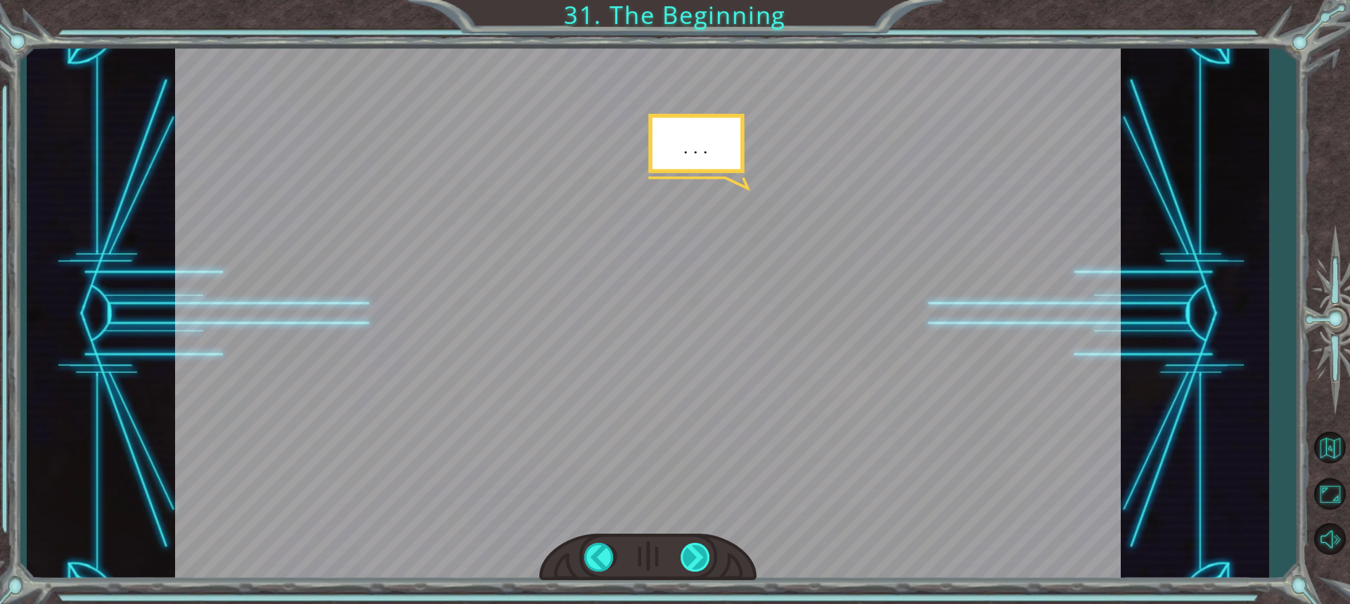
click at [697, 553] on div at bounding box center [696, 557] width 31 height 29
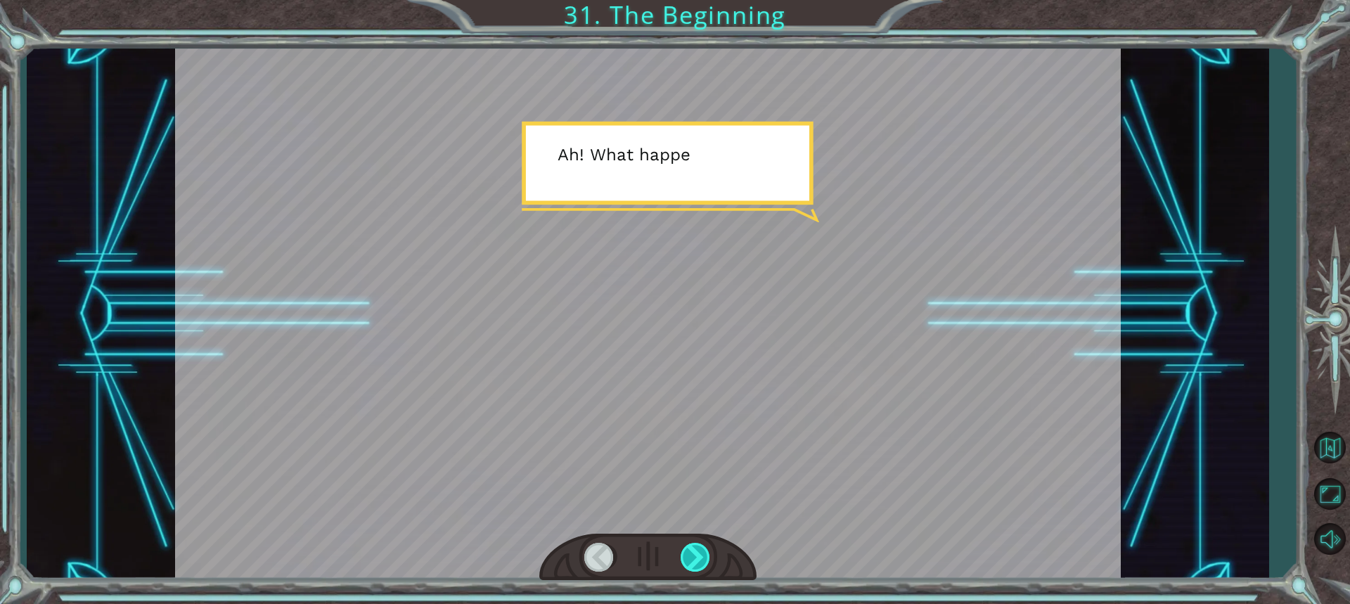
click at [697, 553] on div at bounding box center [696, 557] width 31 height 29
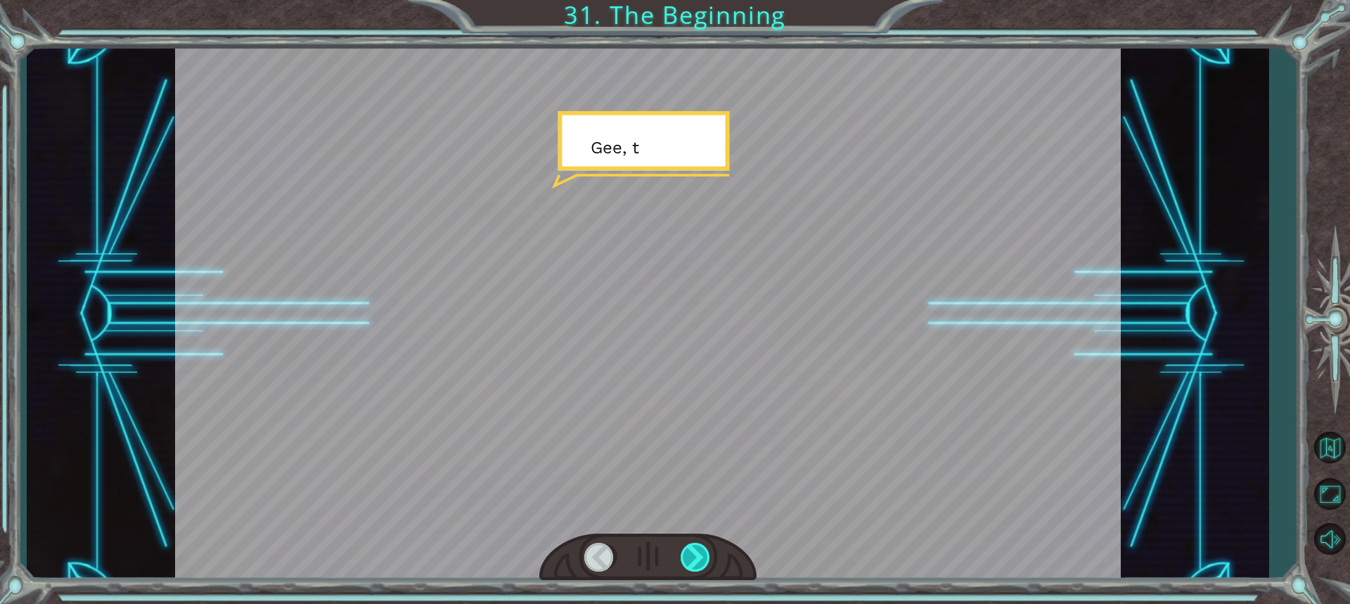
click at [697, 553] on div at bounding box center [696, 557] width 31 height 29
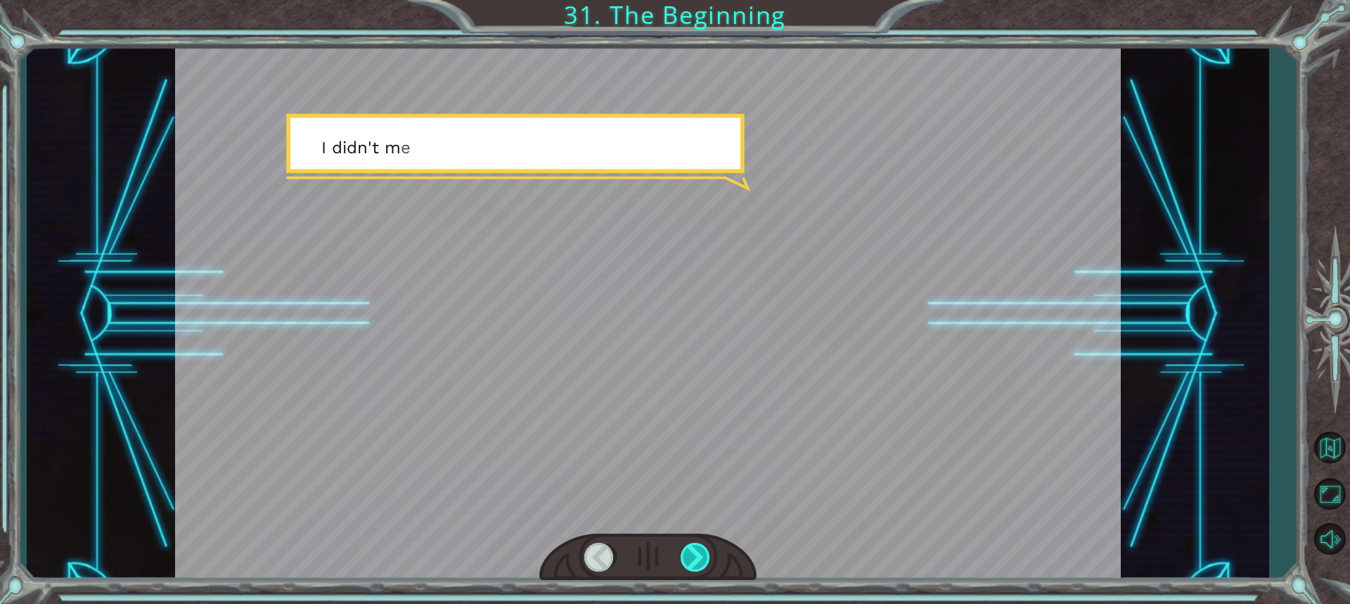
click at [697, 553] on div at bounding box center [696, 557] width 31 height 29
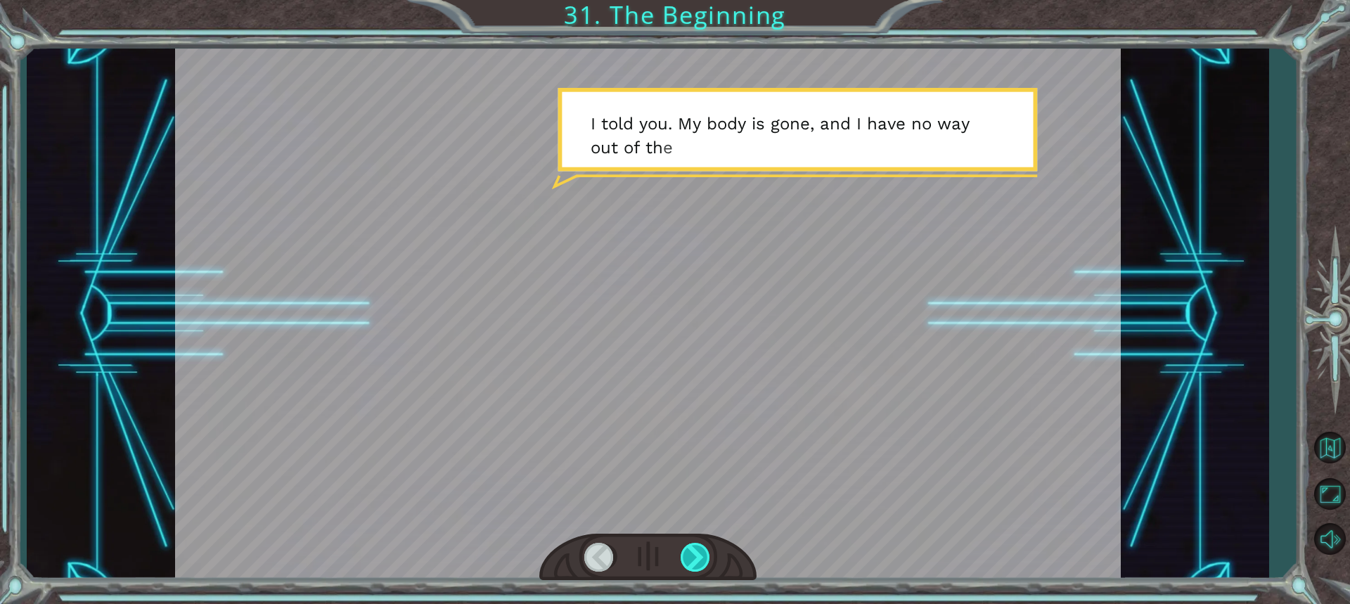
click at [697, 553] on div at bounding box center [696, 557] width 31 height 29
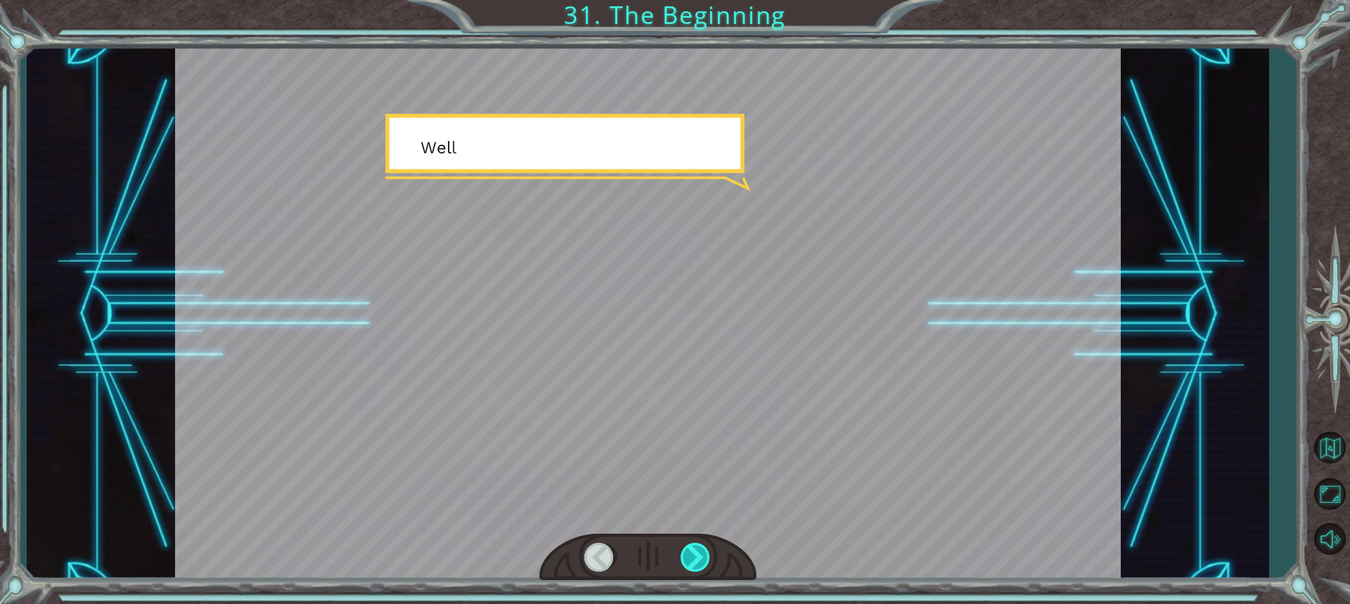
click at [697, 553] on div at bounding box center [696, 557] width 31 height 29
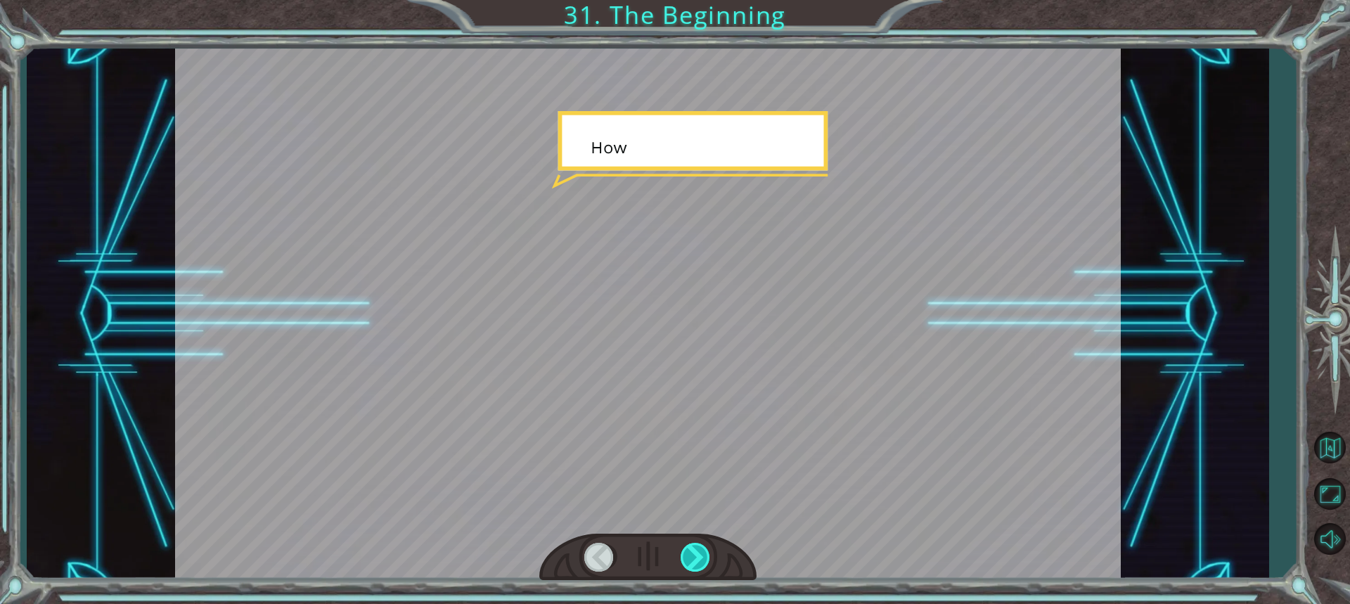
click at [697, 553] on div at bounding box center [696, 557] width 31 height 29
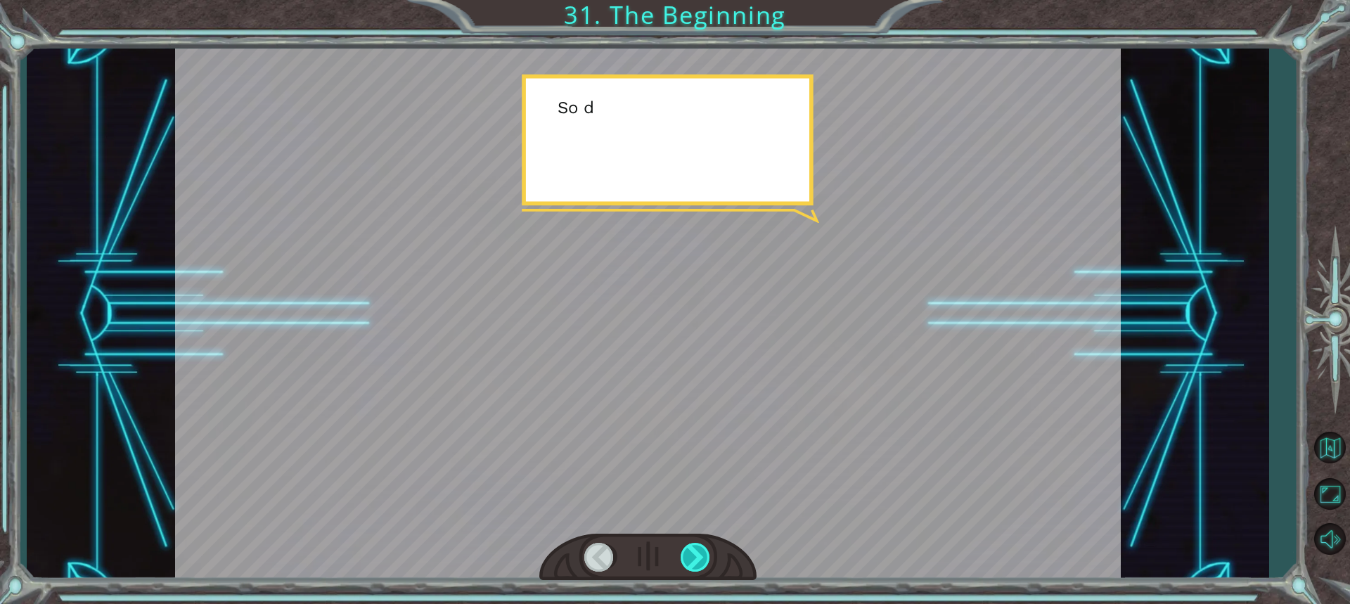
click at [697, 553] on div at bounding box center [696, 557] width 31 height 29
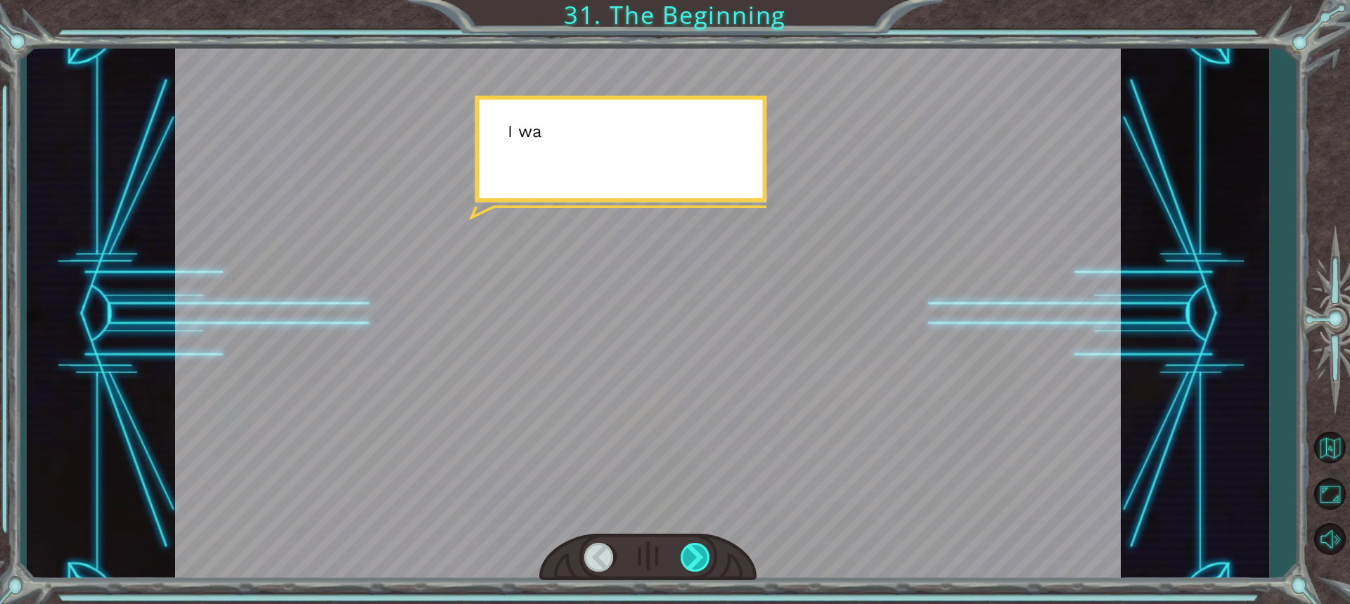
click at [697, 553] on div at bounding box center [696, 557] width 31 height 29
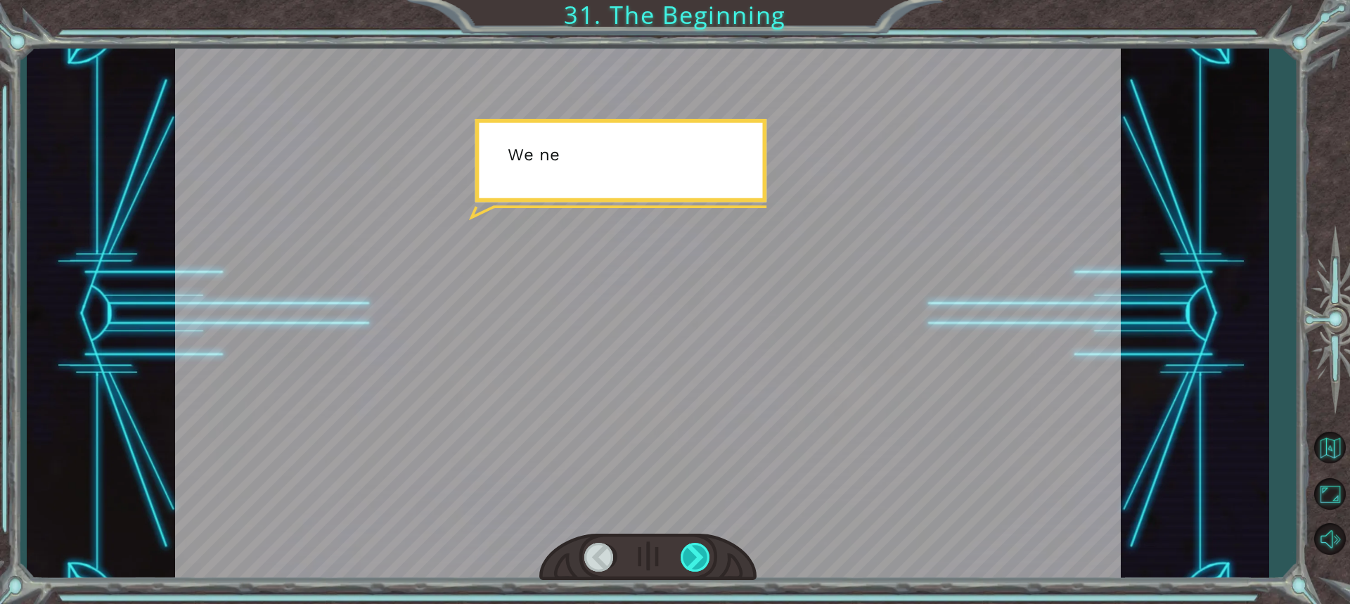
click at [697, 553] on div at bounding box center [696, 557] width 31 height 29
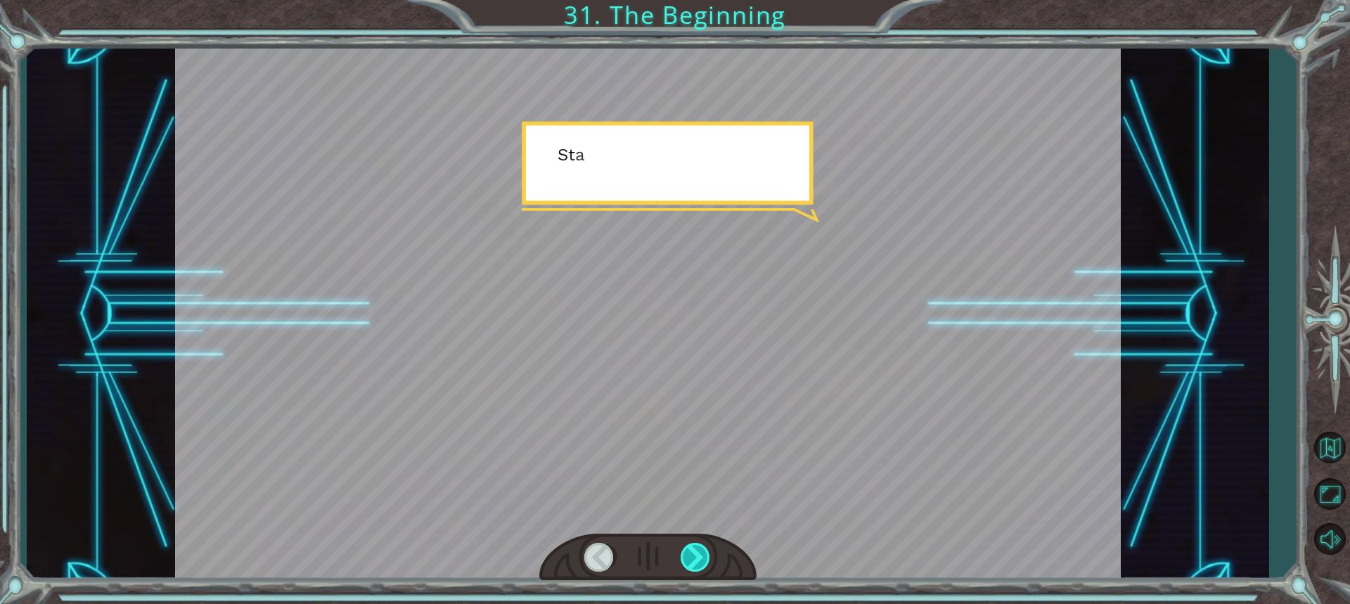
click at [697, 553] on div at bounding box center [696, 557] width 31 height 29
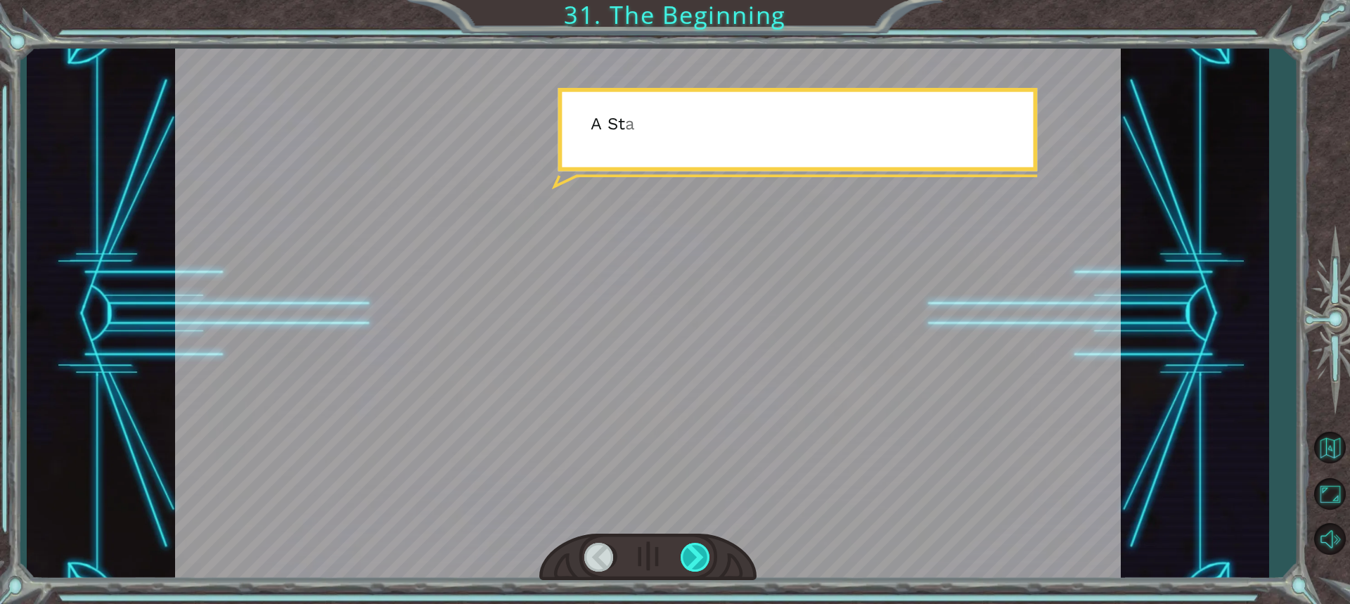
click at [697, 553] on div at bounding box center [696, 557] width 31 height 29
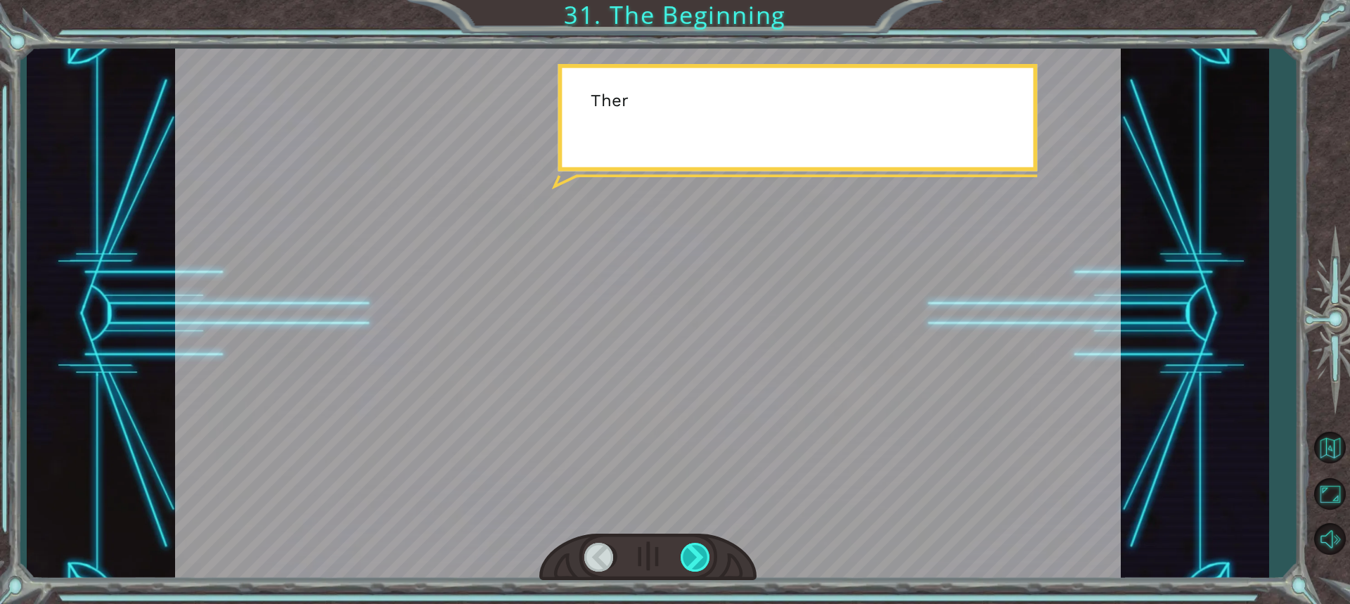
click at [697, 553] on div at bounding box center [696, 557] width 31 height 29
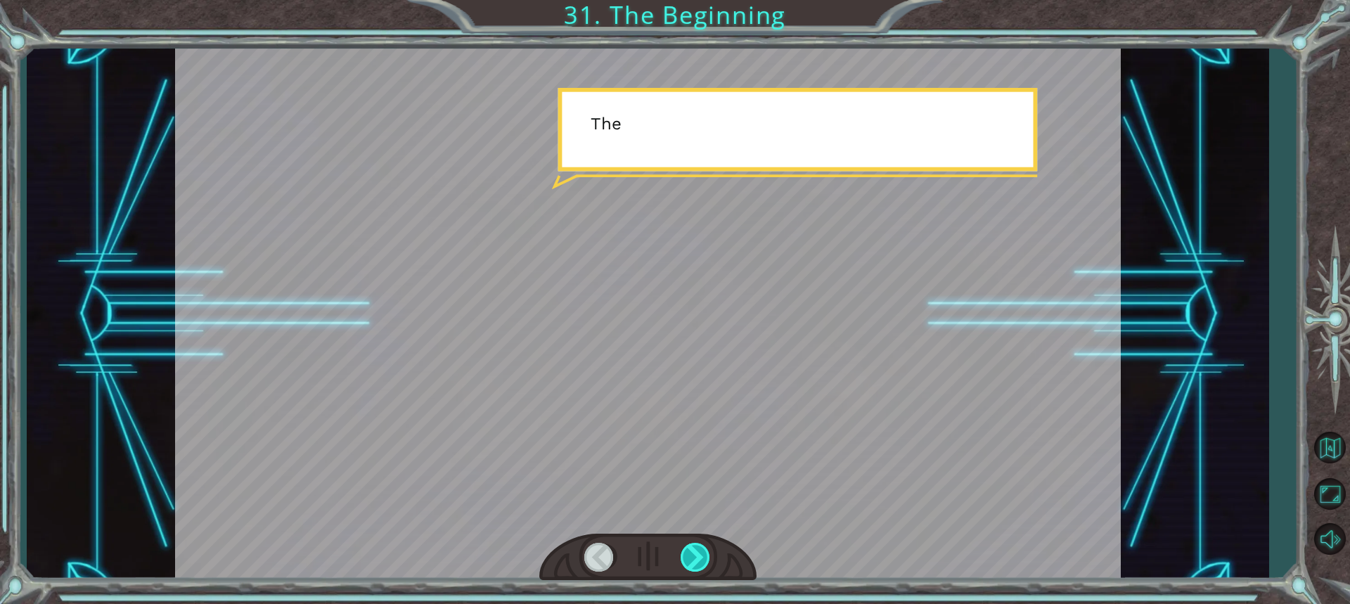
click at [697, 553] on div at bounding box center [696, 557] width 31 height 29
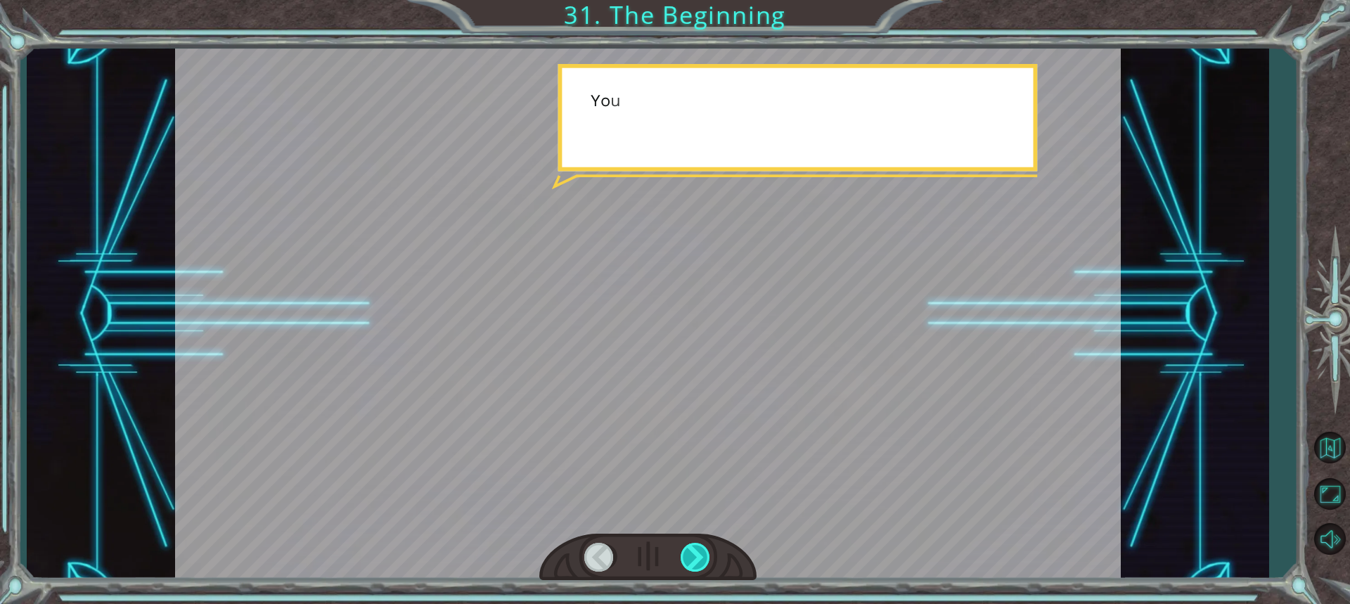
click at [697, 553] on div at bounding box center [696, 557] width 31 height 29
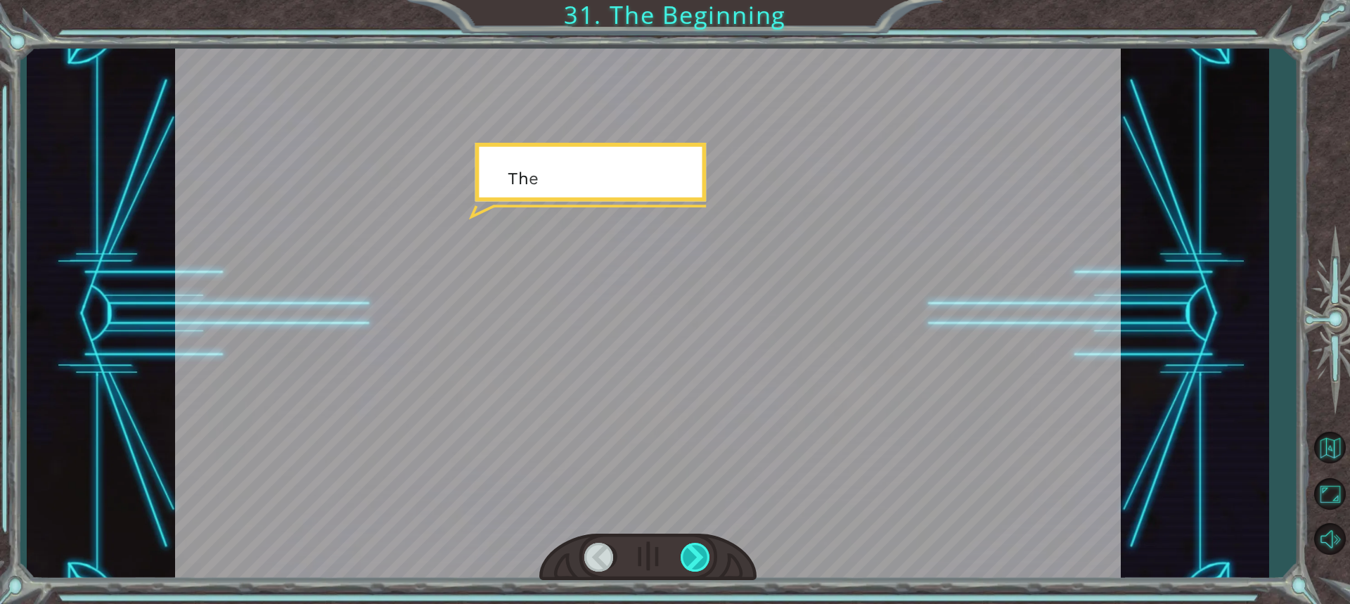
click at [697, 553] on div at bounding box center [696, 557] width 31 height 29
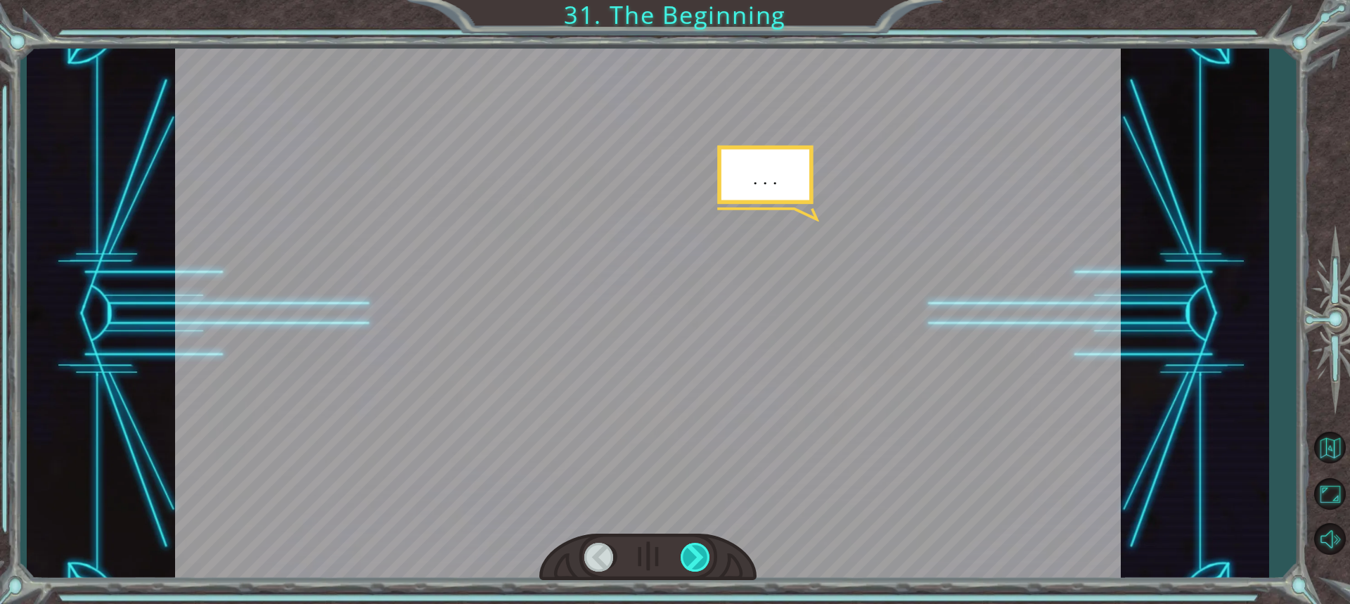
click at [697, 553] on div at bounding box center [696, 557] width 31 height 29
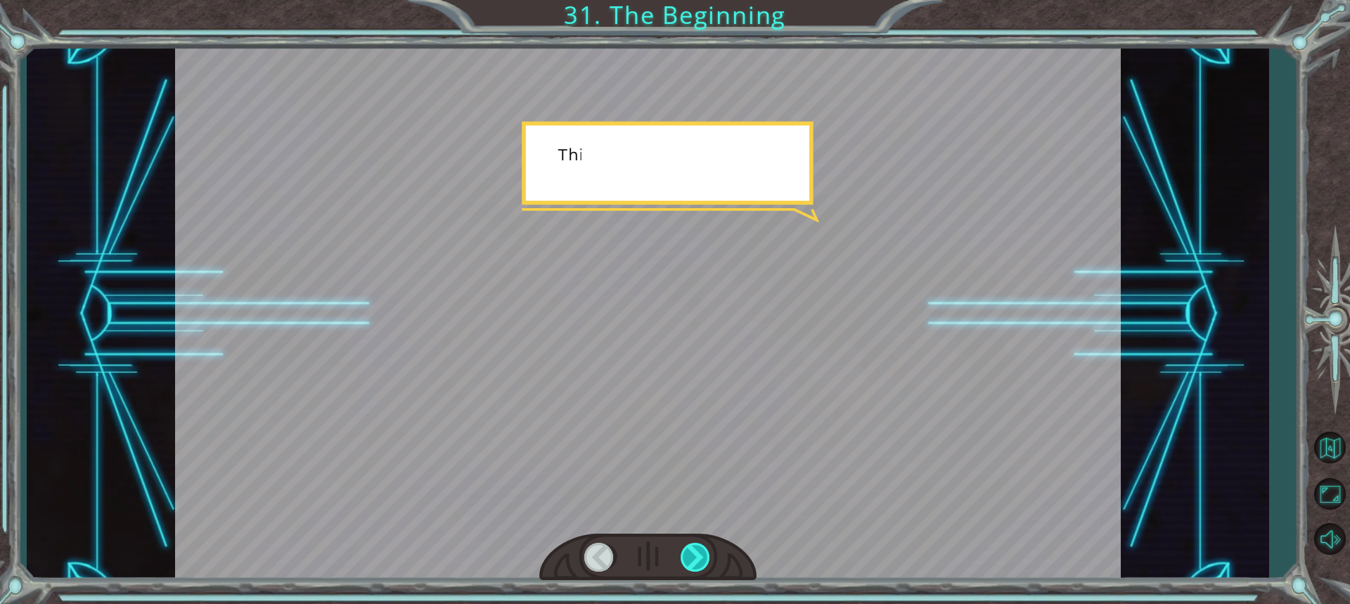
click at [697, 553] on div at bounding box center [696, 557] width 31 height 29
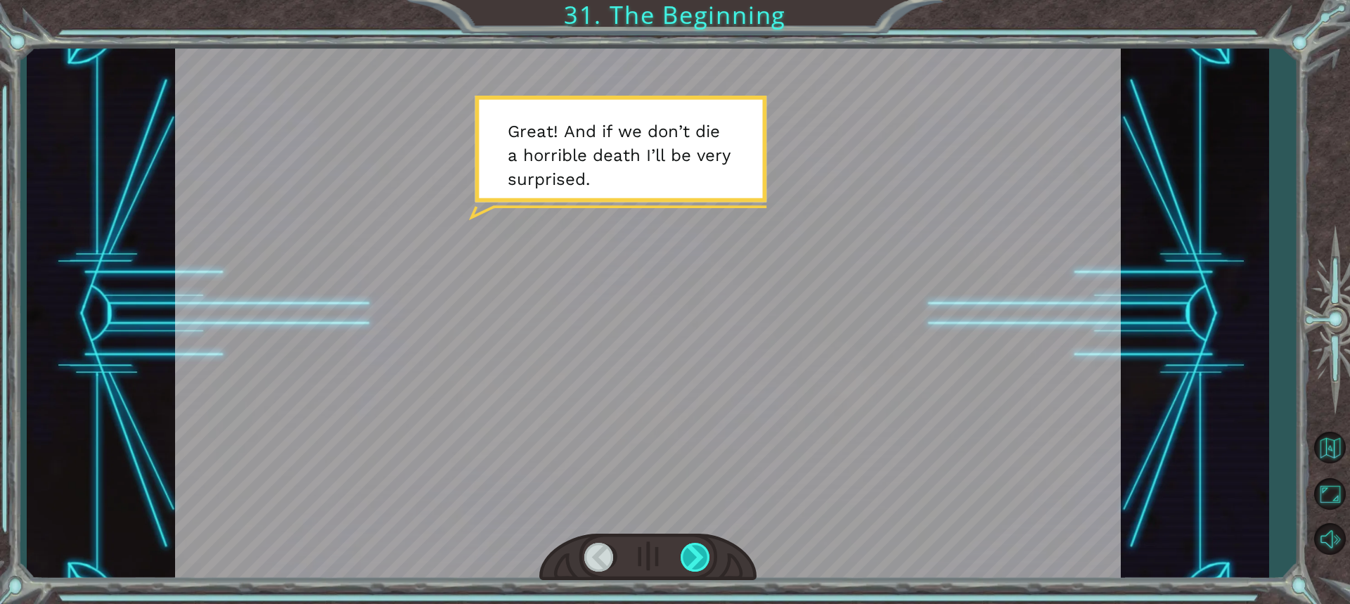
click at [697, 553] on div at bounding box center [696, 557] width 31 height 29
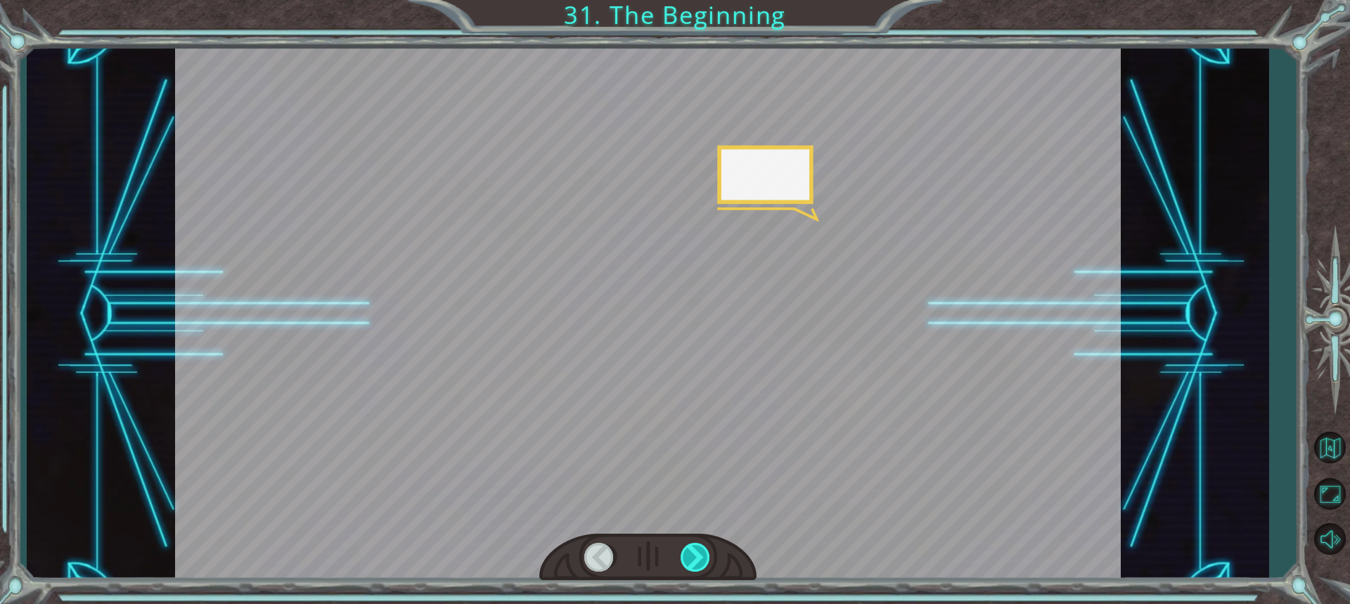
click at [697, 553] on div at bounding box center [696, 557] width 31 height 29
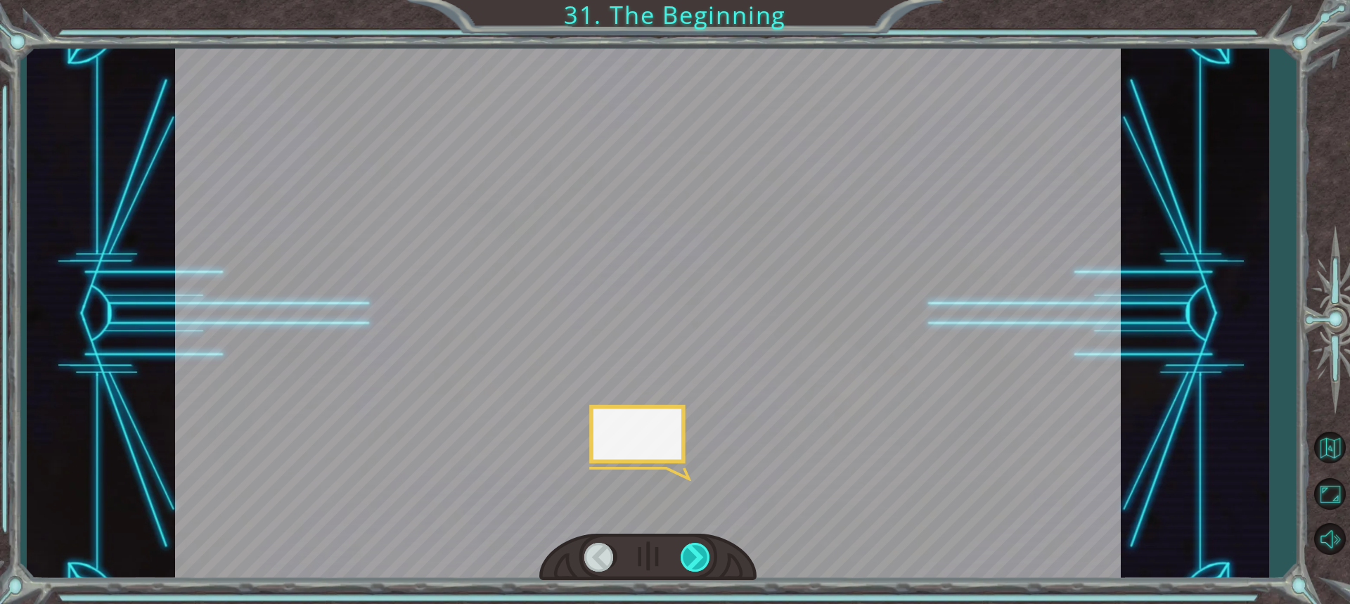
click at [697, 553] on div at bounding box center [696, 557] width 31 height 29
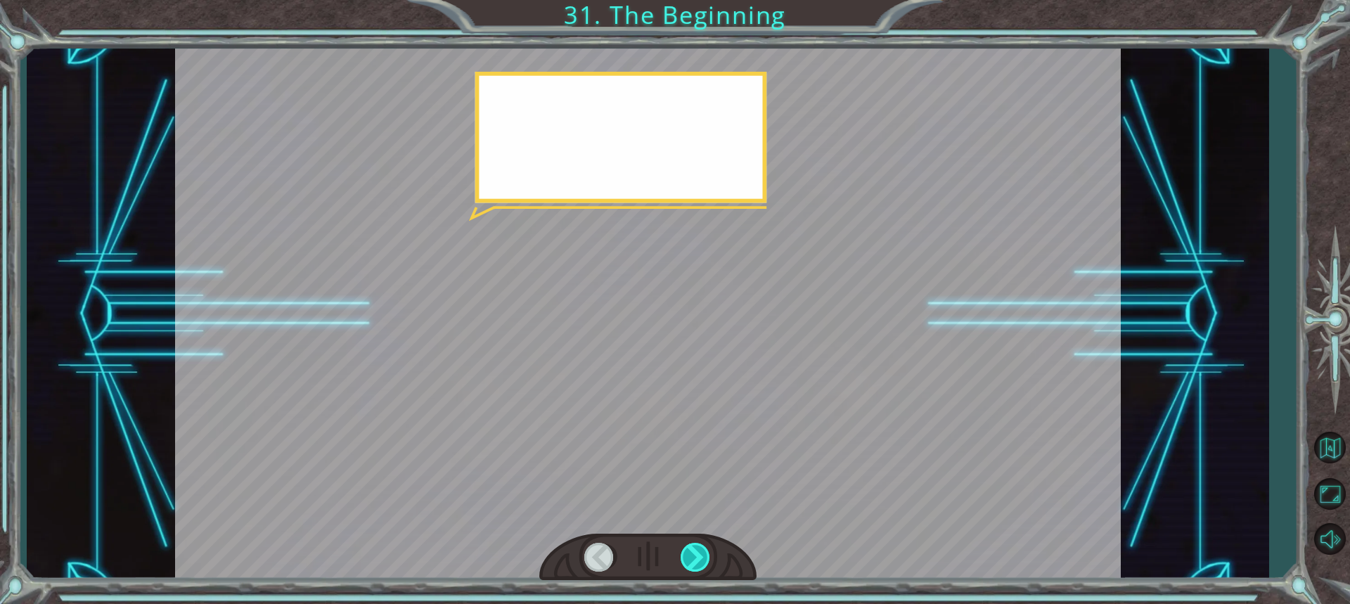
click at [697, 553] on div at bounding box center [696, 557] width 31 height 29
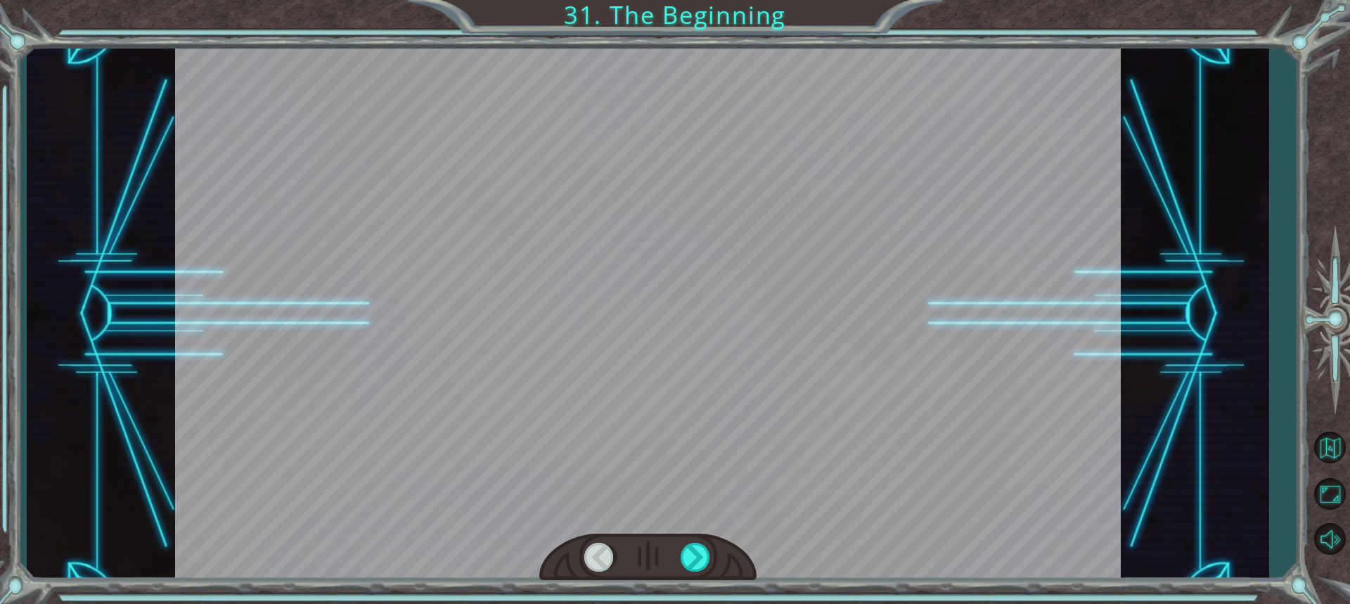
drag, startPoint x: 697, startPoint y: 553, endPoint x: 692, endPoint y: 576, distance: 23.0
click at [692, 576] on div at bounding box center [647, 558] width 217 height 48
click at [692, 558] on div at bounding box center [696, 557] width 31 height 29
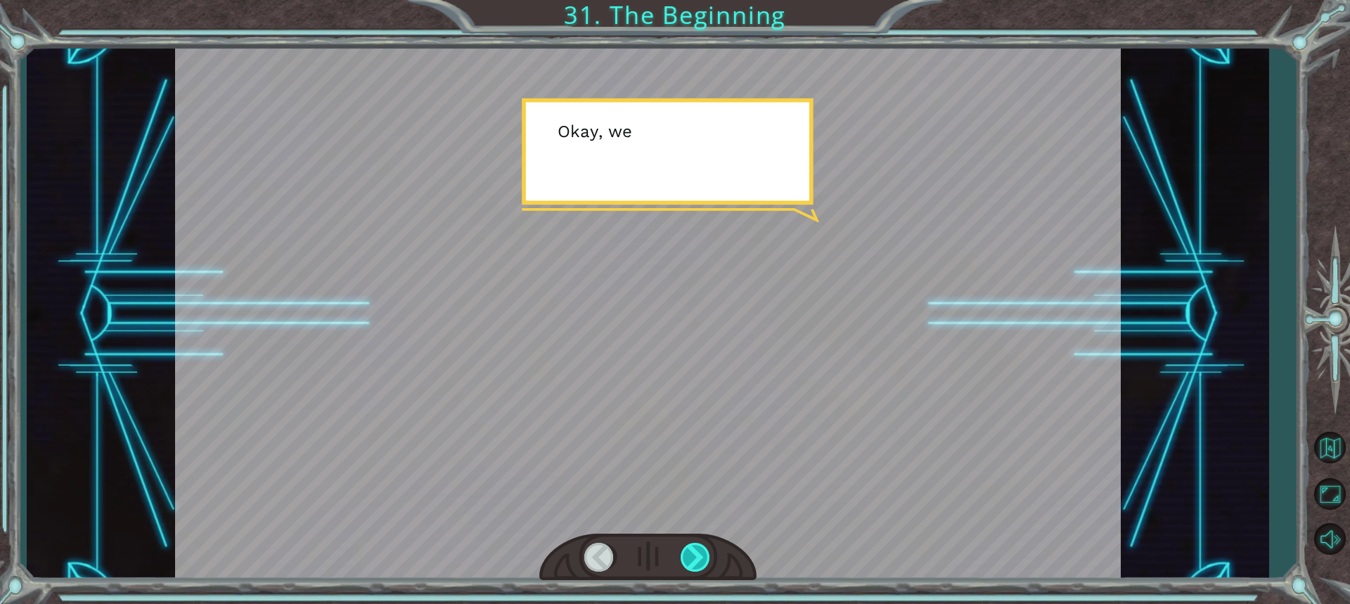
click at [698, 559] on div at bounding box center [696, 557] width 31 height 29
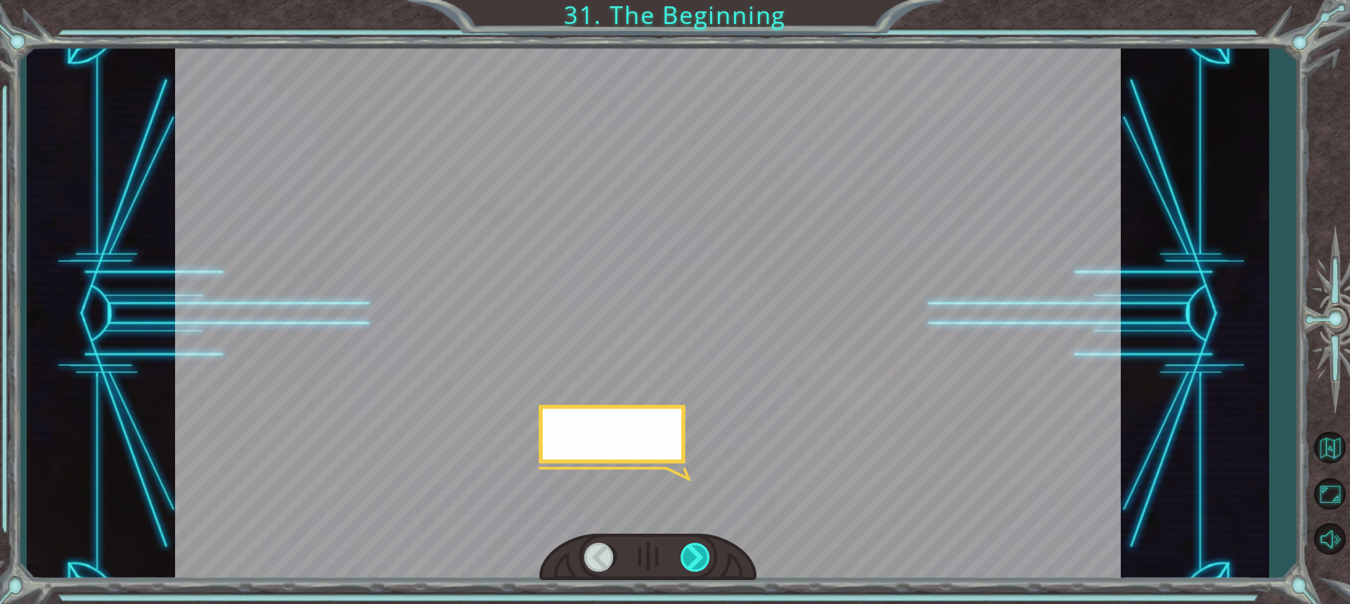
click at [698, 559] on div at bounding box center [696, 557] width 31 height 29
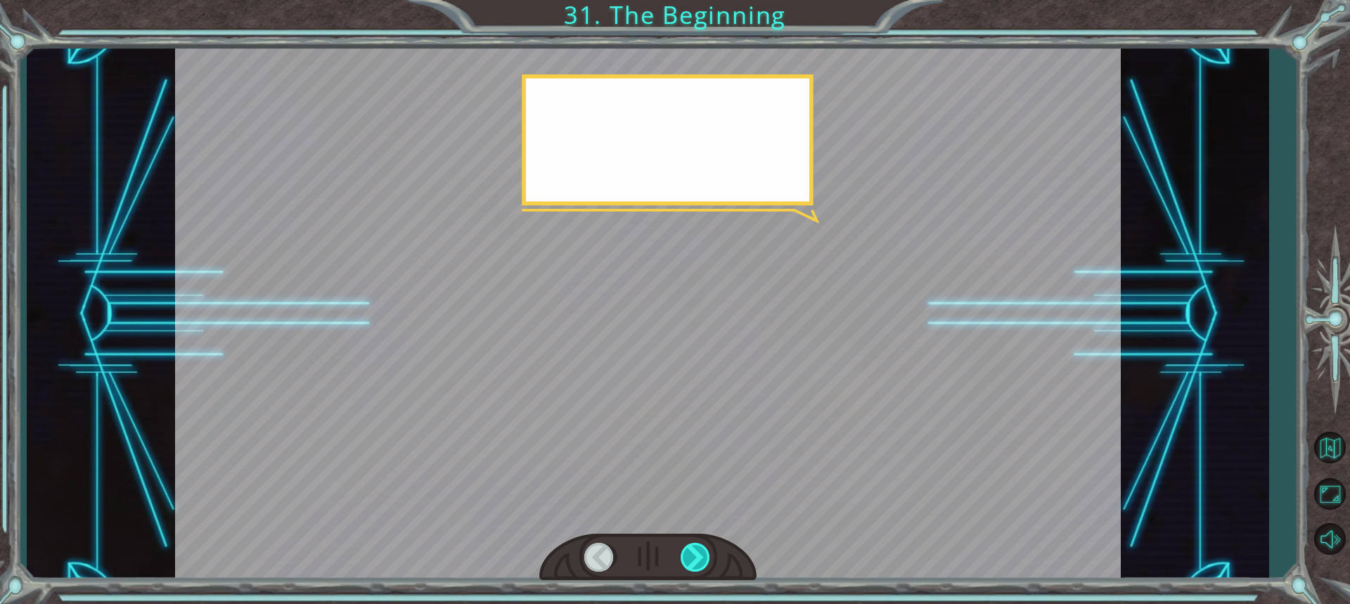
click at [698, 559] on div at bounding box center [696, 557] width 31 height 29
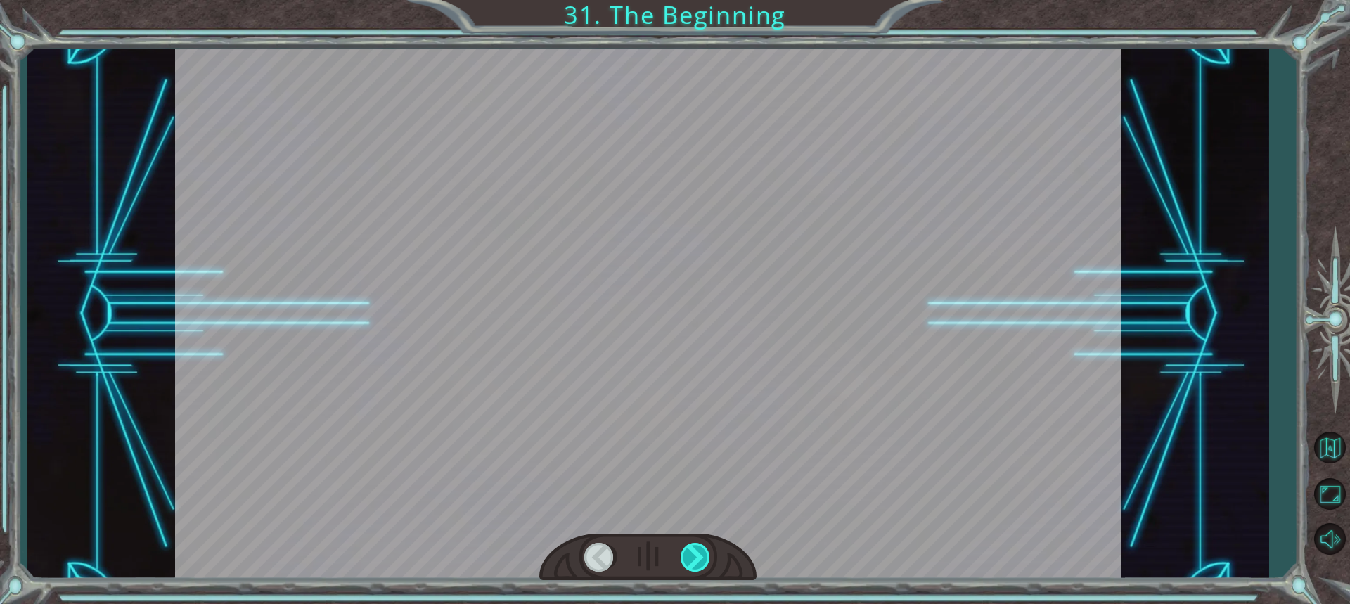
click at [698, 559] on div at bounding box center [696, 557] width 31 height 29
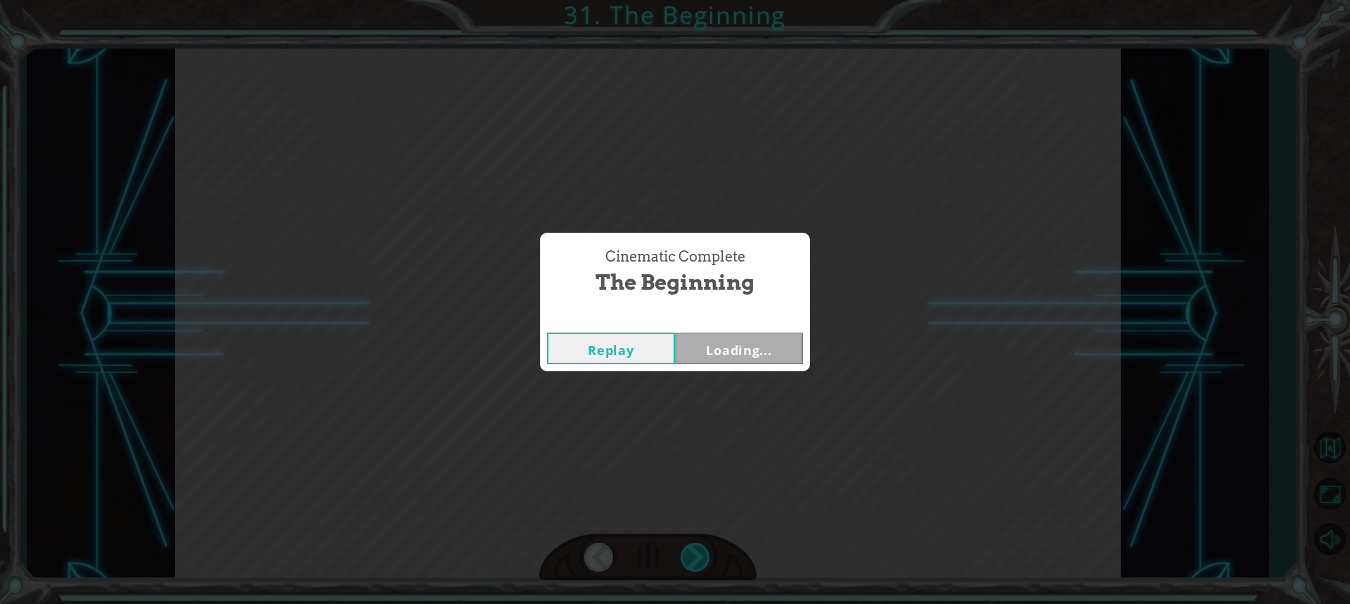
click at [698, 559] on div "Cinematic Complete The Beginning Replay Loading..." at bounding box center [675, 302] width 1350 height 604
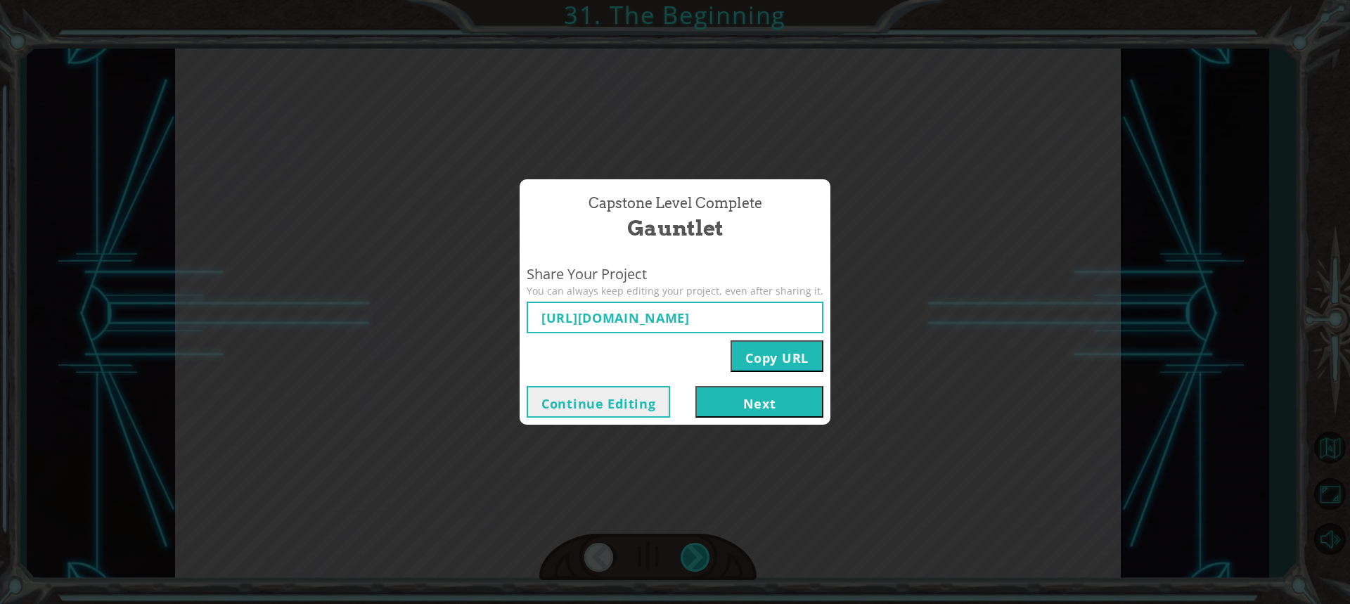
type input "https://www.ozaria.com/play/game-dev-level/1fhcapstoneb/68b9d6991c821962d00f214…"
click at [709, 458] on div "Capstone Level Complete Gauntlet Share Your Project You can always keep editing…" at bounding box center [675, 302] width 1350 height 604
click at [675, 510] on div "Capstone Level Complete Gauntlet Share Your Project You can always keep editing…" at bounding box center [675, 302] width 1350 height 604
drag, startPoint x: 346, startPoint y: 258, endPoint x: 342, endPoint y: 224, distance: 34.6
click at [356, 241] on div "Capstone Level Complete Gauntlet Share Your Project You can always keep editing…" at bounding box center [675, 302] width 1350 height 604
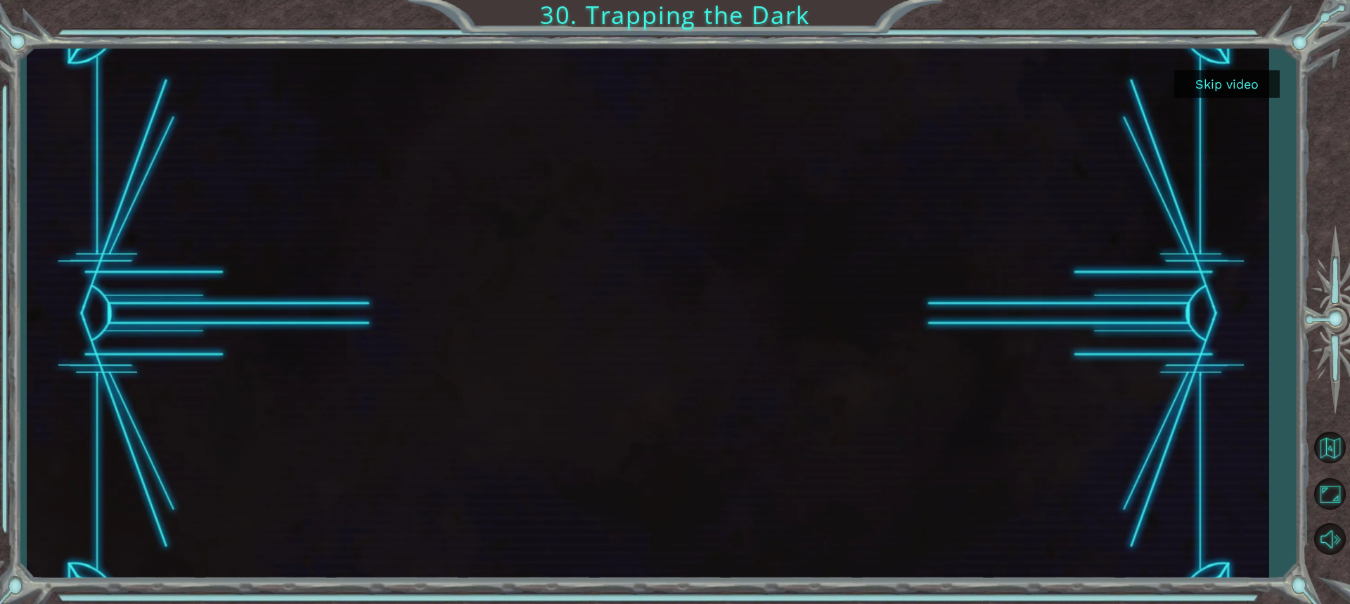
click at [1258, 84] on button "Skip video" at bounding box center [1226, 83] width 105 height 27
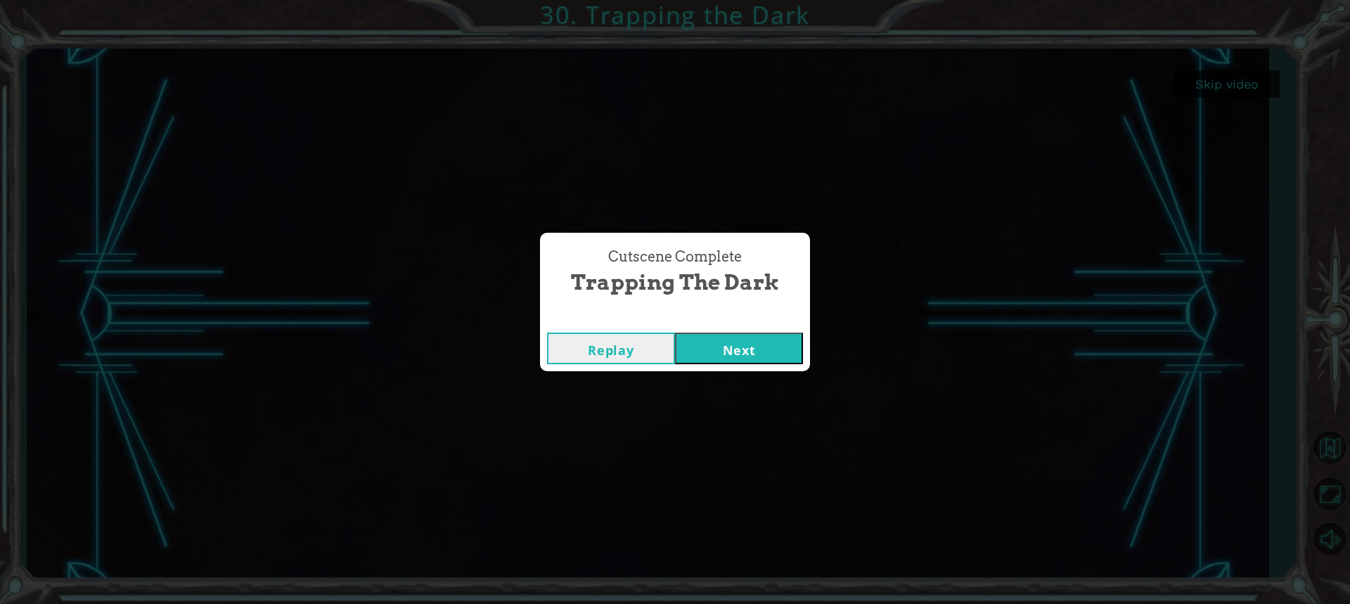
click at [766, 358] on button "Next" at bounding box center [739, 349] width 128 height 32
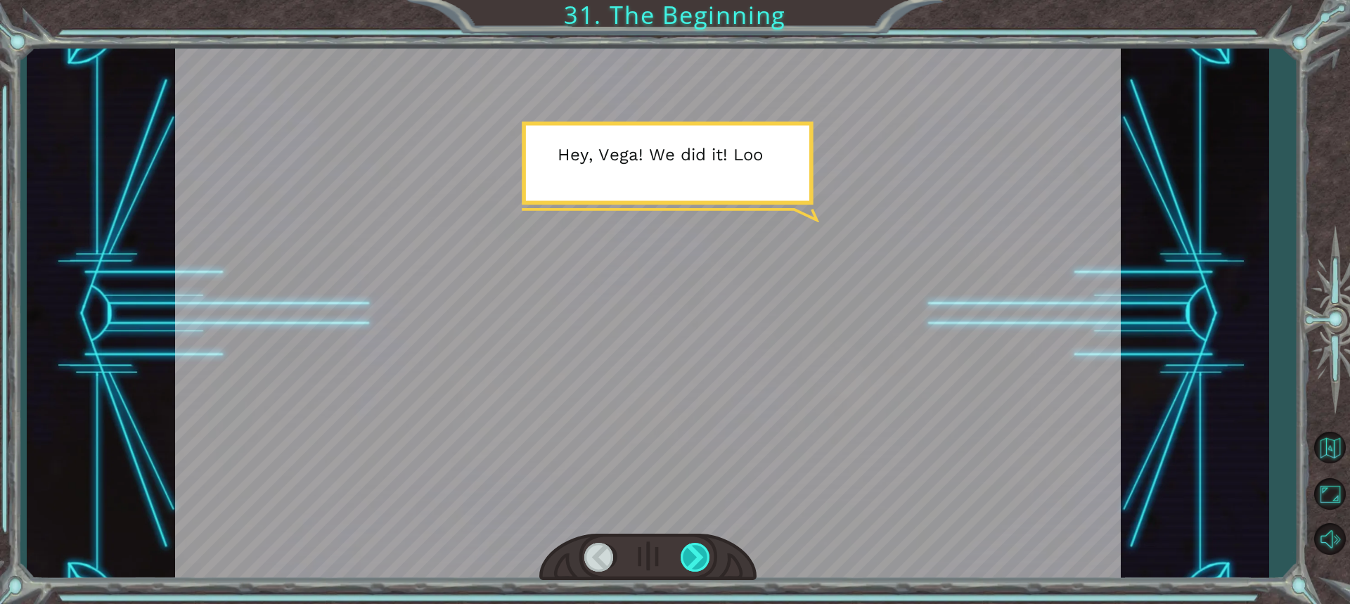
click at [695, 559] on div at bounding box center [696, 557] width 31 height 29
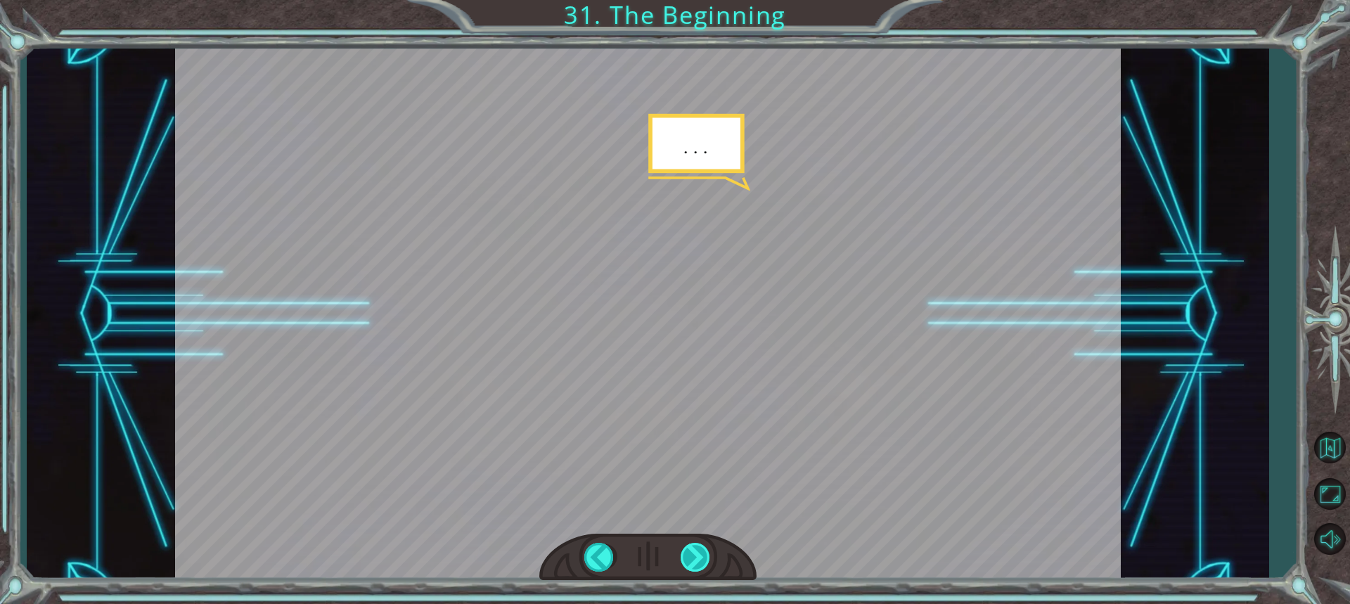
click at [695, 559] on div at bounding box center [696, 557] width 31 height 29
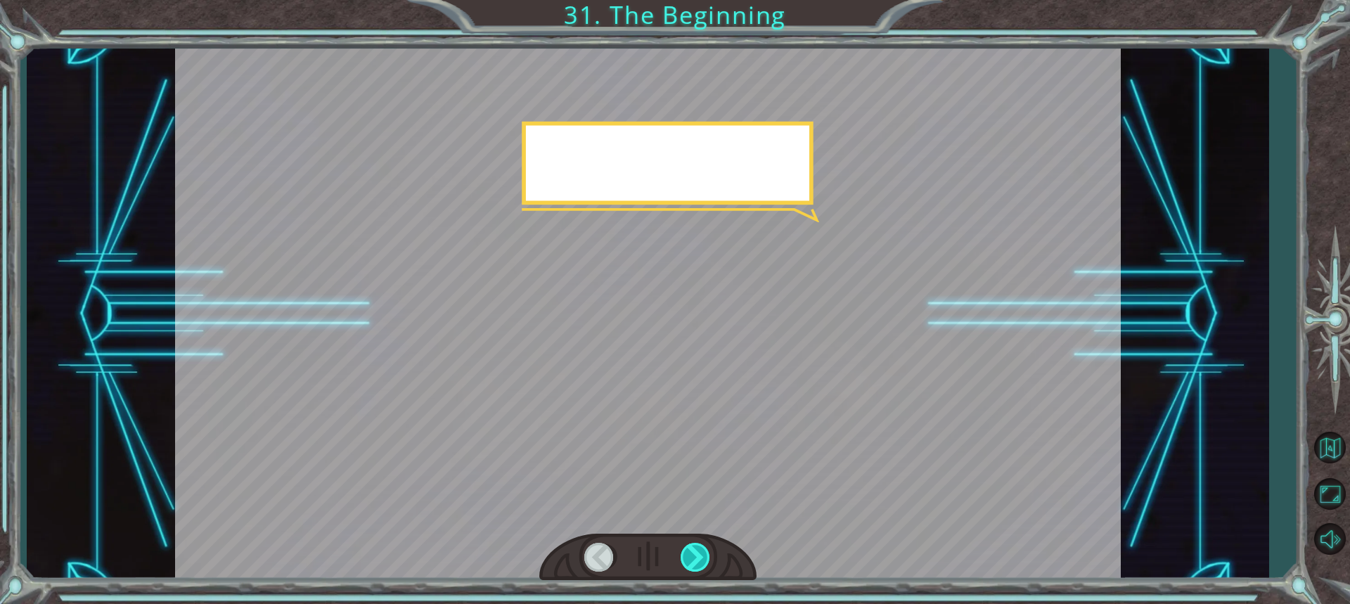
click at [695, 559] on div at bounding box center [696, 557] width 31 height 29
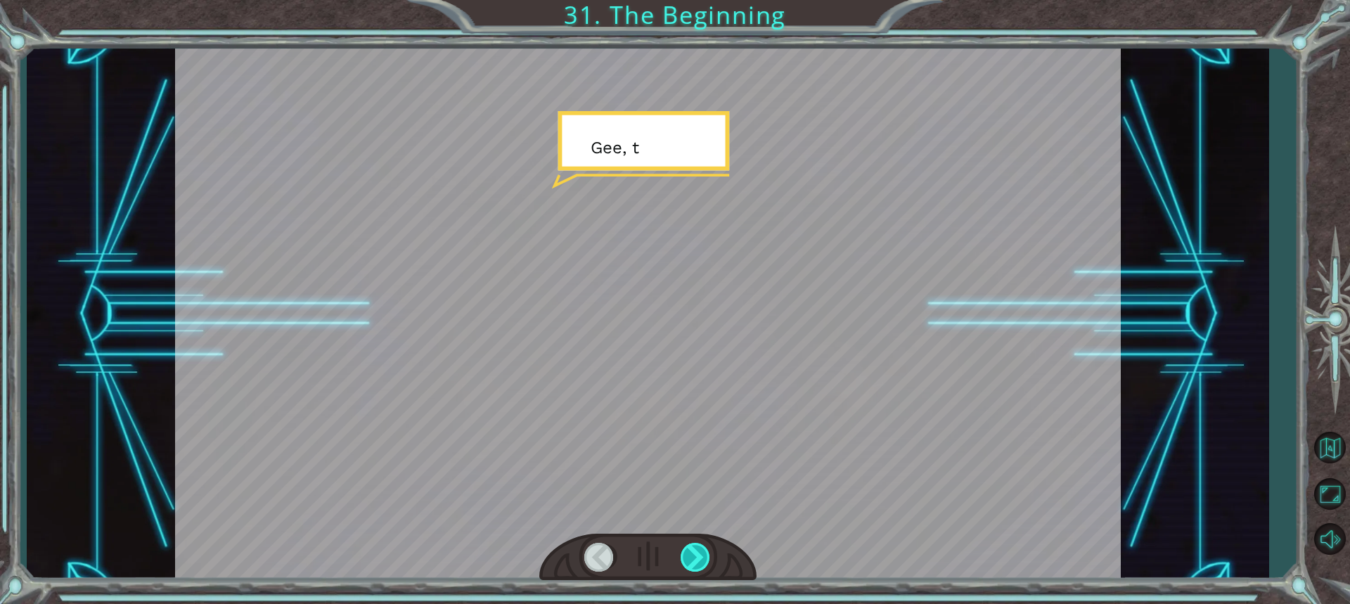
click at [695, 559] on div at bounding box center [696, 557] width 31 height 29
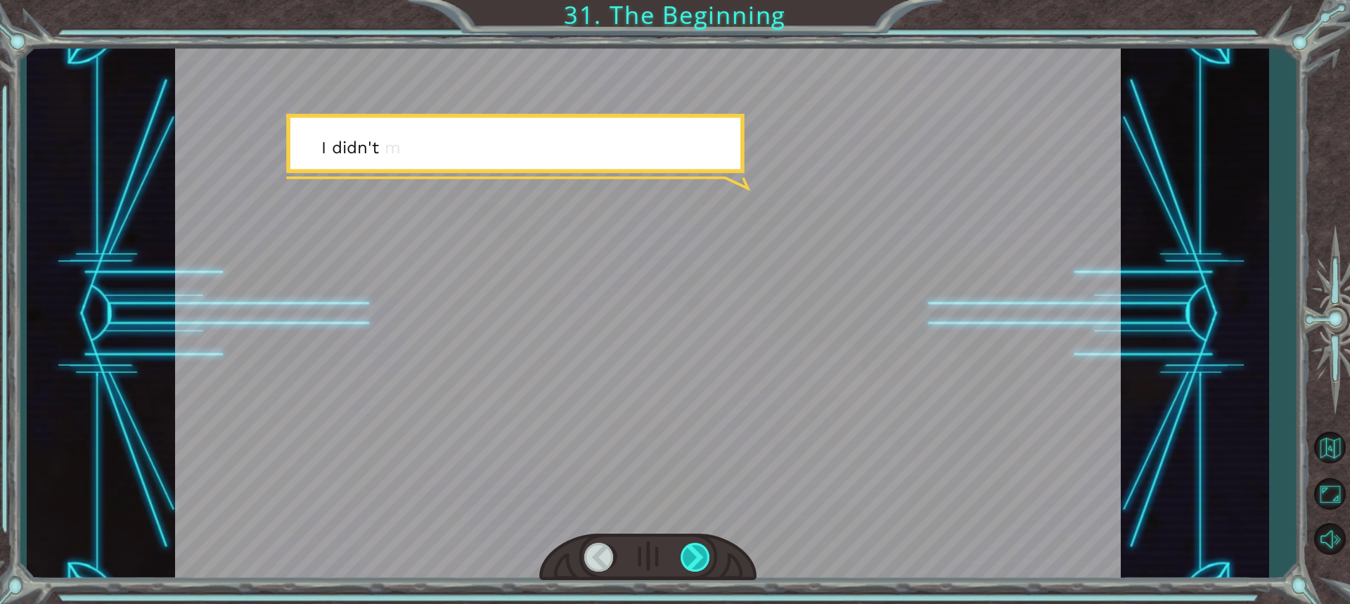
click at [695, 559] on div at bounding box center [696, 557] width 31 height 29
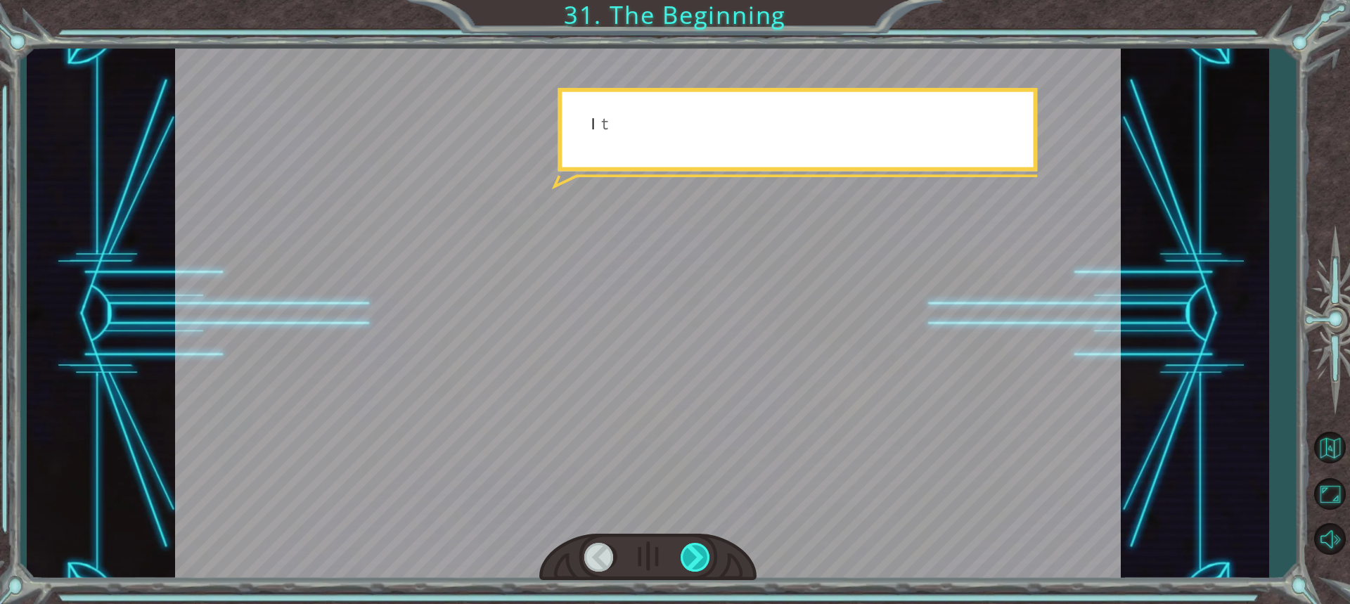
click at [695, 559] on div at bounding box center [696, 557] width 31 height 29
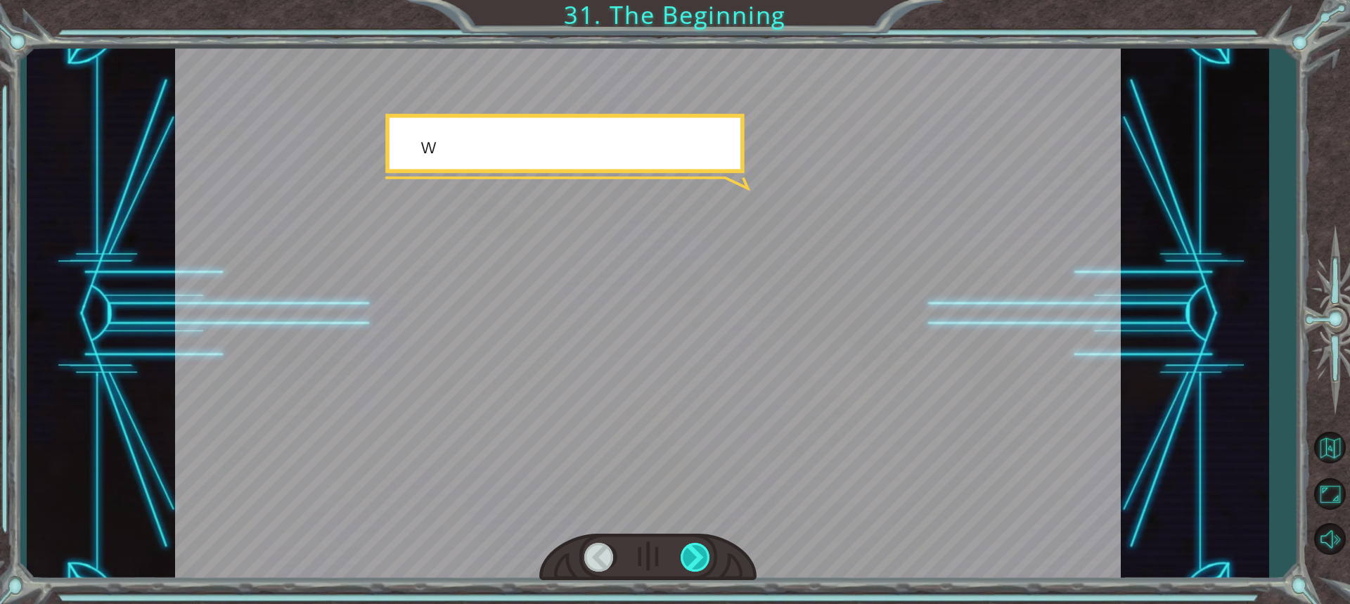
click at [695, 559] on div at bounding box center [696, 557] width 31 height 29
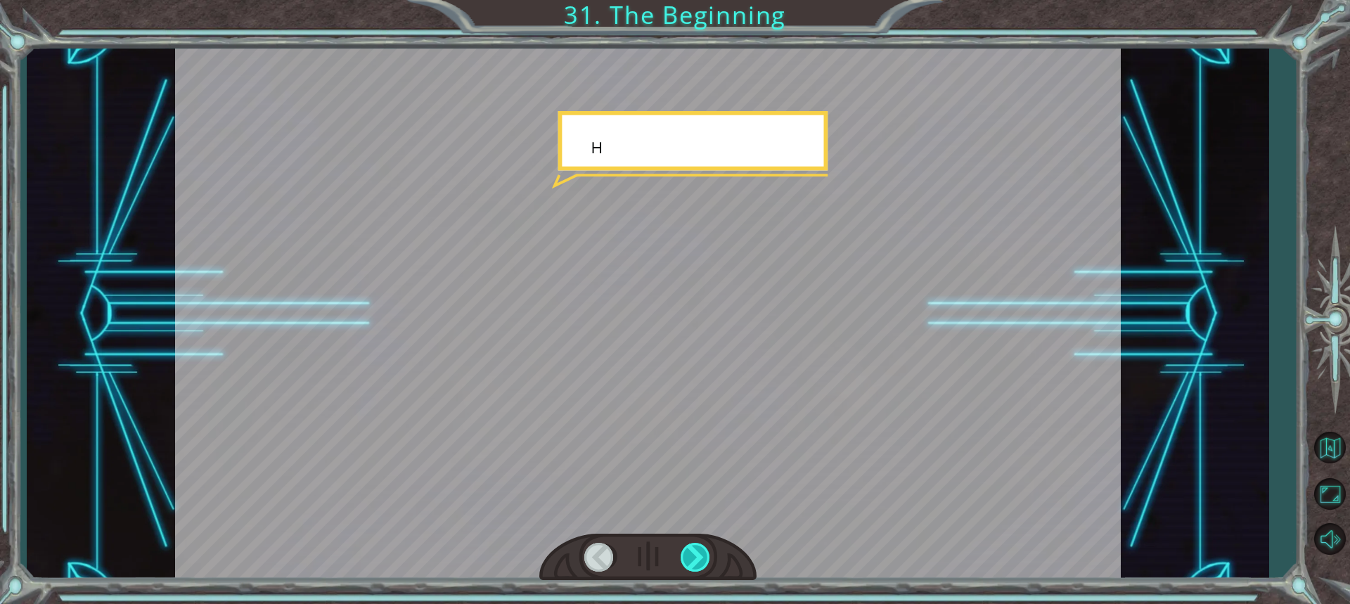
click at [695, 559] on div at bounding box center [696, 557] width 31 height 29
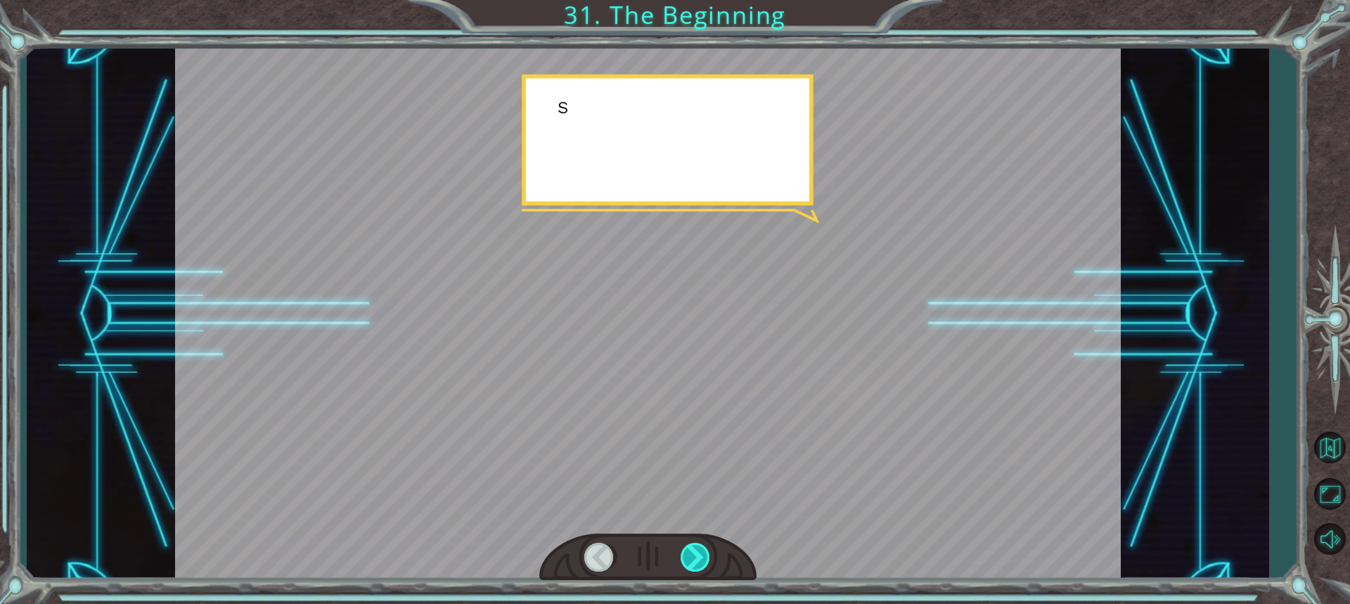
click at [695, 559] on div at bounding box center [696, 557] width 31 height 29
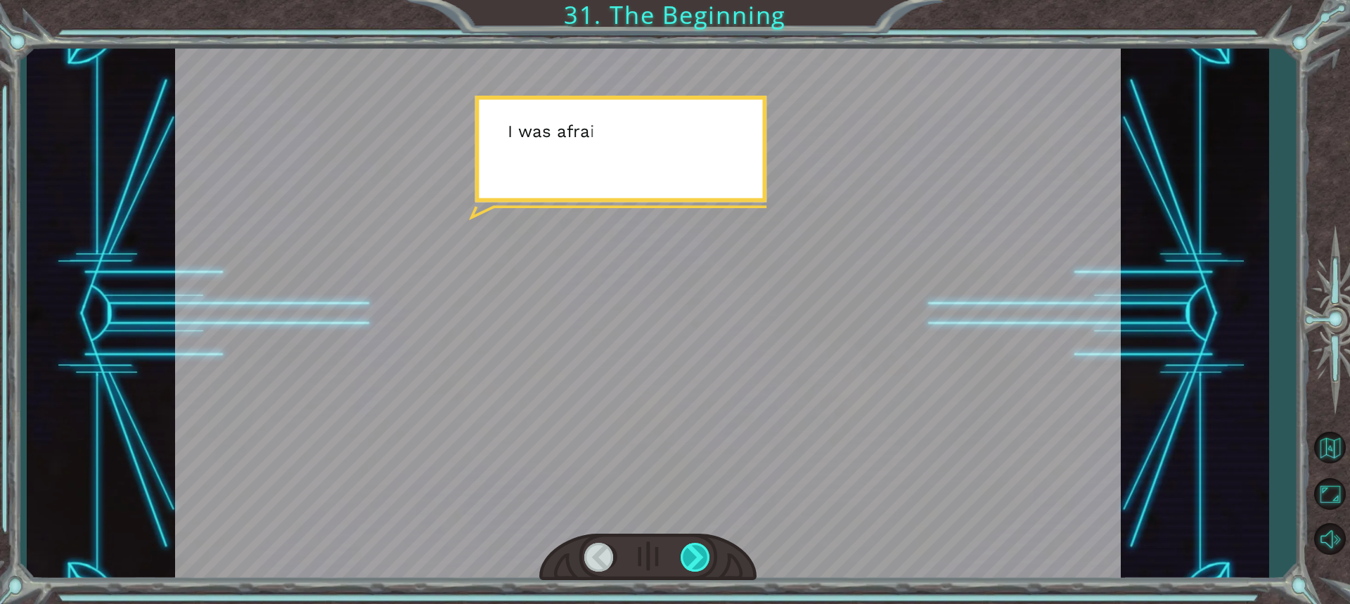
click at [695, 559] on div at bounding box center [696, 557] width 31 height 29
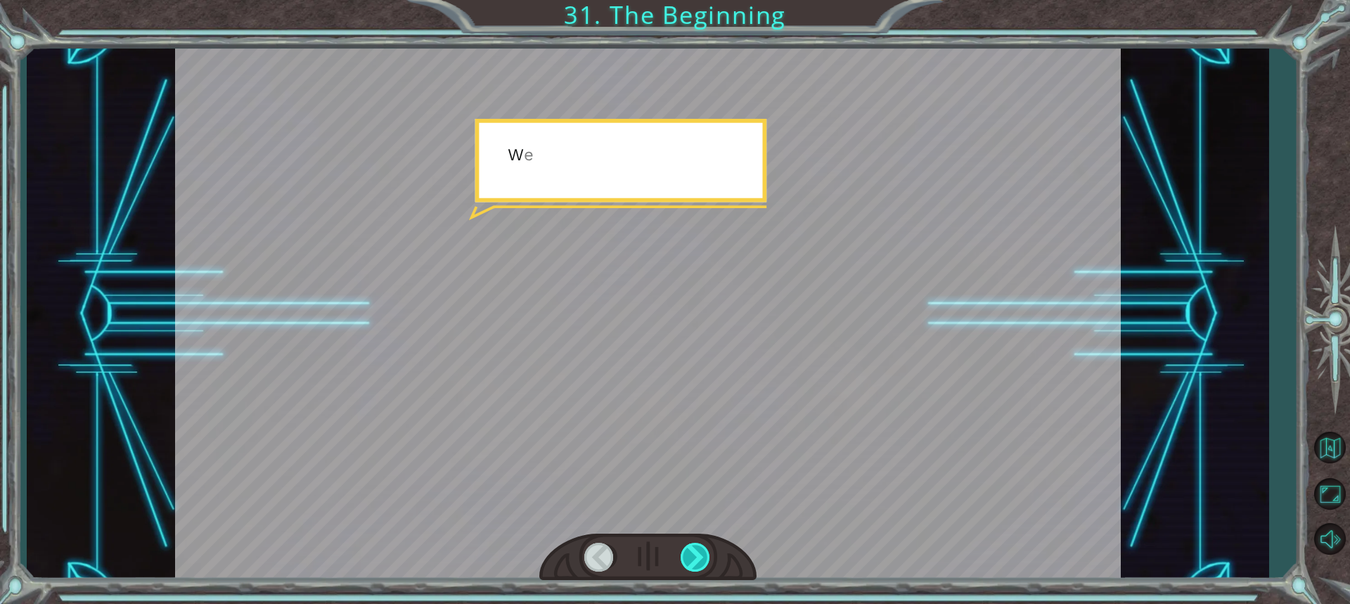
click at [695, 559] on div at bounding box center [696, 557] width 31 height 29
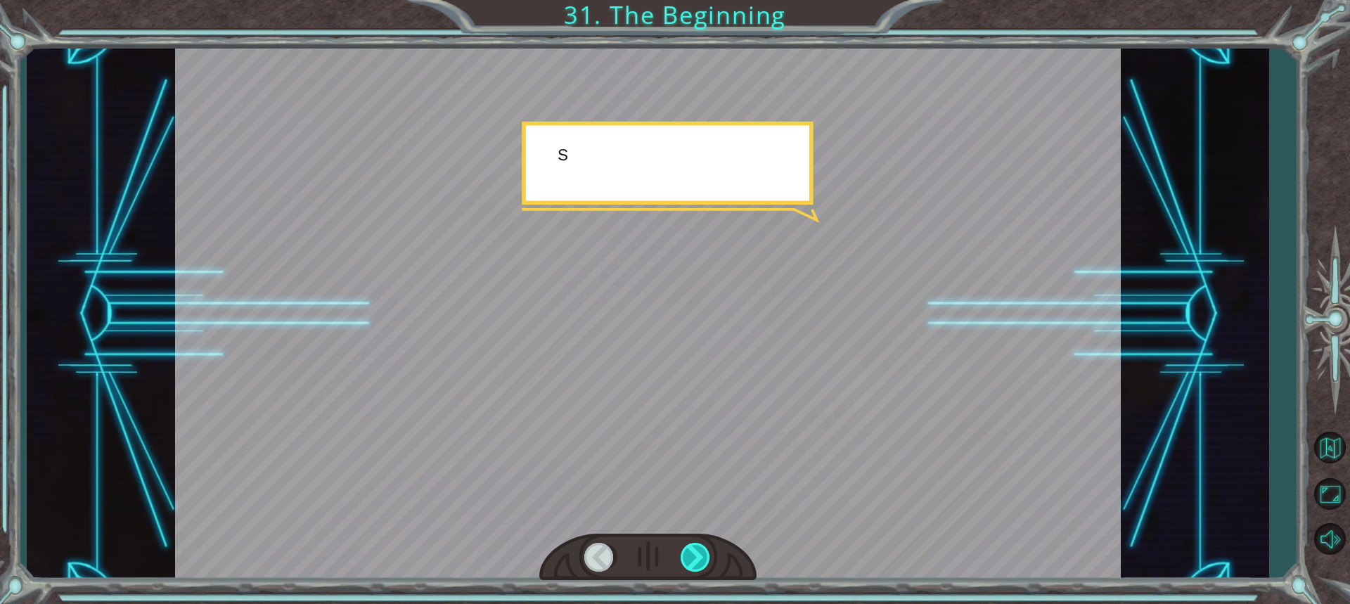
click at [695, 559] on div at bounding box center [696, 557] width 31 height 29
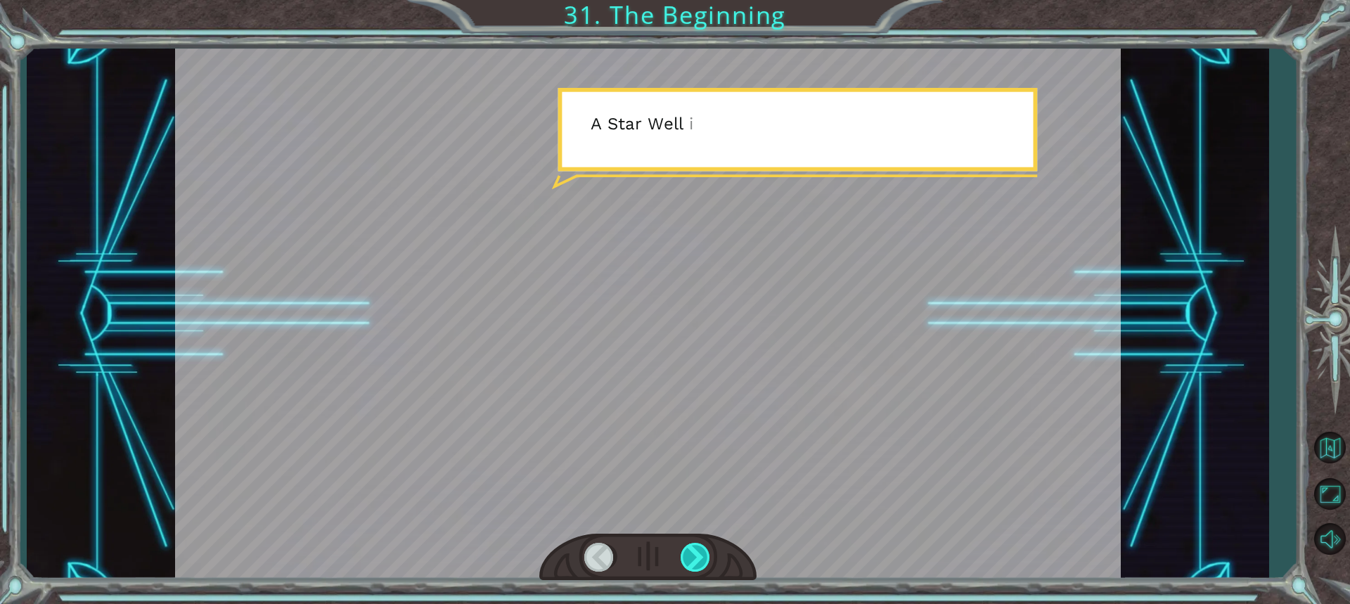
click at [695, 559] on div at bounding box center [696, 557] width 31 height 29
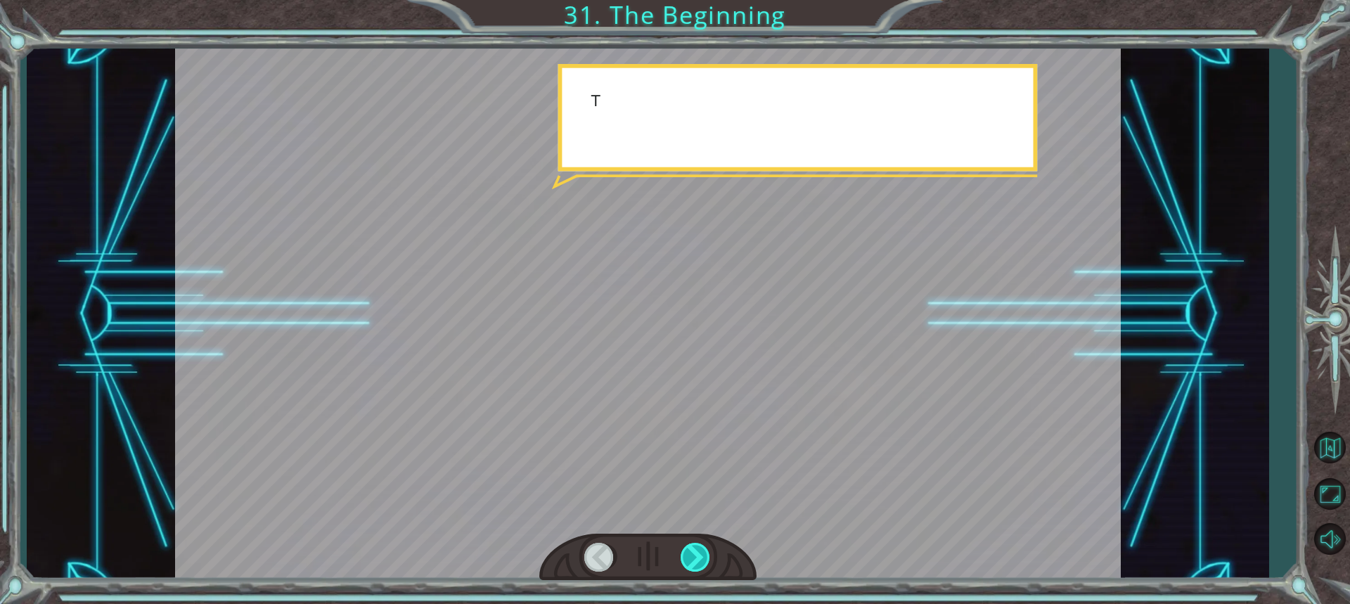
click at [695, 559] on div at bounding box center [696, 557] width 31 height 29
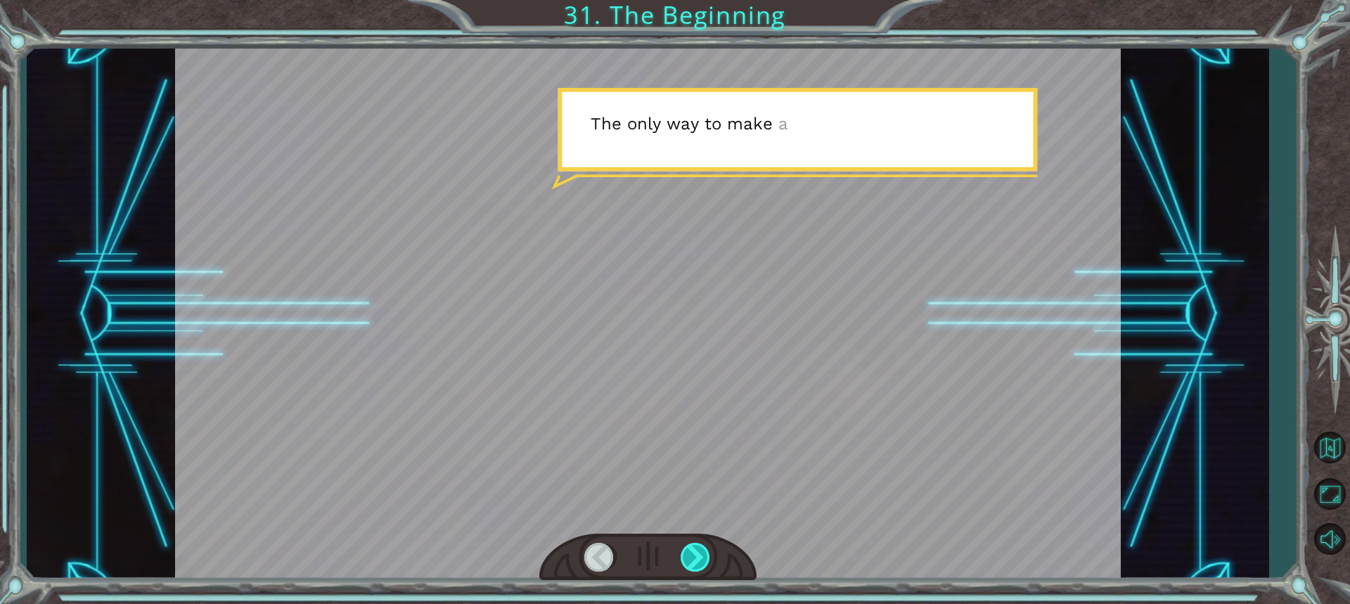
click at [695, 559] on div at bounding box center [696, 557] width 31 height 29
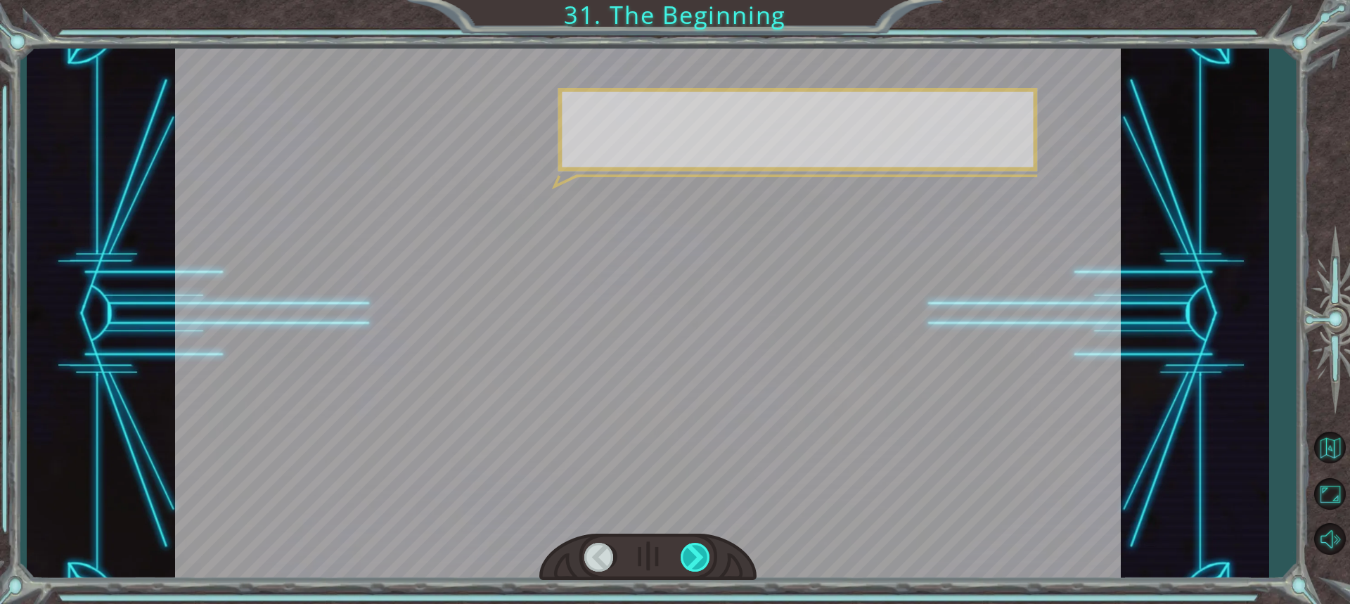
click at [695, 559] on div at bounding box center [696, 557] width 31 height 29
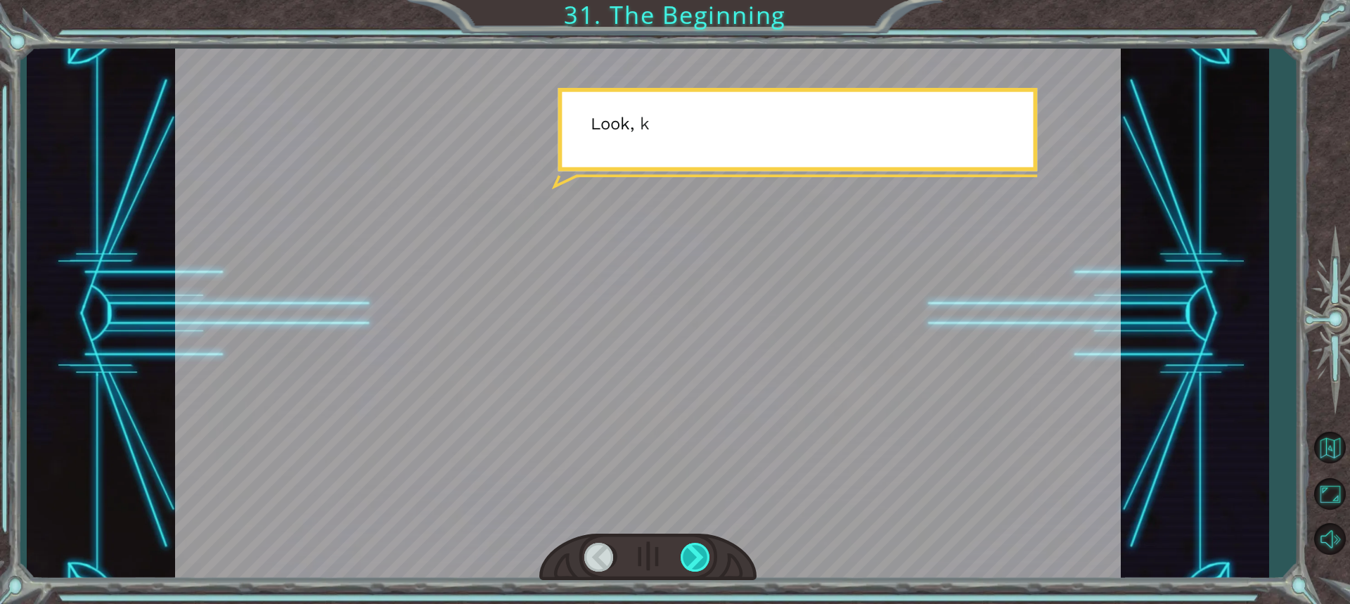
click at [695, 559] on div at bounding box center [696, 557] width 31 height 29
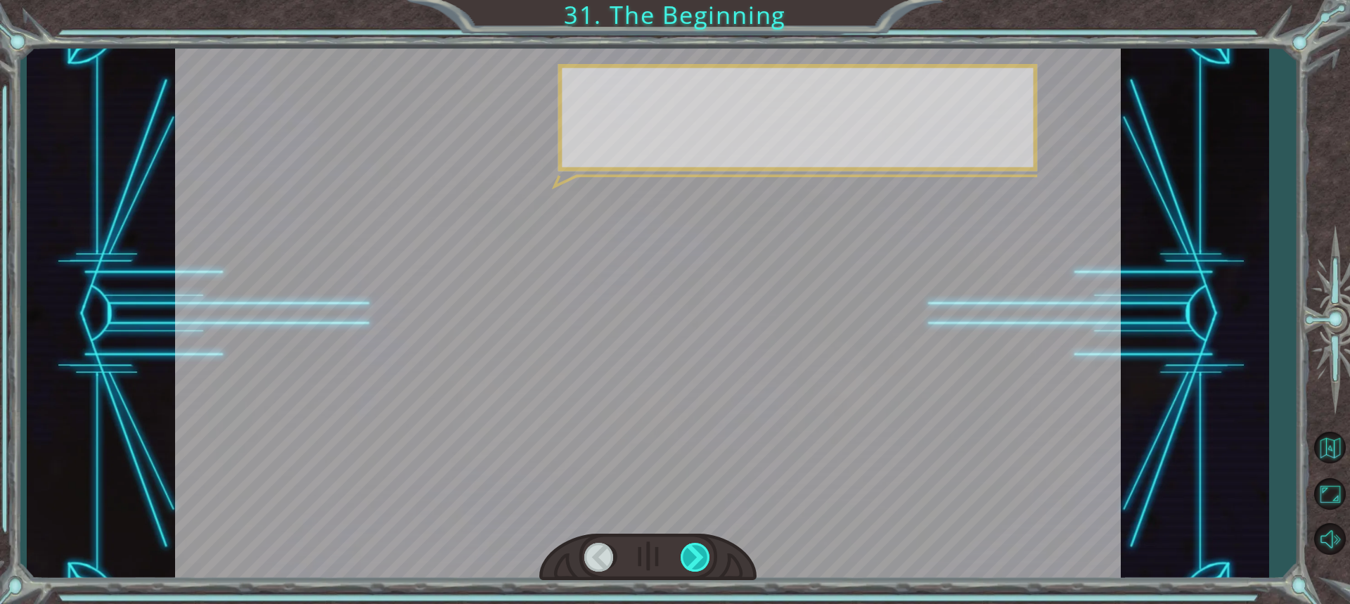
click at [695, 559] on div at bounding box center [696, 557] width 31 height 29
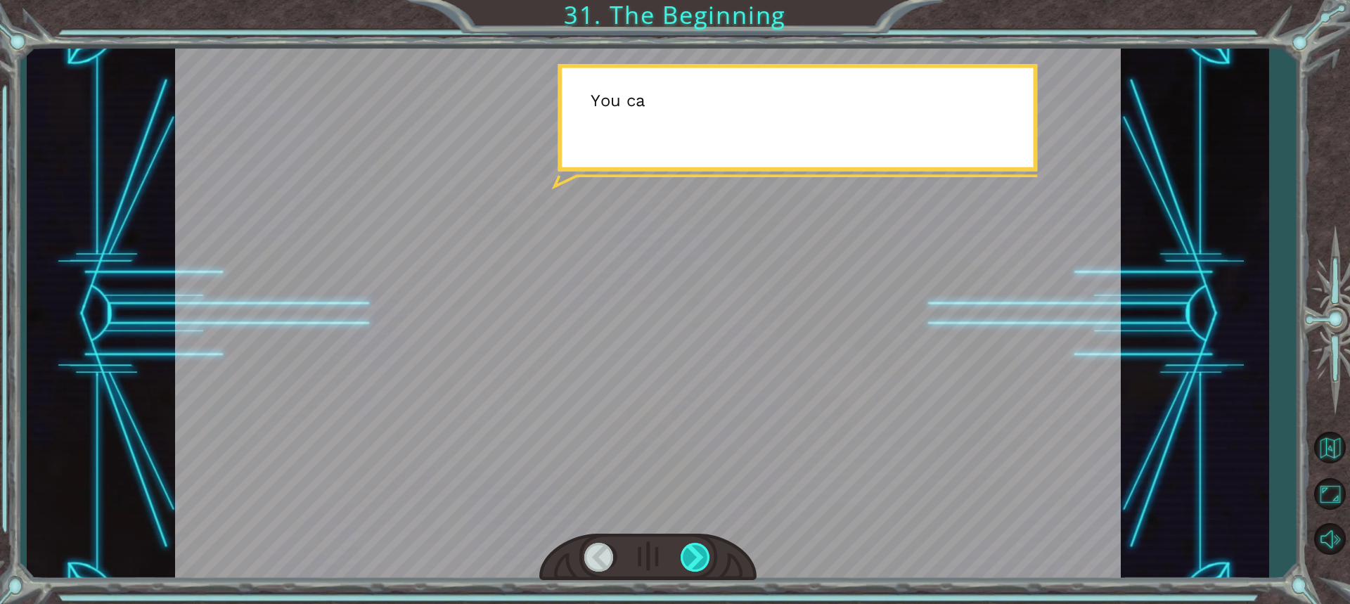
click at [695, 559] on div at bounding box center [696, 557] width 31 height 29
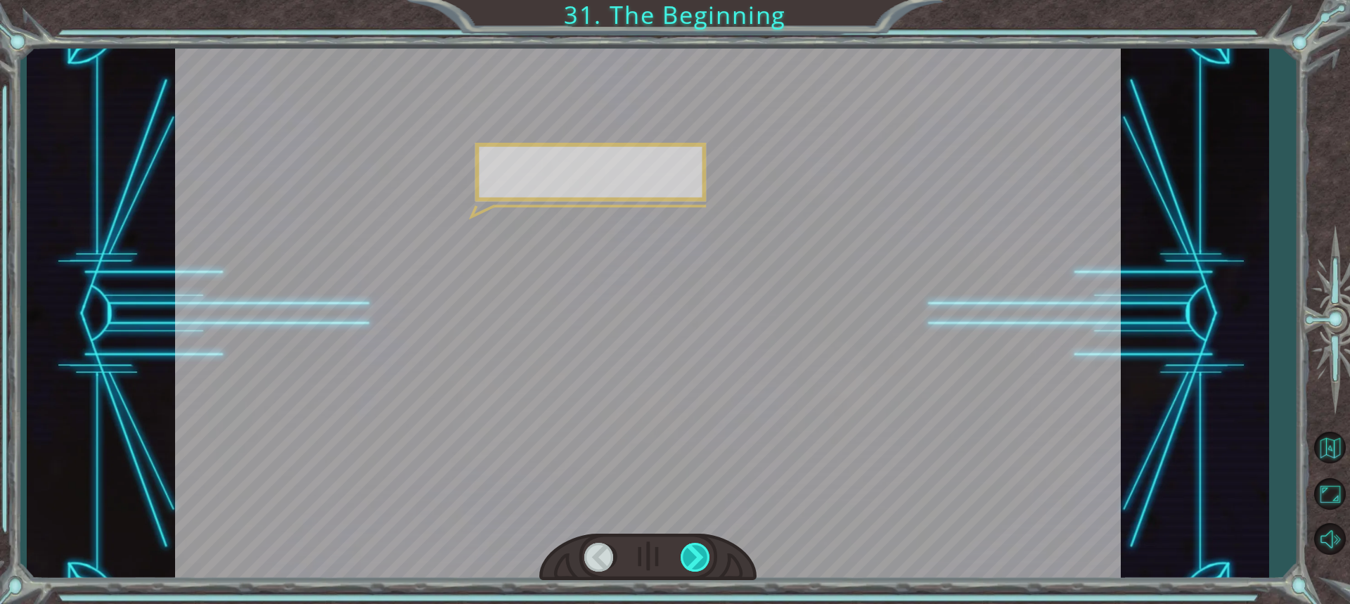
click at [695, 559] on div at bounding box center [696, 557] width 31 height 29
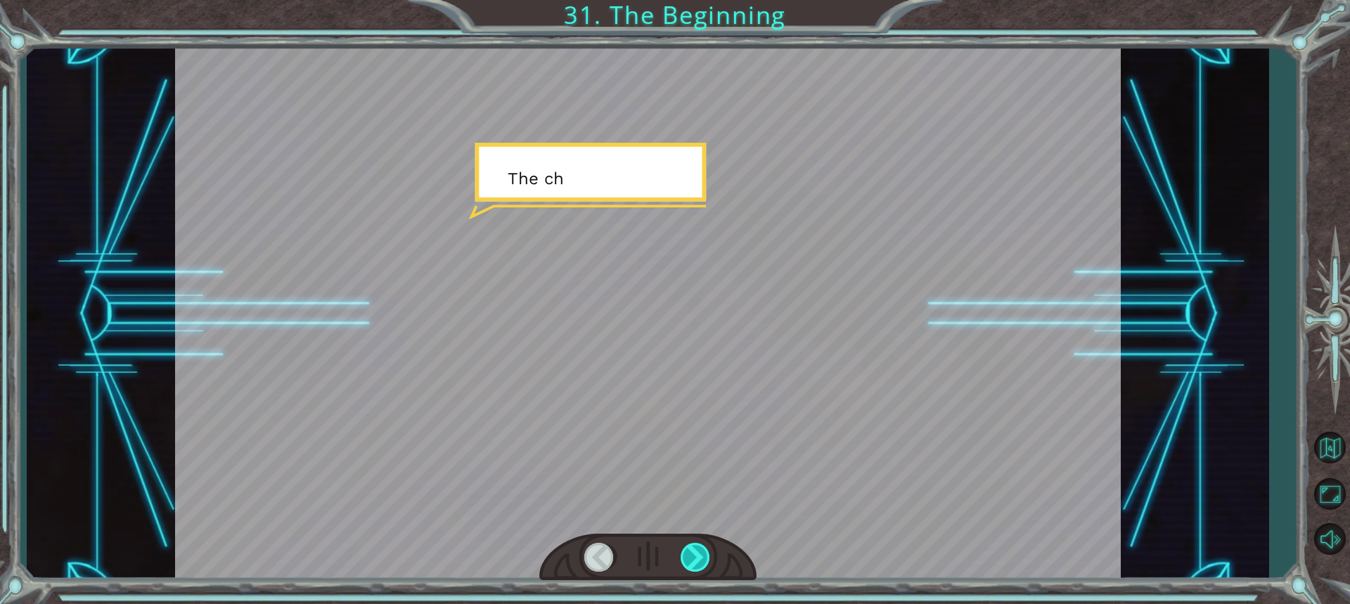
click at [695, 559] on div at bounding box center [696, 557] width 31 height 29
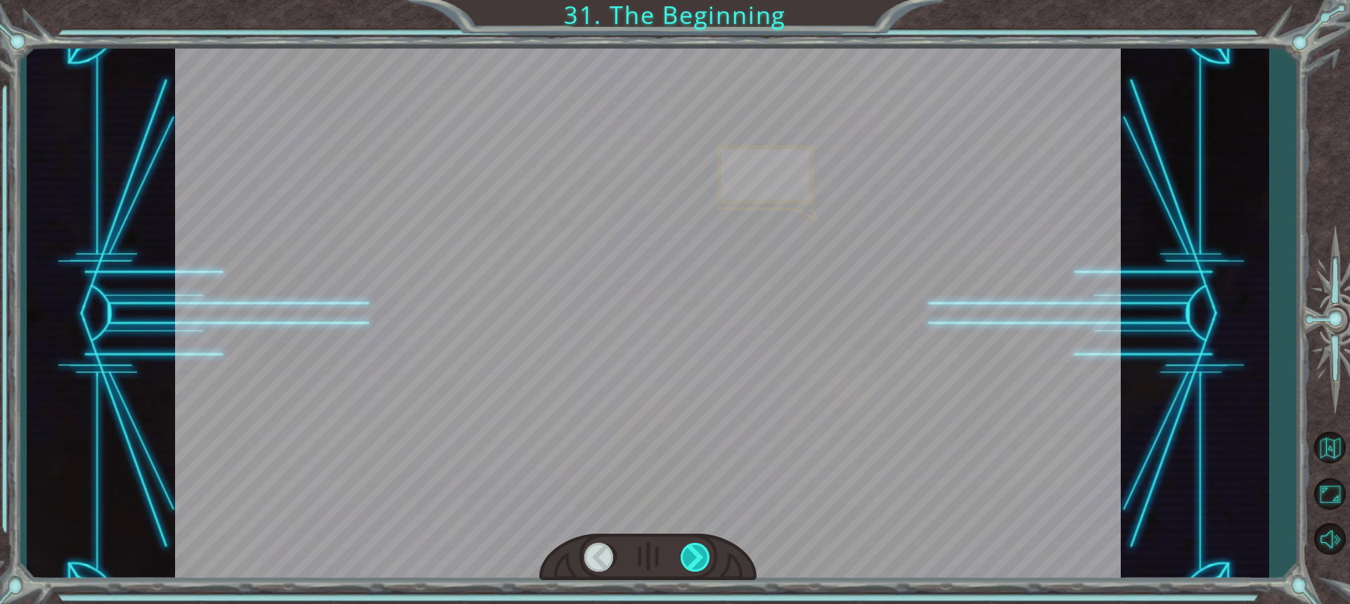
click at [695, 559] on div at bounding box center [696, 557] width 31 height 29
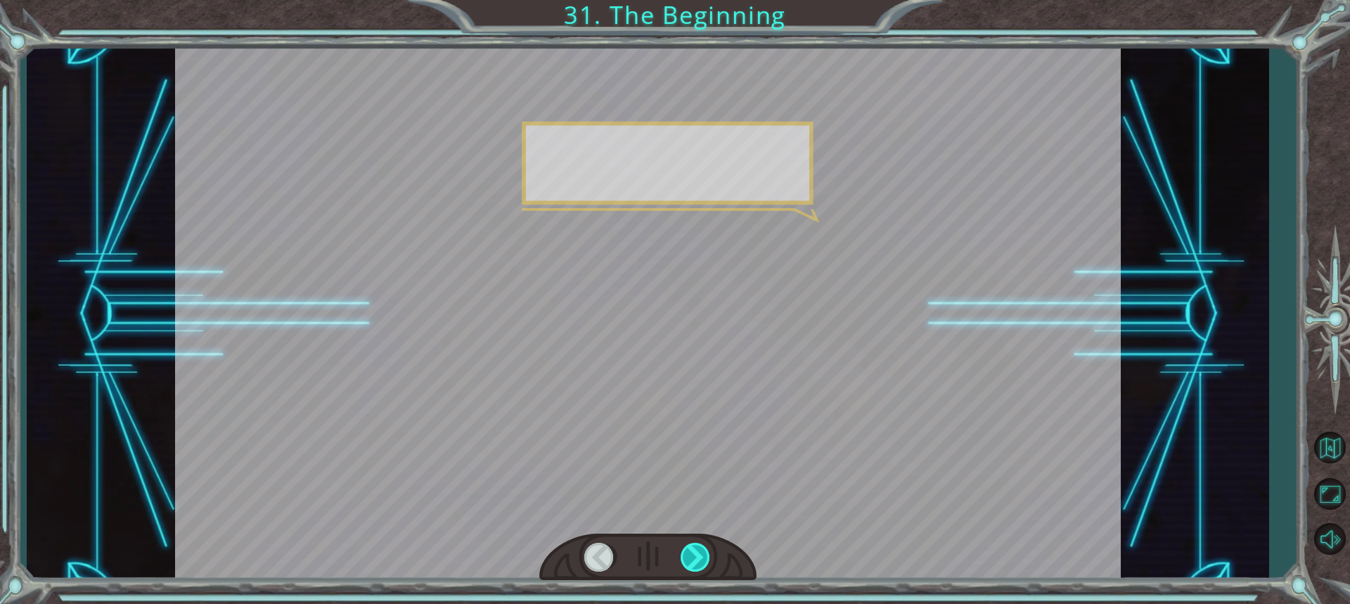
click at [695, 559] on div at bounding box center [696, 557] width 31 height 29
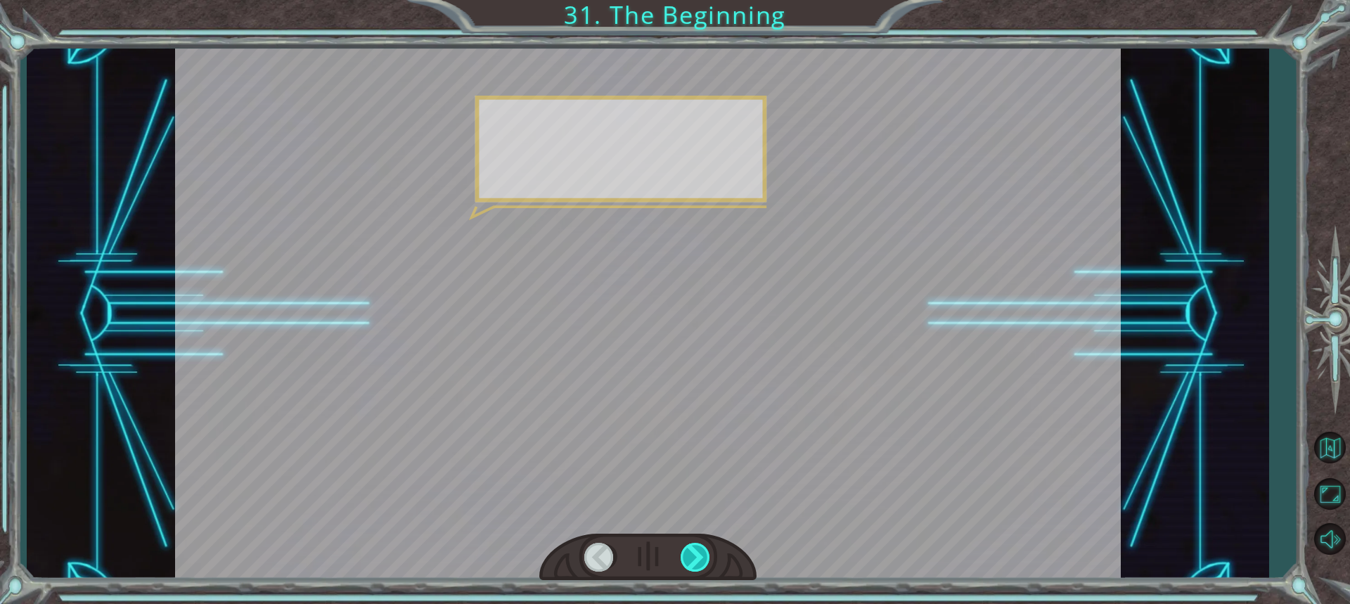
click at [695, 559] on div at bounding box center [696, 557] width 31 height 29
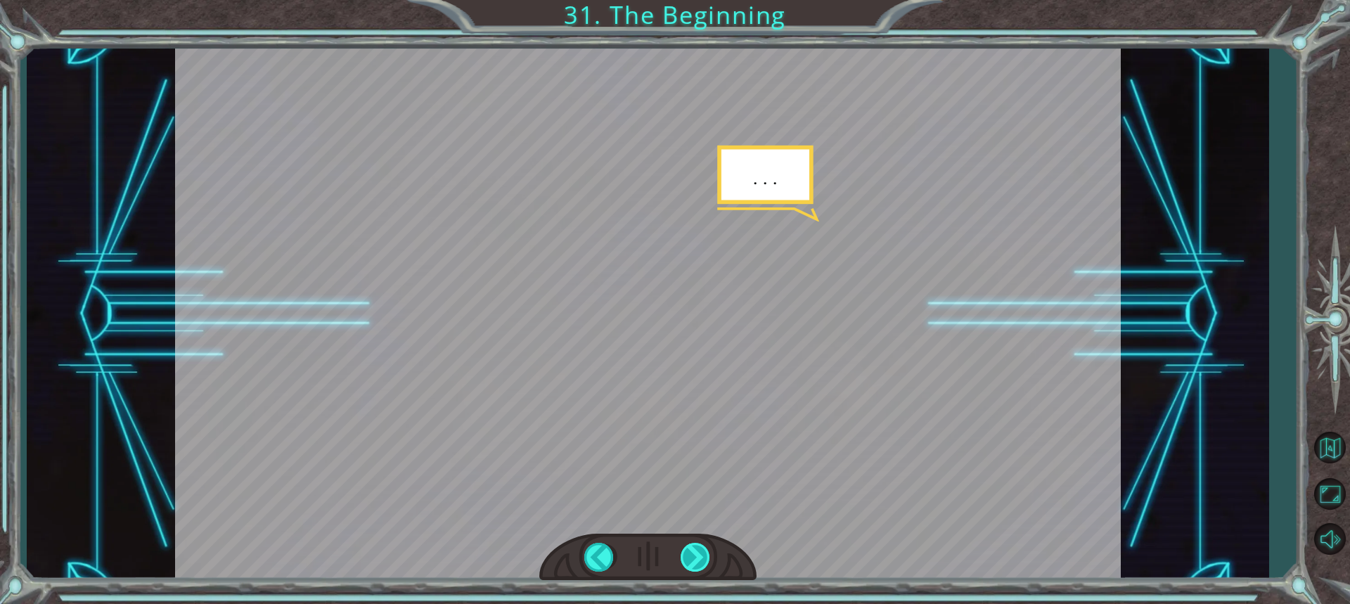
click at [695, 559] on div at bounding box center [696, 557] width 31 height 29
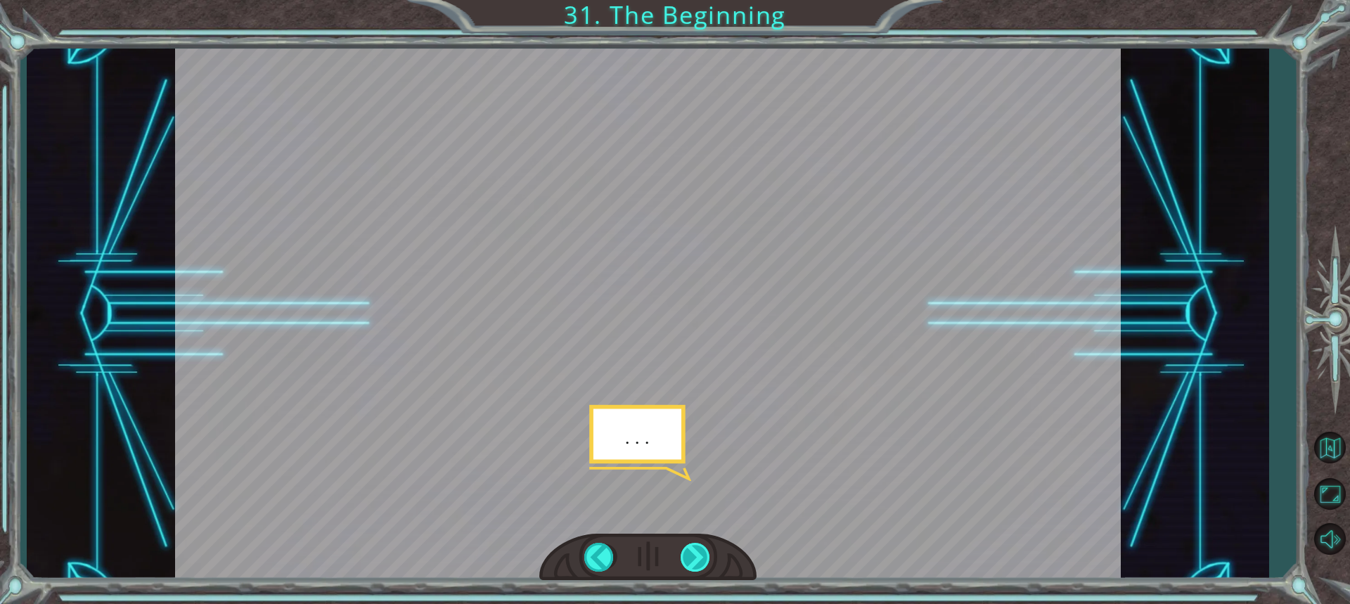
click at [695, 559] on div at bounding box center [696, 557] width 31 height 29
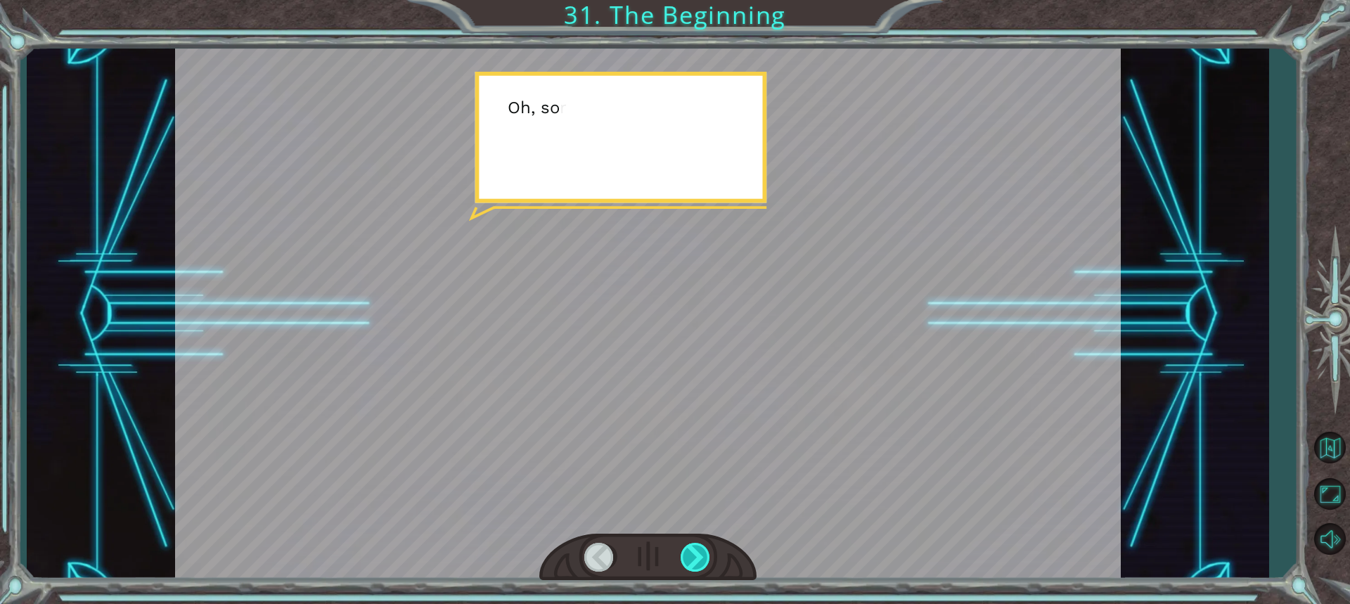
click at [695, 559] on div at bounding box center [696, 557] width 31 height 29
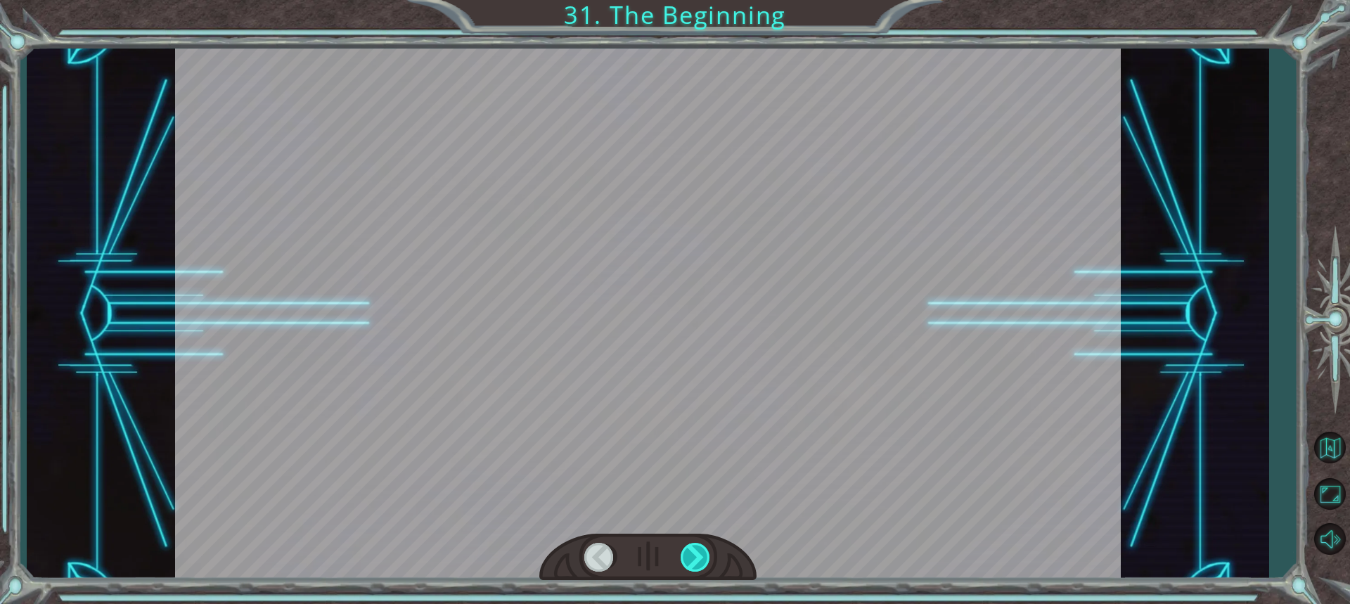
click at [694, 559] on div at bounding box center [696, 557] width 31 height 29
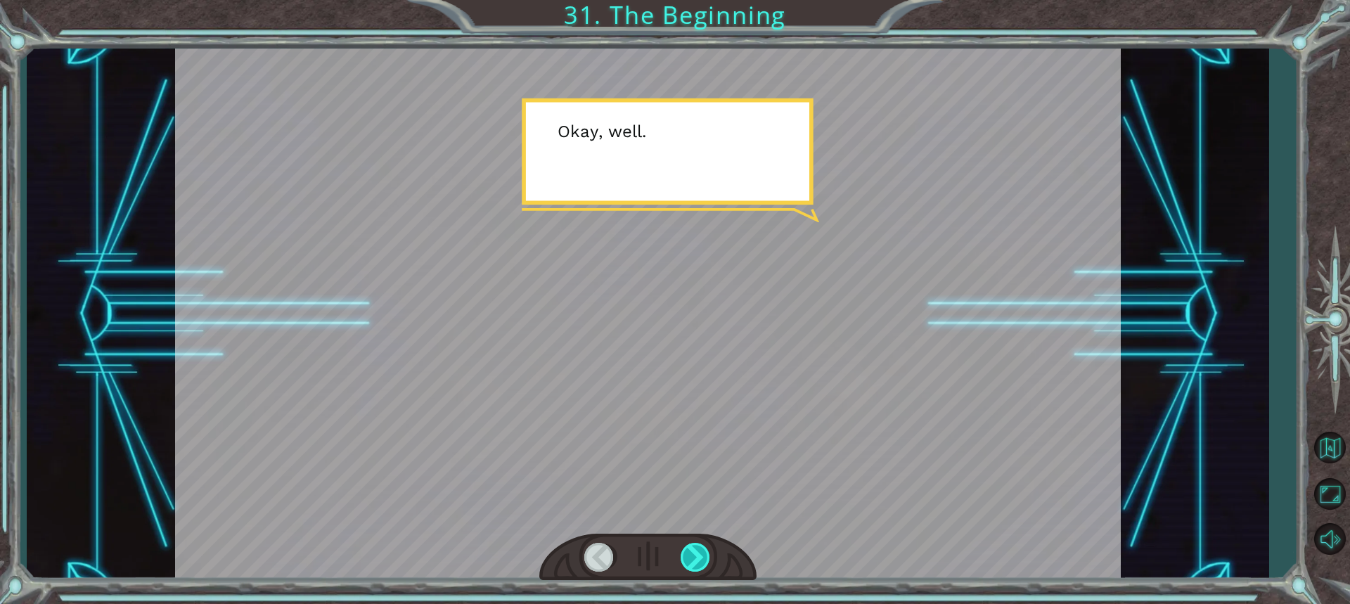
click at [694, 559] on div at bounding box center [696, 557] width 31 height 29
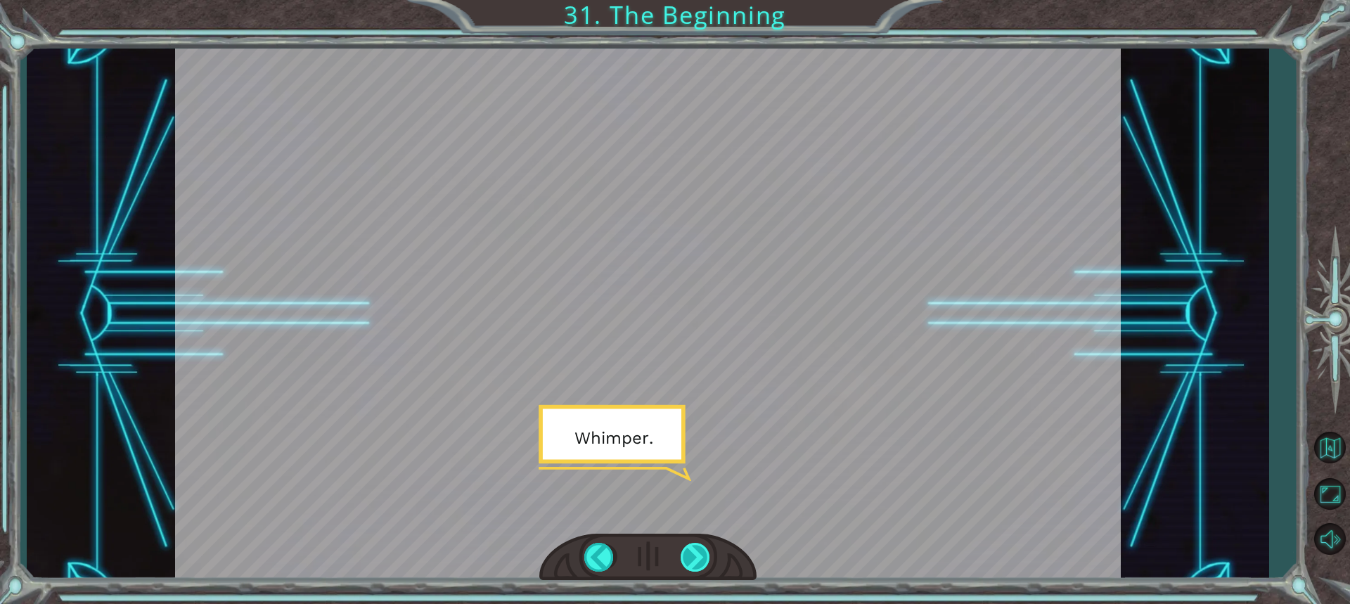
click at [694, 559] on div at bounding box center [696, 557] width 31 height 29
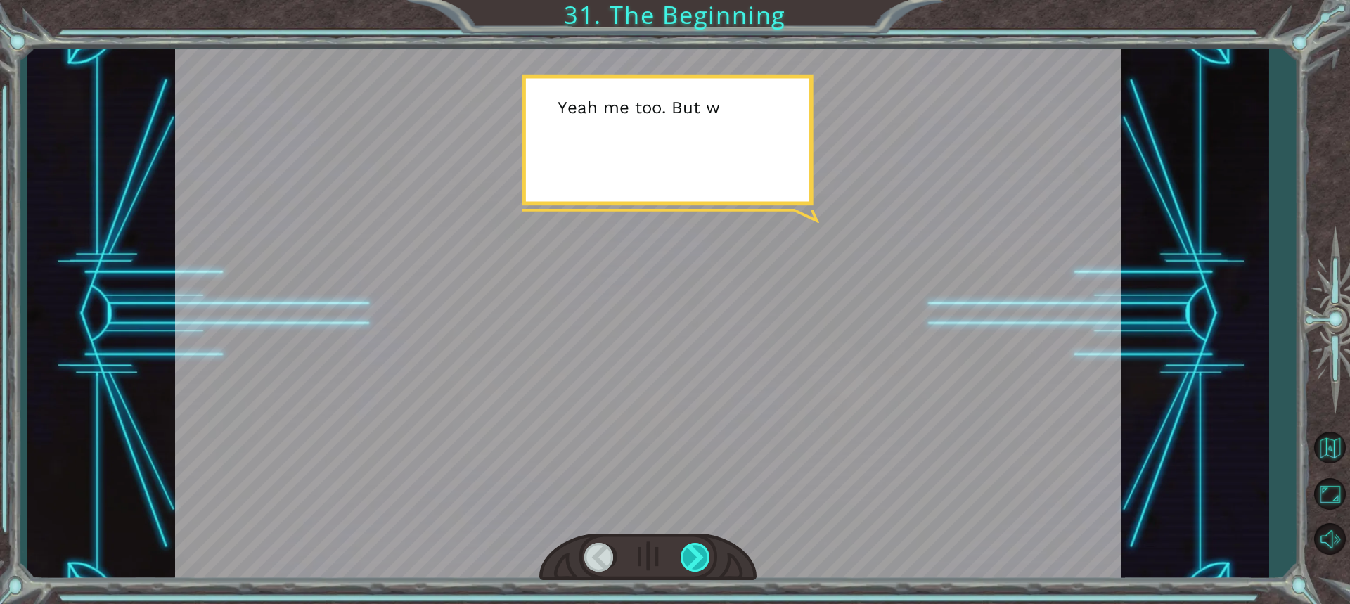
click at [694, 559] on div at bounding box center [696, 557] width 31 height 29
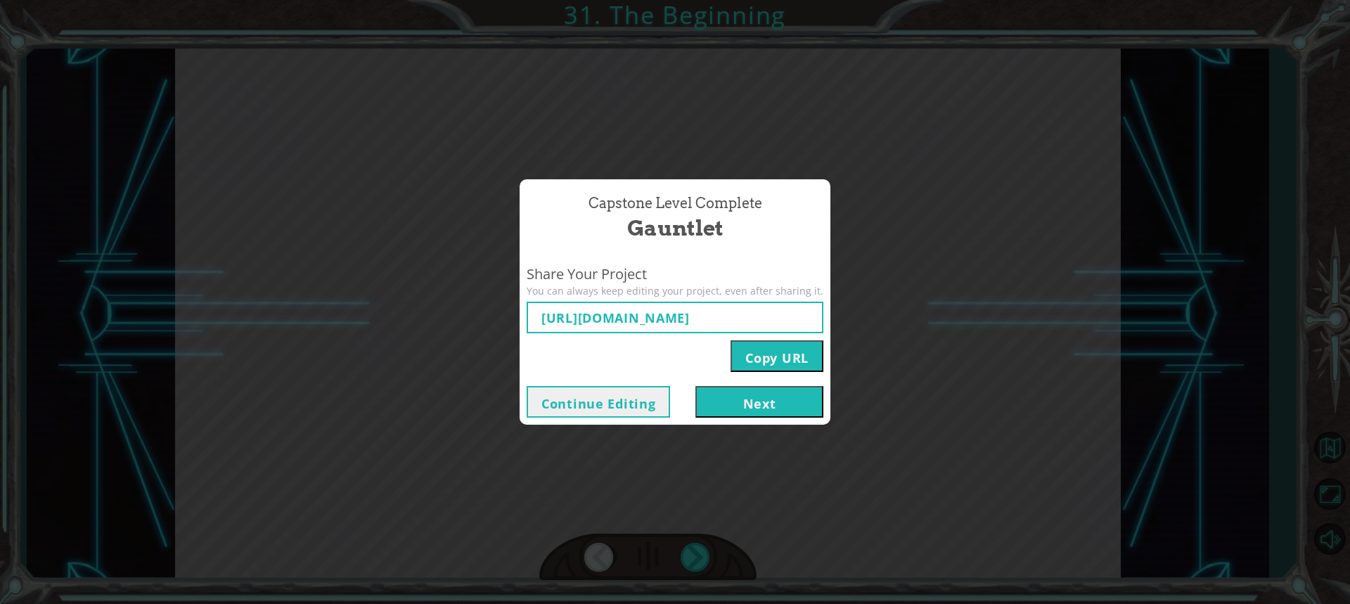
type input "https://www.ozaria.com/play/game-dev-level/1fhcapstoneb/68b9d6991c821962d00f214…"
click at [764, 408] on button "Next" at bounding box center [759, 402] width 128 height 32
